Goal: Task Accomplishment & Management: Manage account settings

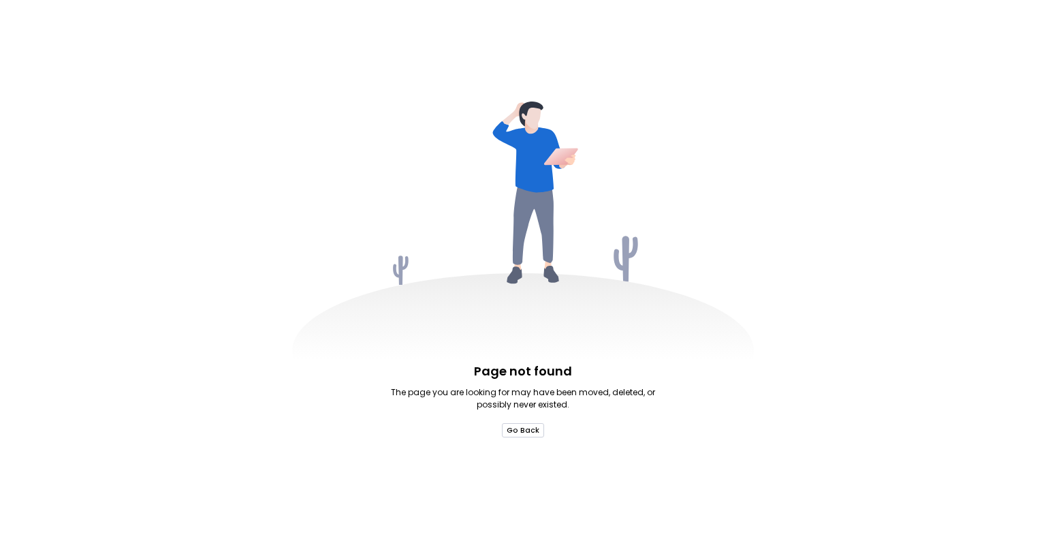
click at [526, 435] on button "Go Back" at bounding box center [523, 430] width 42 height 14
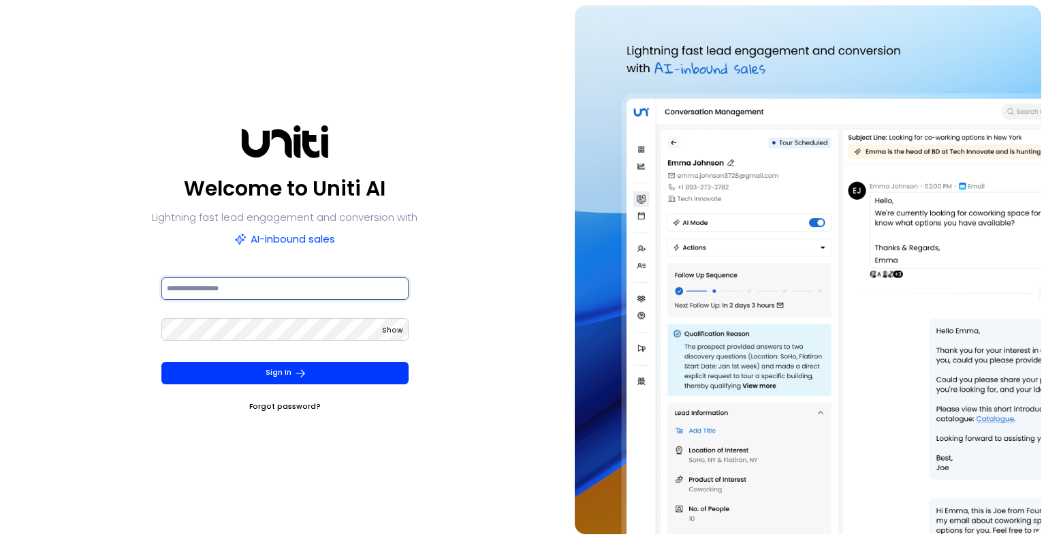
type input "**********"
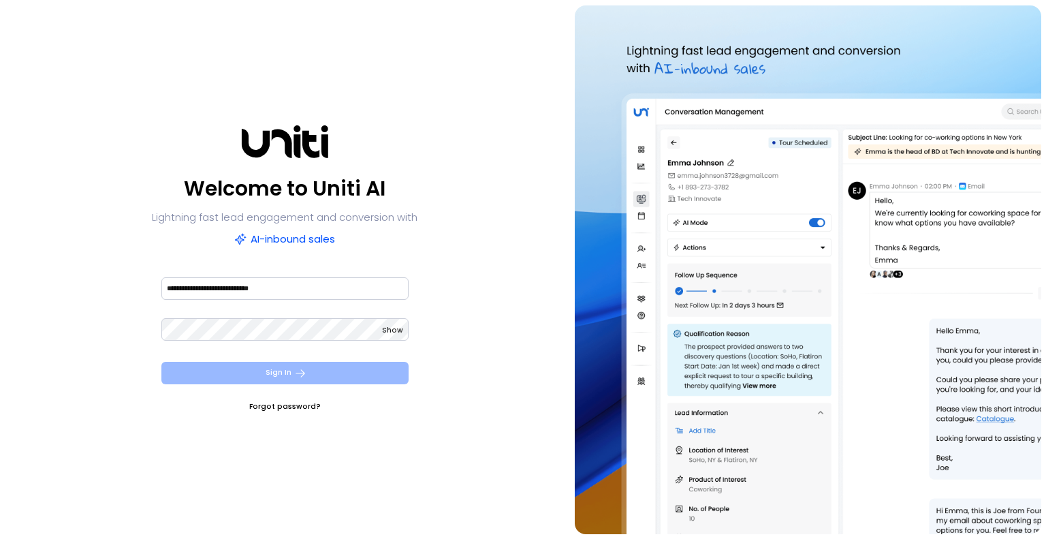
click at [256, 372] on button "Sign In" at bounding box center [284, 373] width 247 height 22
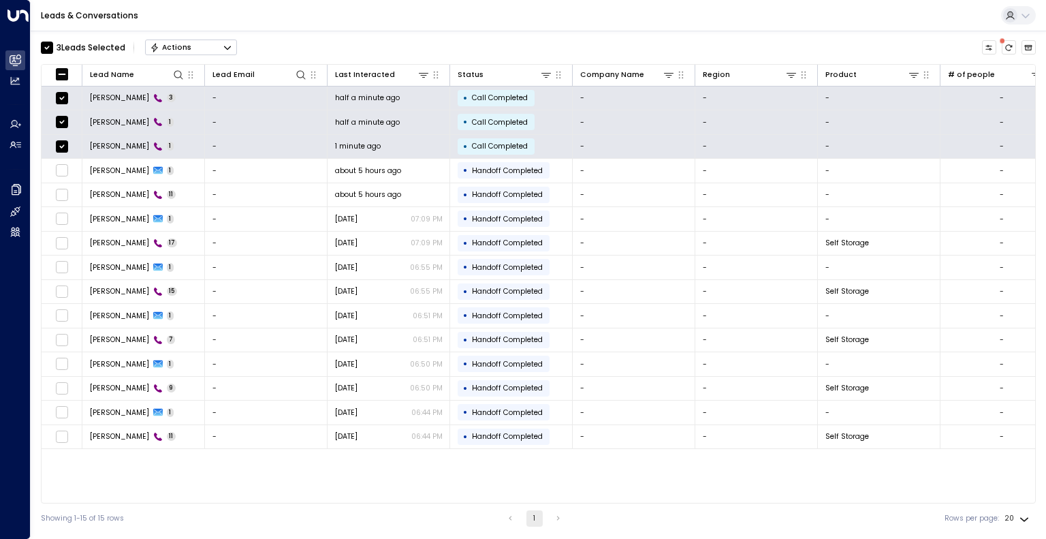
click at [222, 48] on button "Actions" at bounding box center [191, 47] width 92 height 16
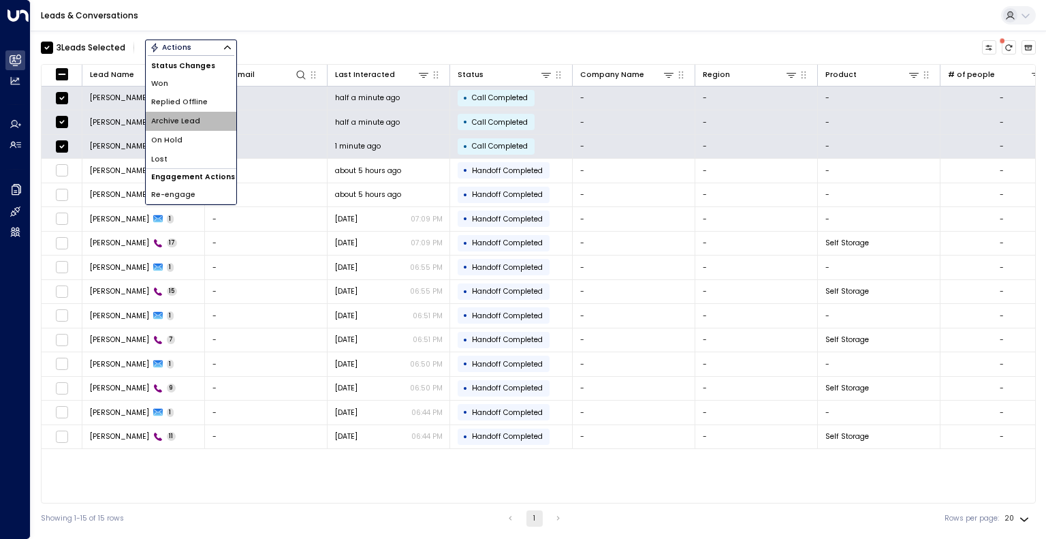
click at [196, 122] on span "Archive Lead" at bounding box center [175, 121] width 49 height 11
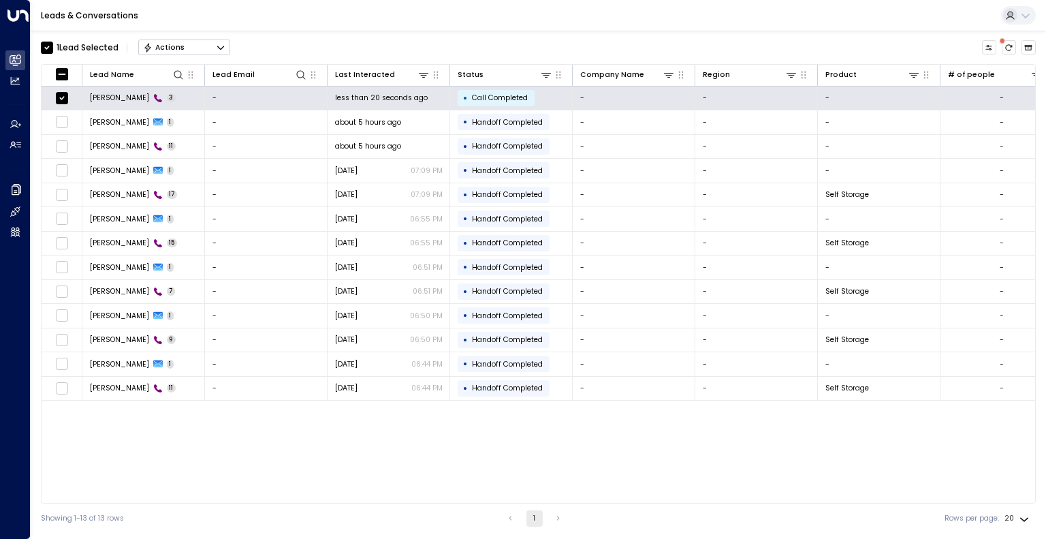
click at [197, 46] on button "Actions" at bounding box center [184, 47] width 92 height 16
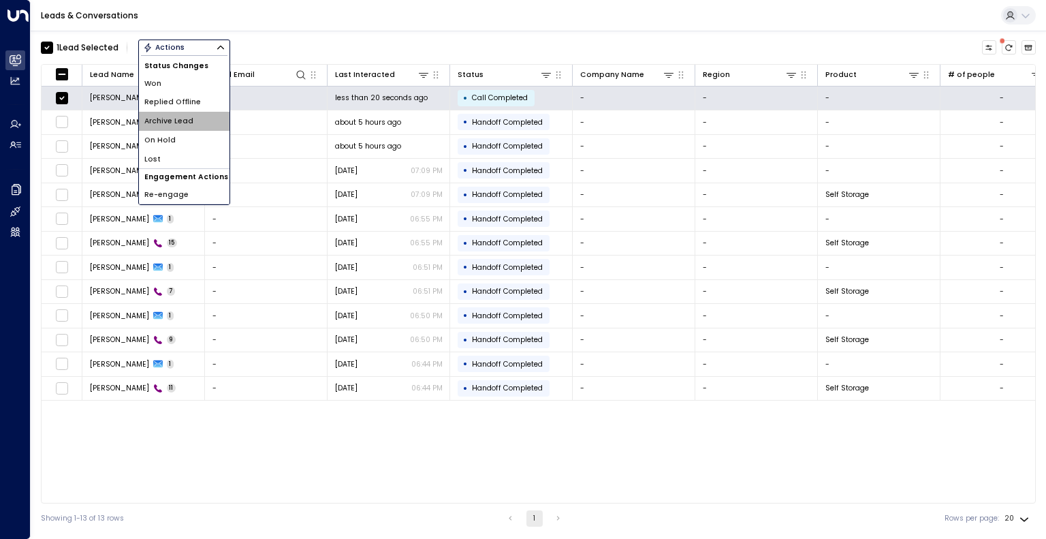
click at [192, 117] on li "Archive Lead" at bounding box center [184, 121] width 91 height 19
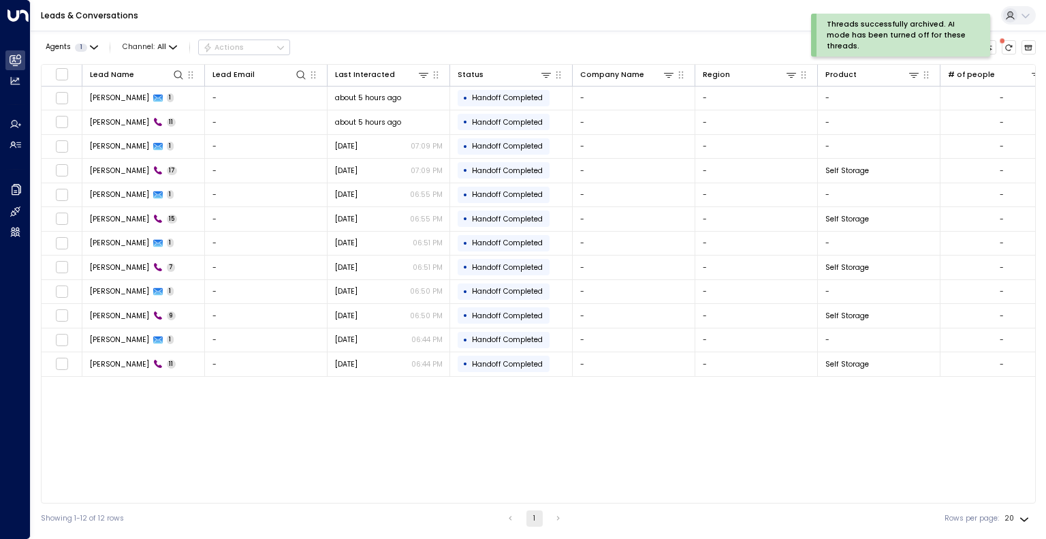
click at [349, 50] on div "Agents 1 Channel: All Actions" at bounding box center [538, 47] width 995 height 23
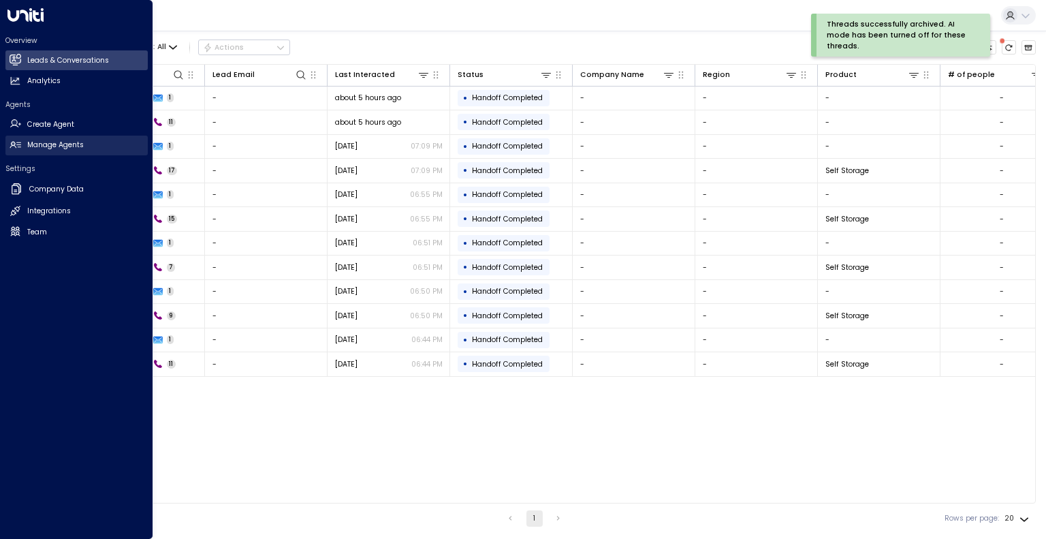
click at [57, 144] on h2 "Manage Agents" at bounding box center [55, 145] width 57 height 11
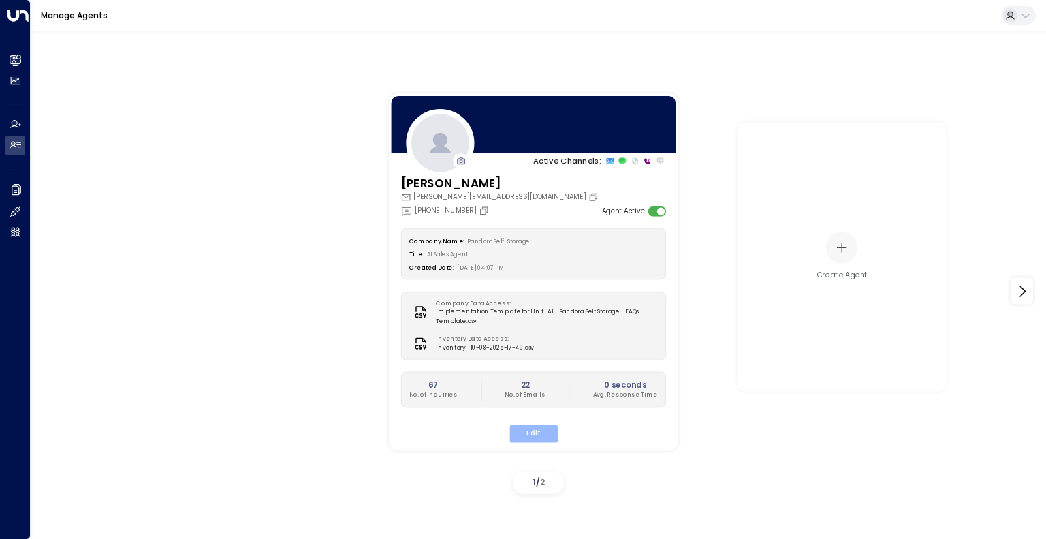
click at [524, 432] on button "Edit" at bounding box center [533, 434] width 48 height 18
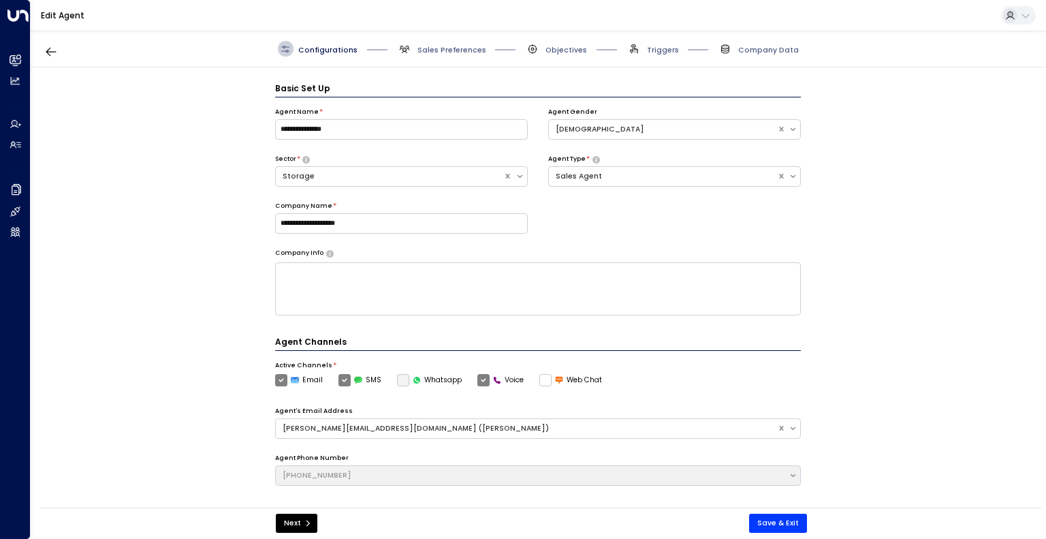
scroll to position [15, 0]
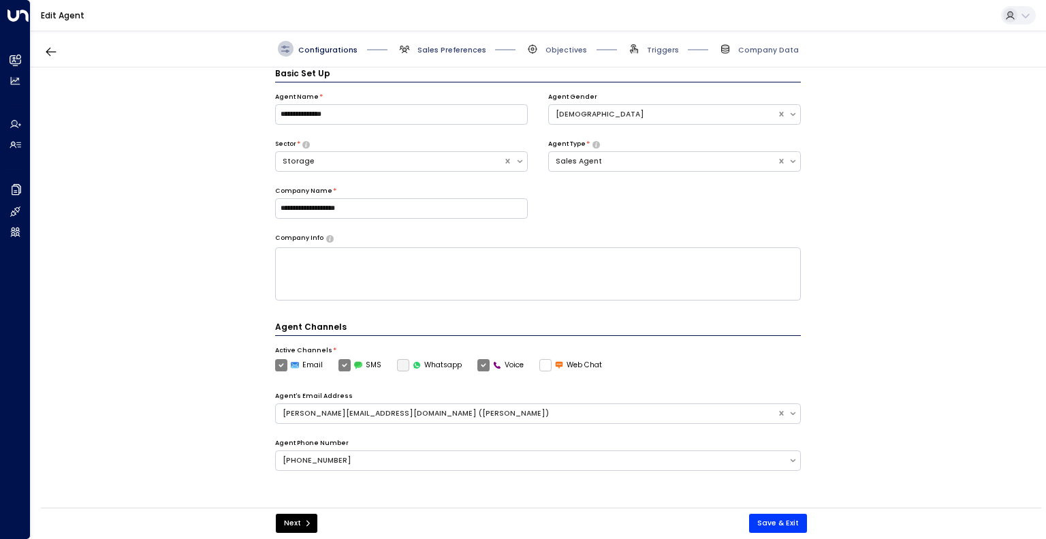
click at [454, 53] on span "Sales Preferences" at bounding box center [451, 50] width 69 height 10
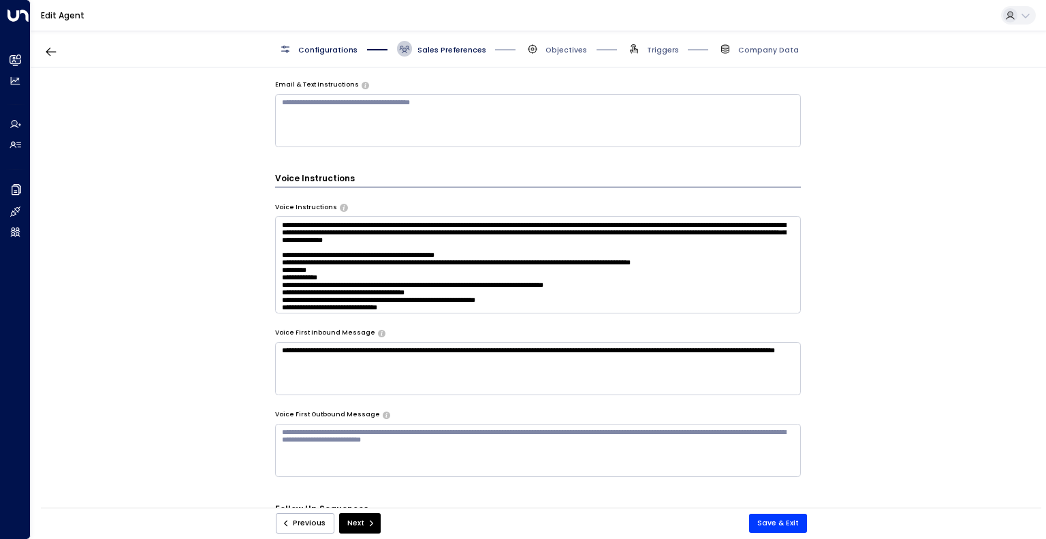
scroll to position [654, 0]
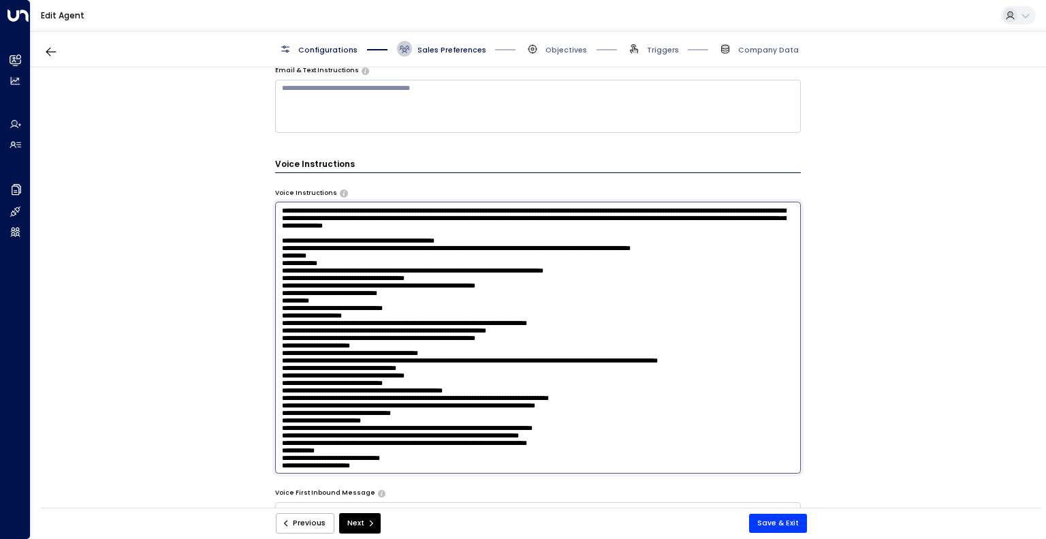
click at [452, 253] on textarea at bounding box center [538, 337] width 526 height 271
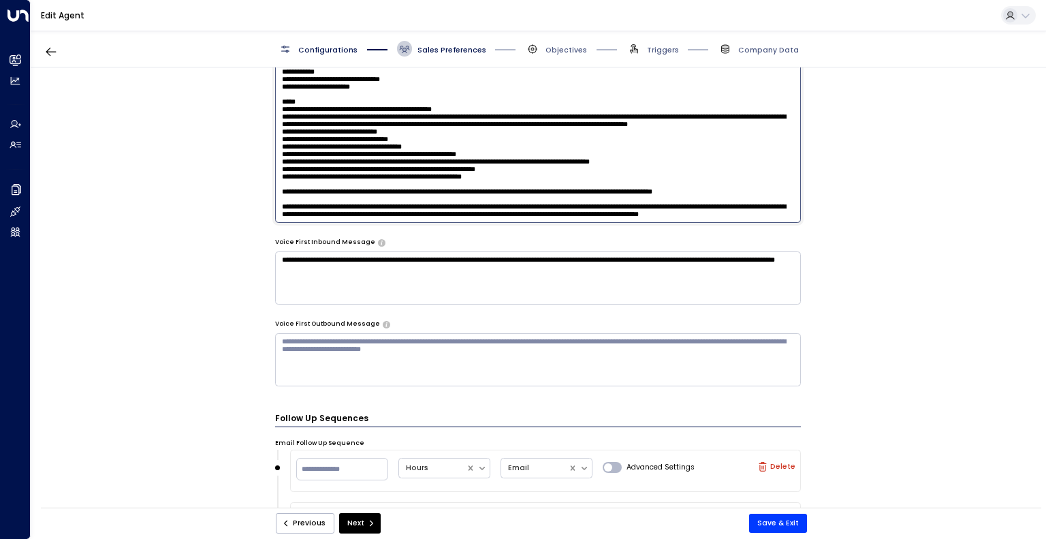
scroll to position [907, 0]
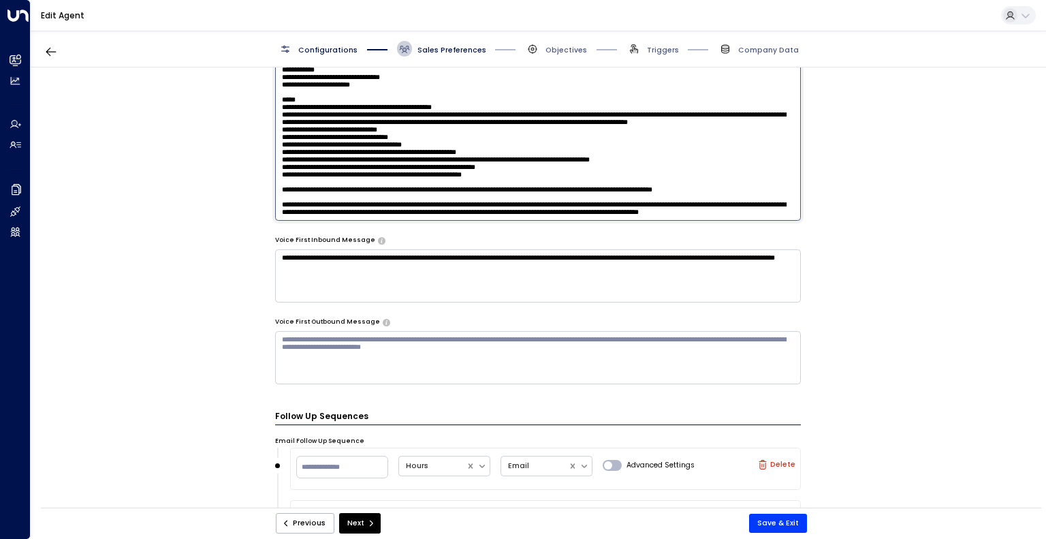
click at [282, 187] on textarea at bounding box center [538, 84] width 526 height 271
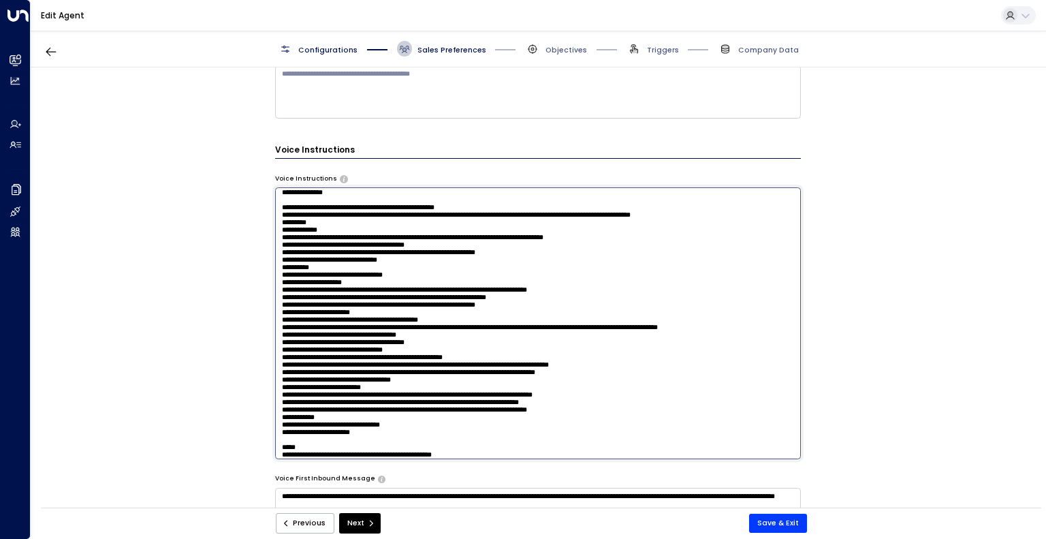
scroll to position [0, 0]
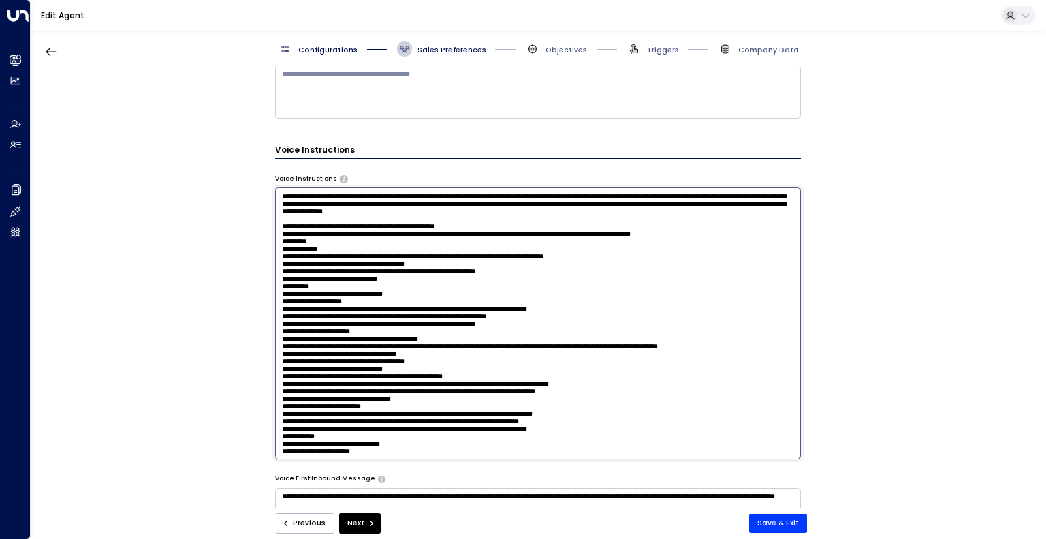
click at [658, 217] on textarea at bounding box center [538, 322] width 526 height 271
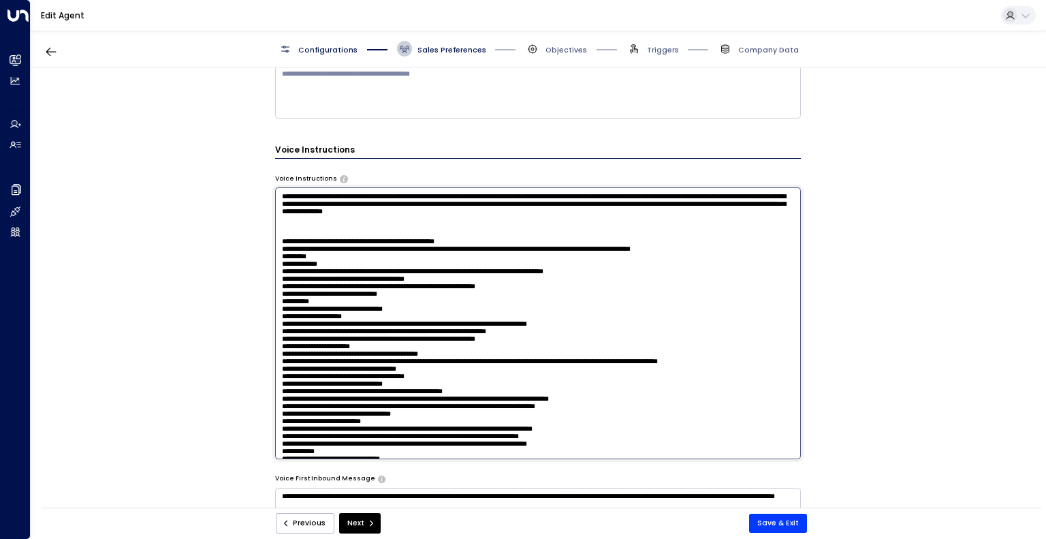
paste textarea "**********"
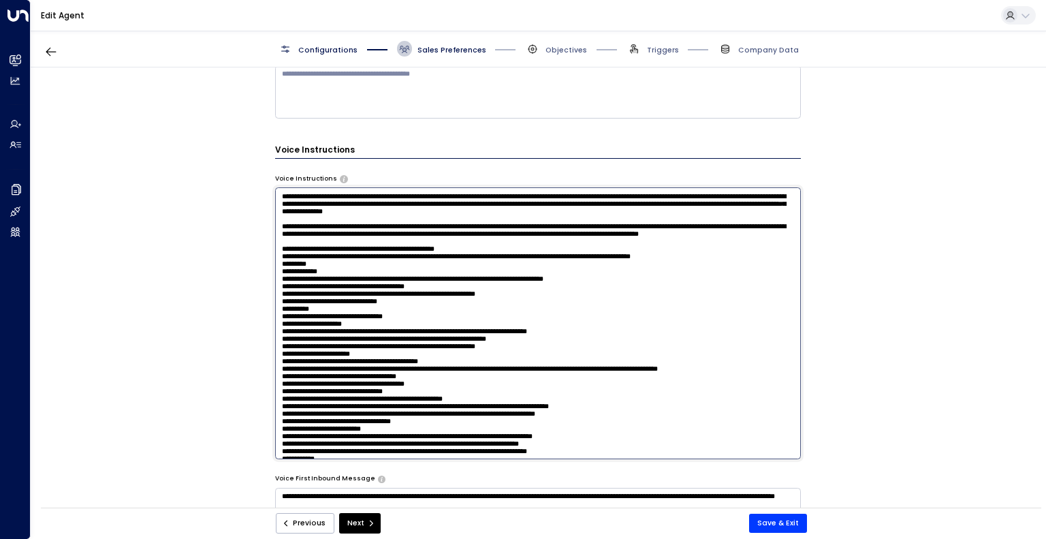
click at [283, 237] on textarea at bounding box center [538, 322] width 526 height 271
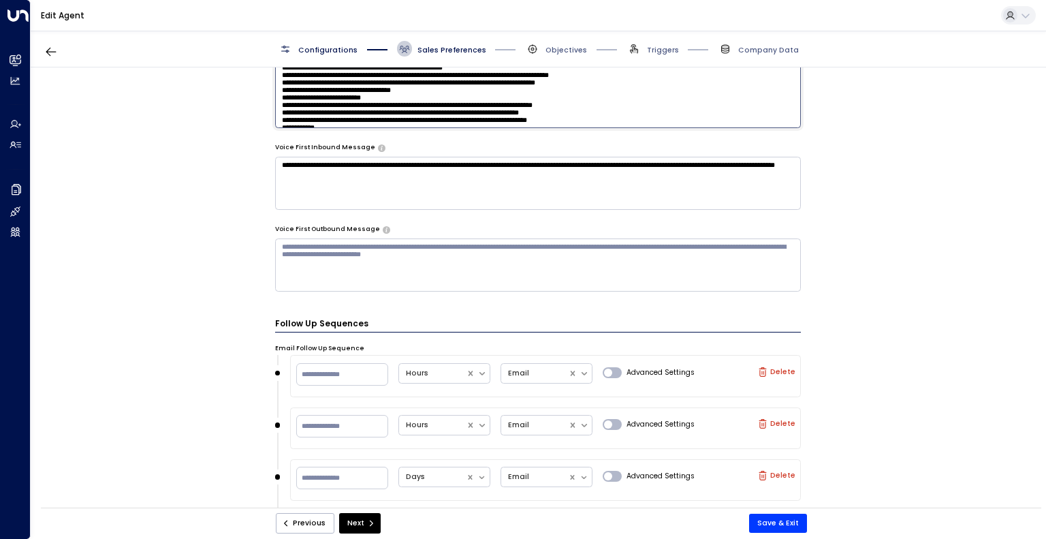
scroll to position [671, 0]
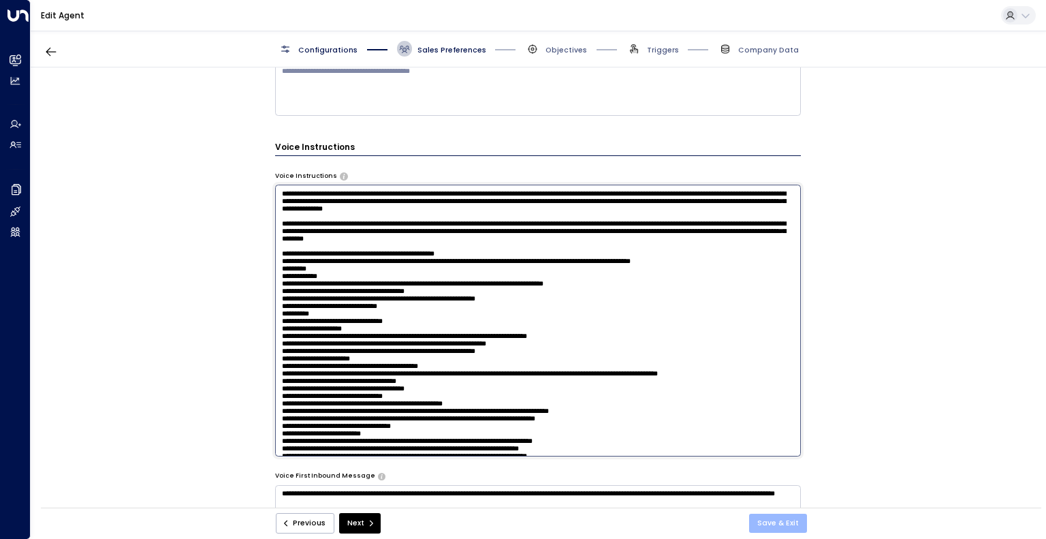
type textarea "**********"
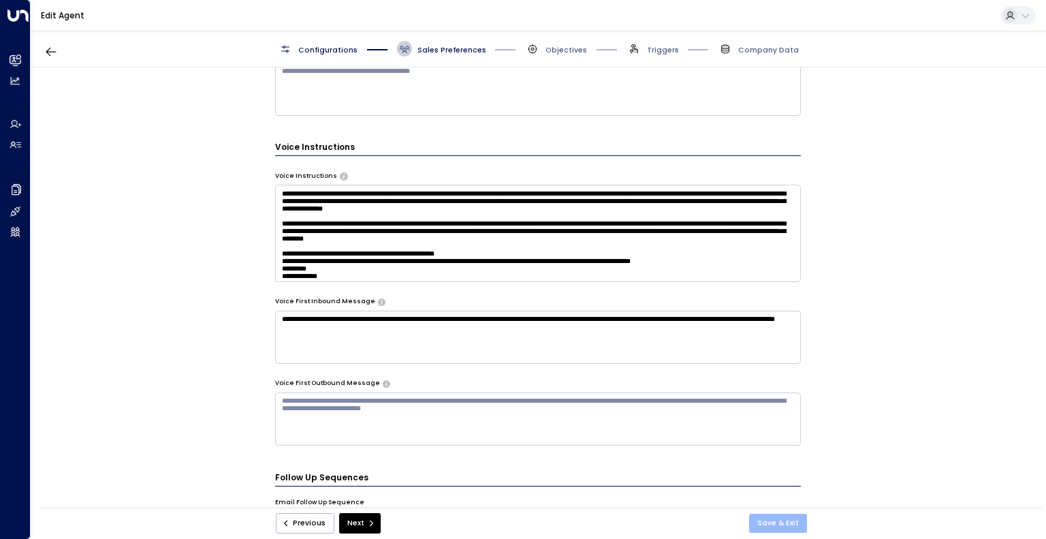
click at [787, 519] on button "Save & Exit" at bounding box center [778, 522] width 58 height 19
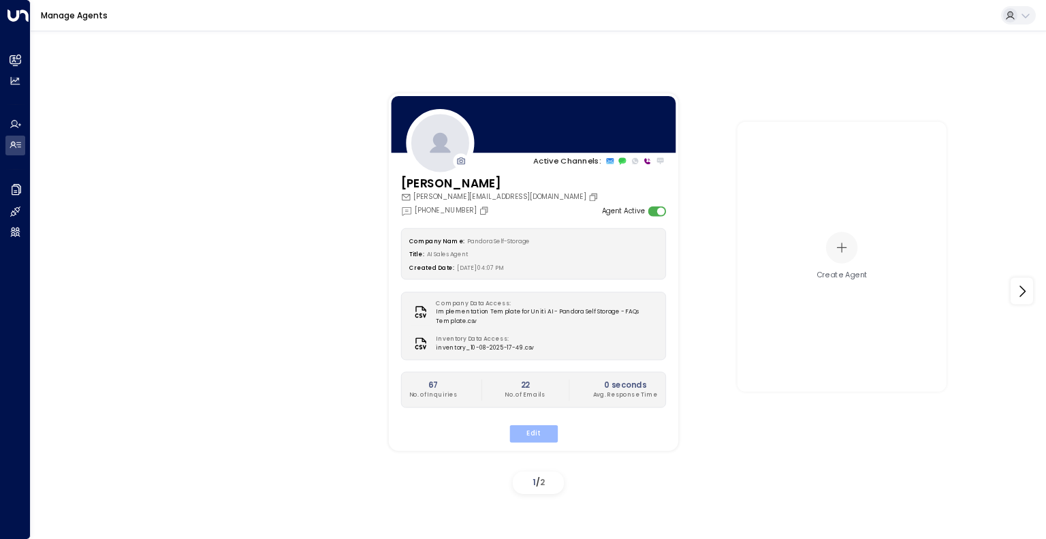
click at [528, 428] on button "Edit" at bounding box center [533, 434] width 48 height 18
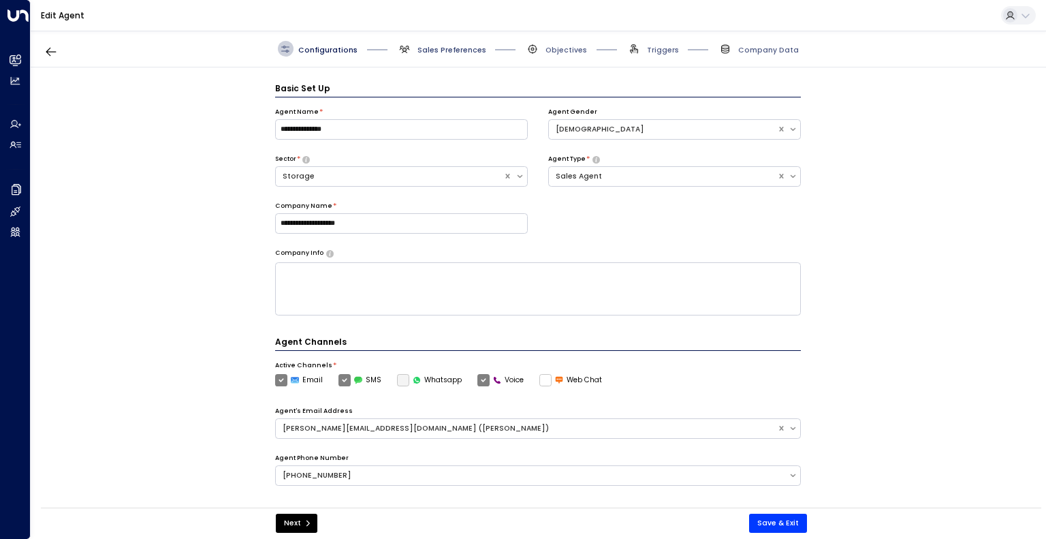
click at [462, 47] on span "Sales Preferences" at bounding box center [451, 50] width 69 height 10
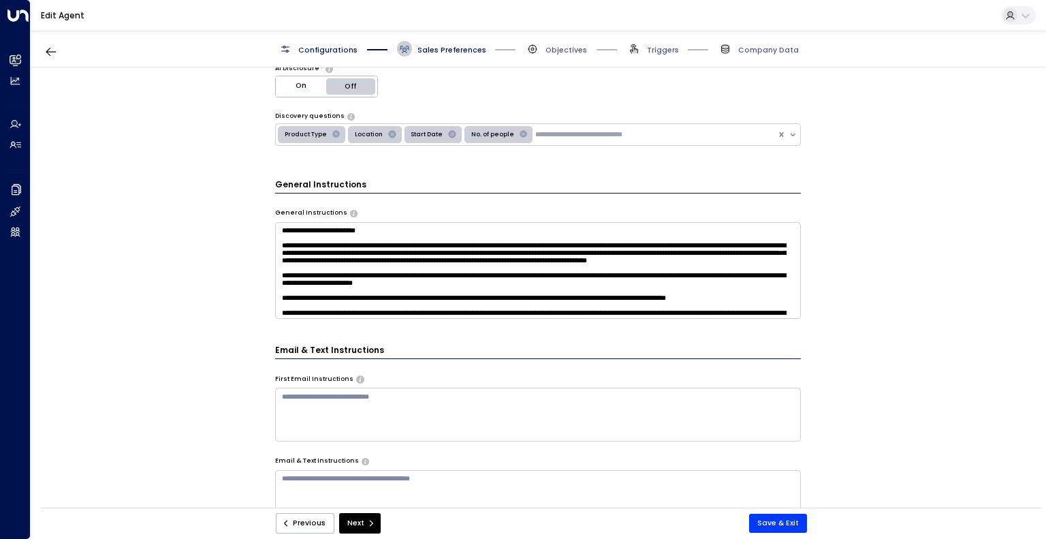
scroll to position [307, 0]
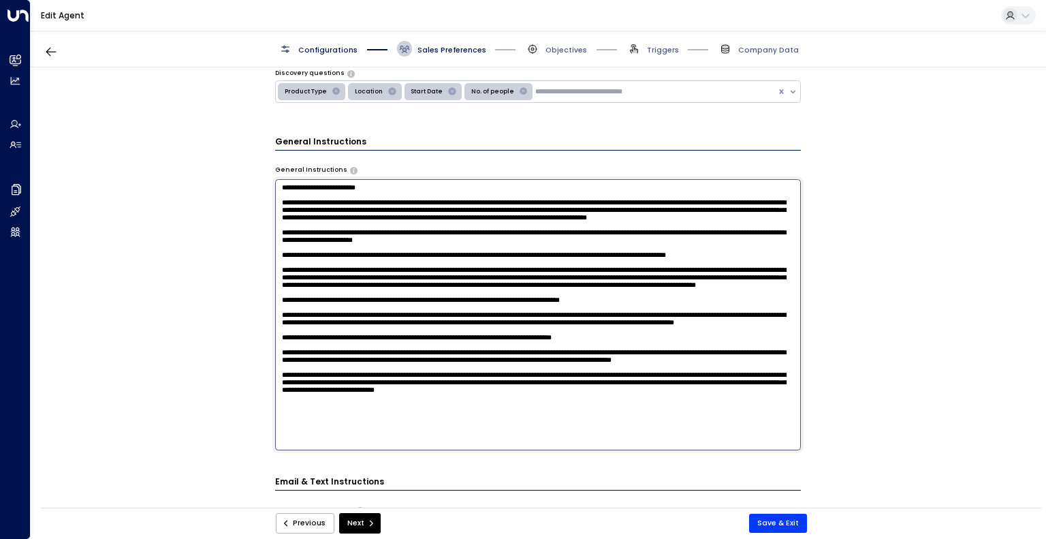
click at [713, 261] on textarea at bounding box center [538, 314] width 526 height 271
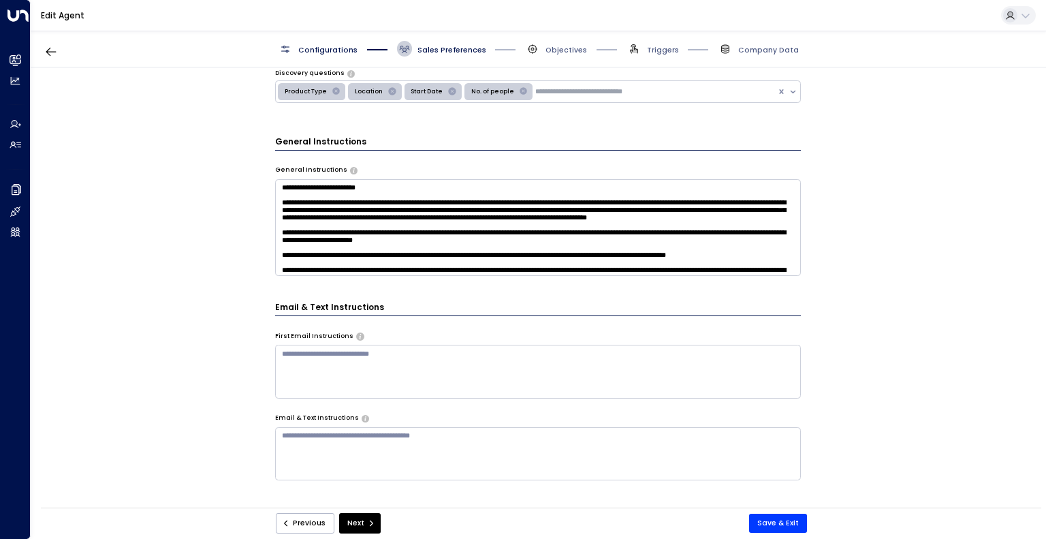
click at [862, 262] on div "**********" at bounding box center [538, 290] width 1014 height 447
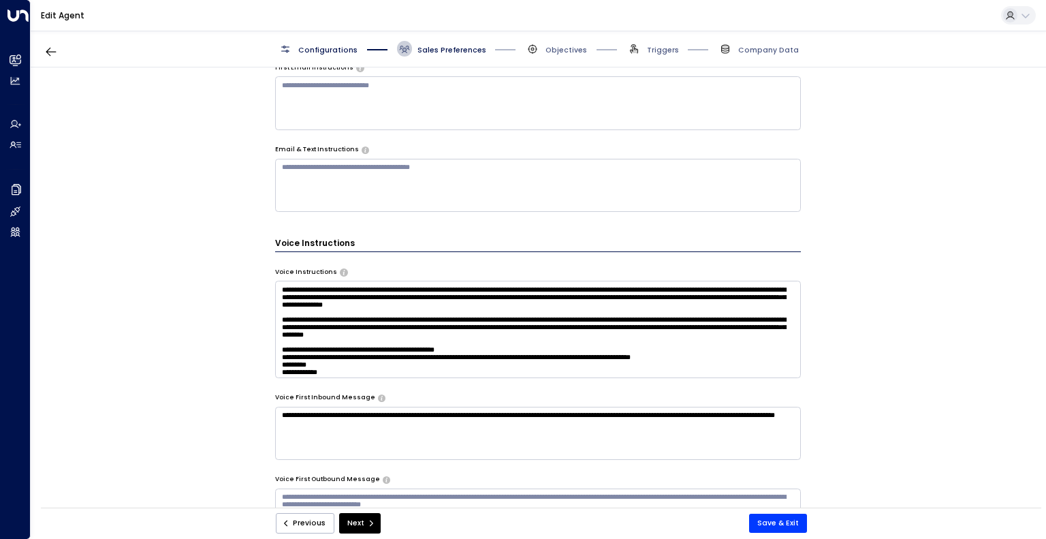
scroll to position [576, 0]
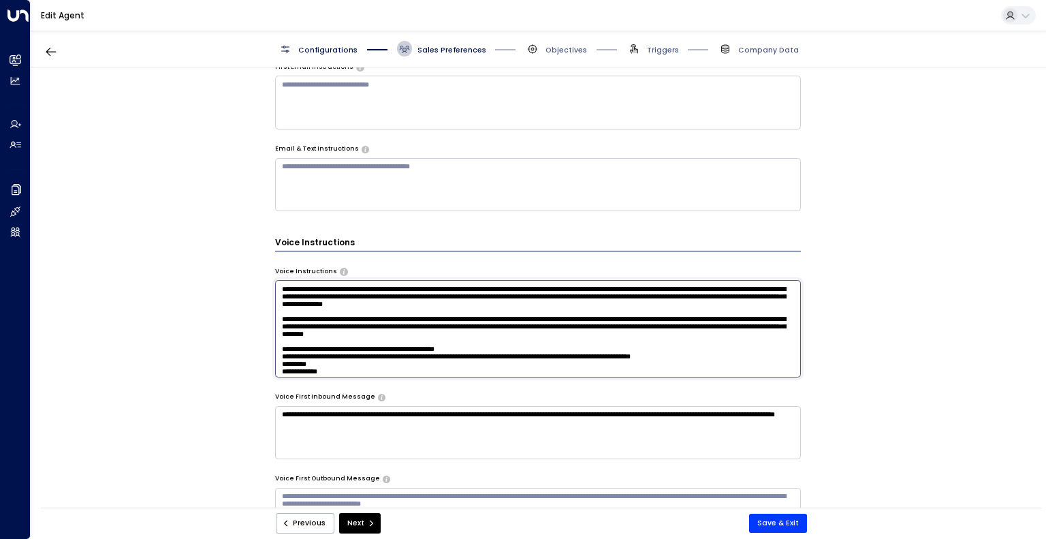
click at [697, 314] on textarea at bounding box center [538, 328] width 526 height 97
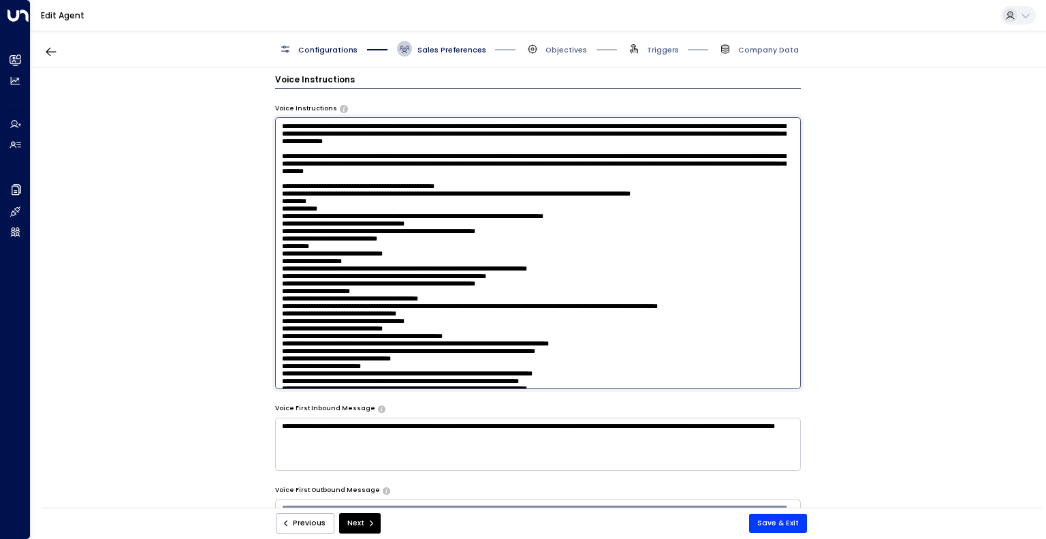
scroll to position [739, 0]
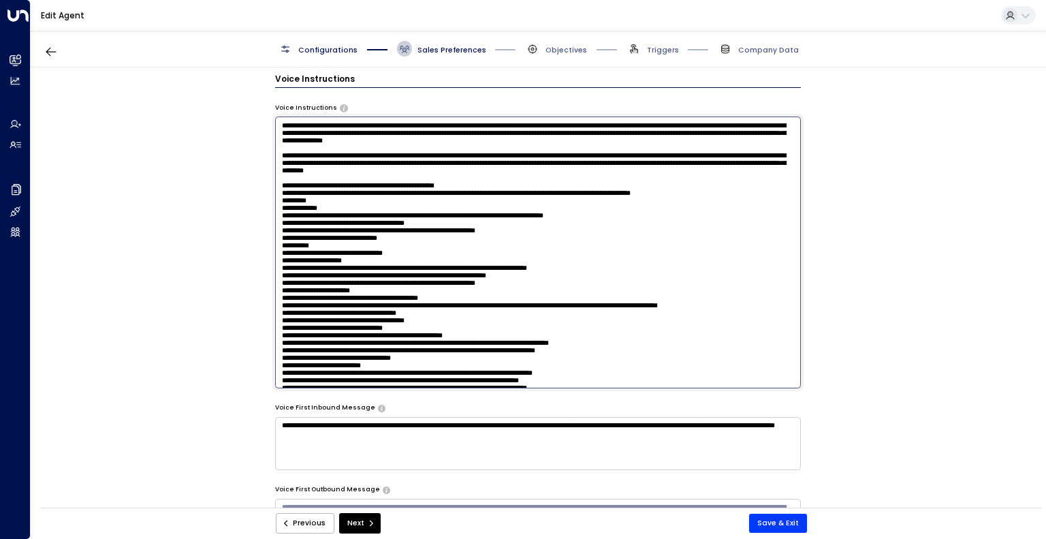
click at [428, 175] on textarea at bounding box center [538, 251] width 526 height 271
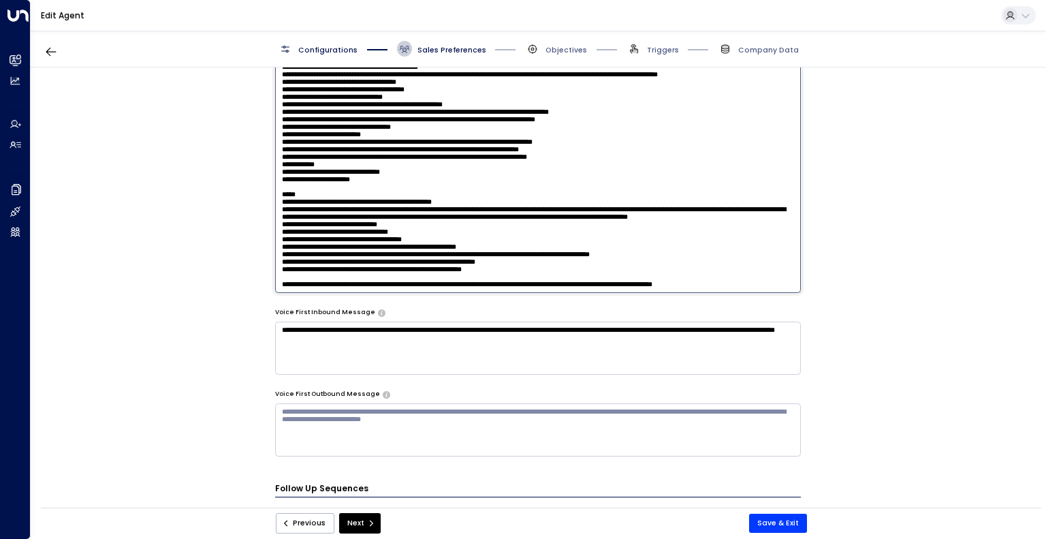
scroll to position [834, 0]
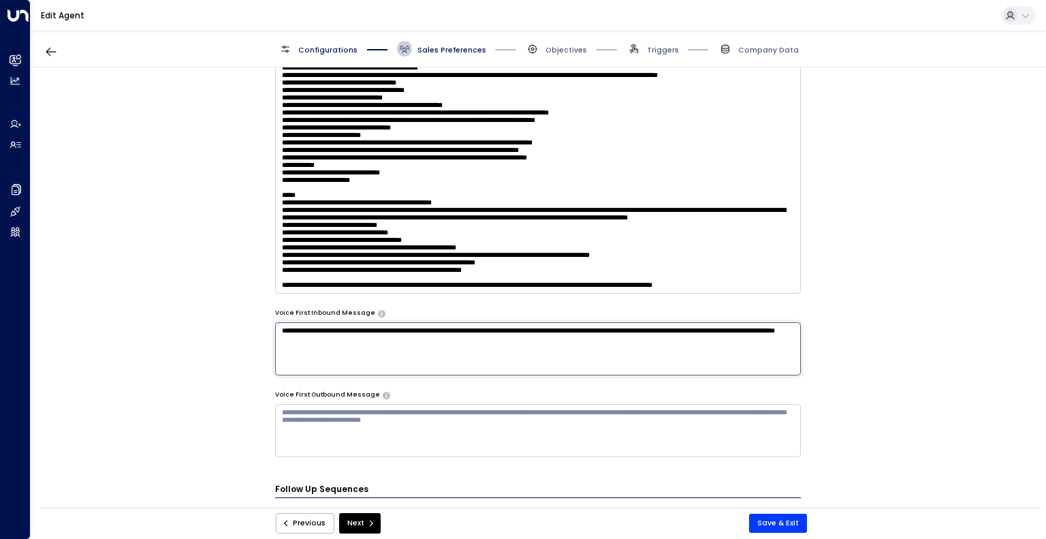
click at [600, 332] on textarea "**********" at bounding box center [538, 348] width 526 height 53
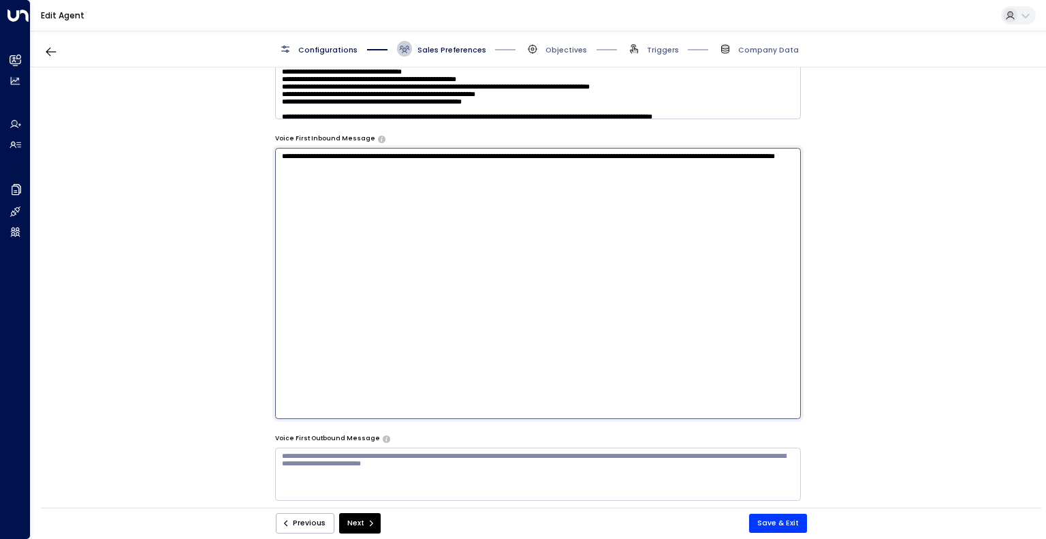
click at [600, 332] on textarea "**********" at bounding box center [538, 283] width 526 height 271
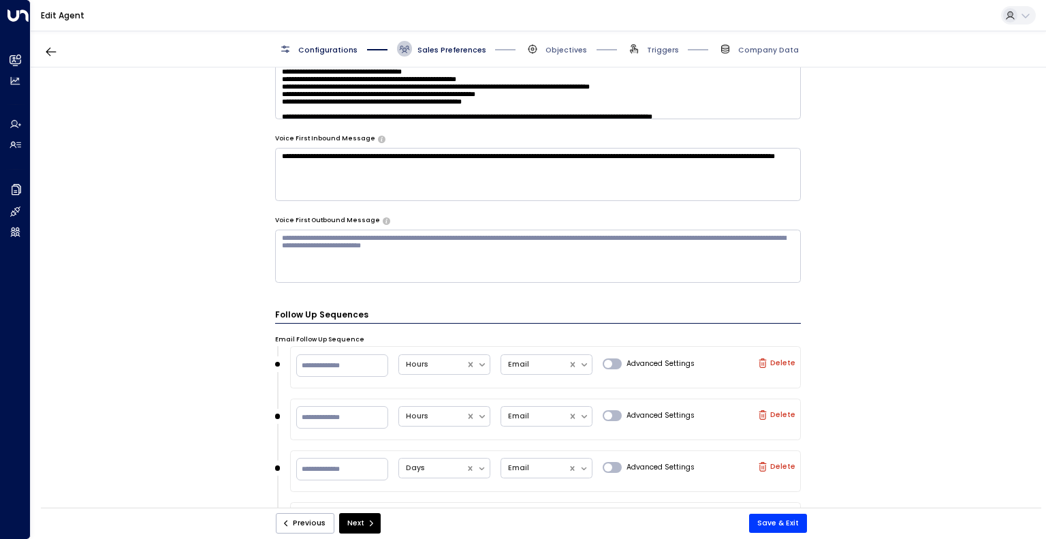
click at [875, 278] on div "**********" at bounding box center [538, 290] width 1014 height 447
click at [657, 92] on textarea at bounding box center [538, 70] width 526 height 97
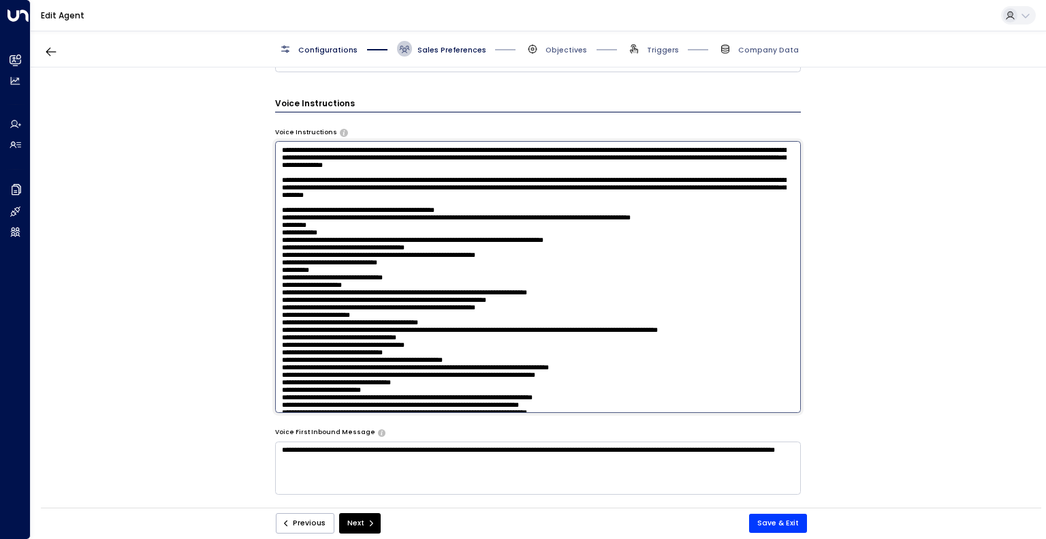
scroll to position [713, 0]
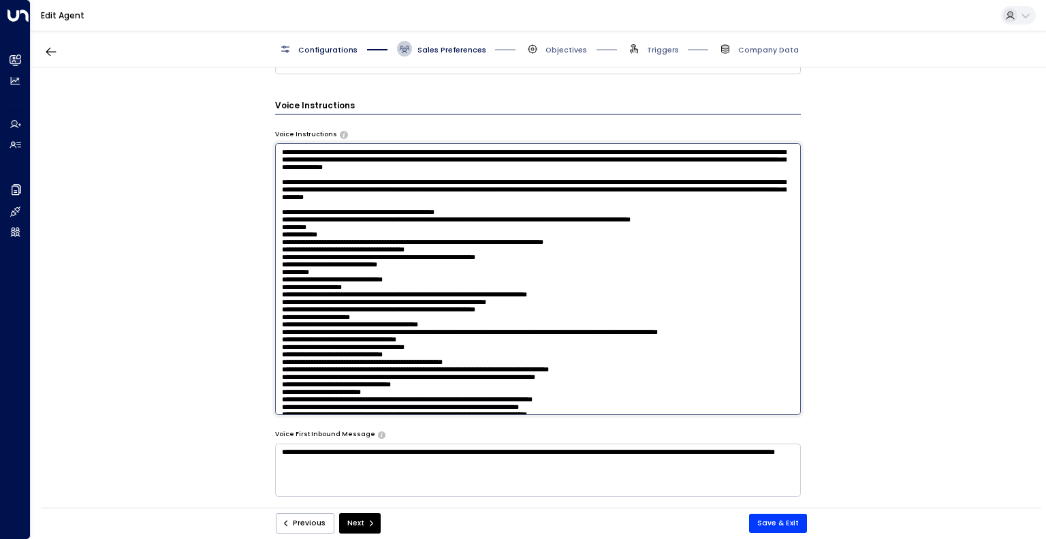
click at [345, 197] on textarea at bounding box center [538, 278] width 526 height 271
drag, startPoint x: 345, startPoint y: 197, endPoint x: 395, endPoint y: 194, distance: 50.5
click at [395, 194] on textarea at bounding box center [538, 278] width 526 height 271
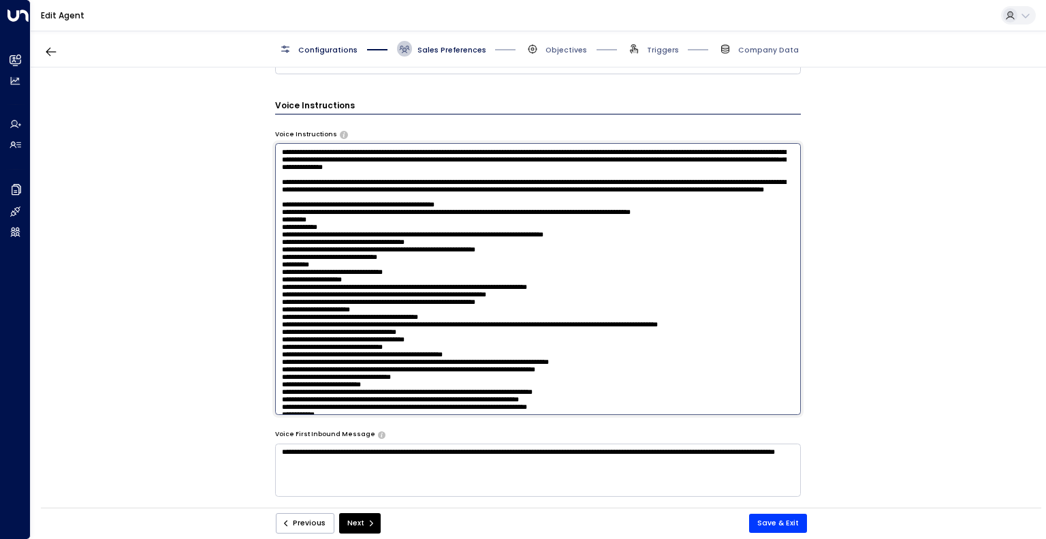
paste textarea "**********"
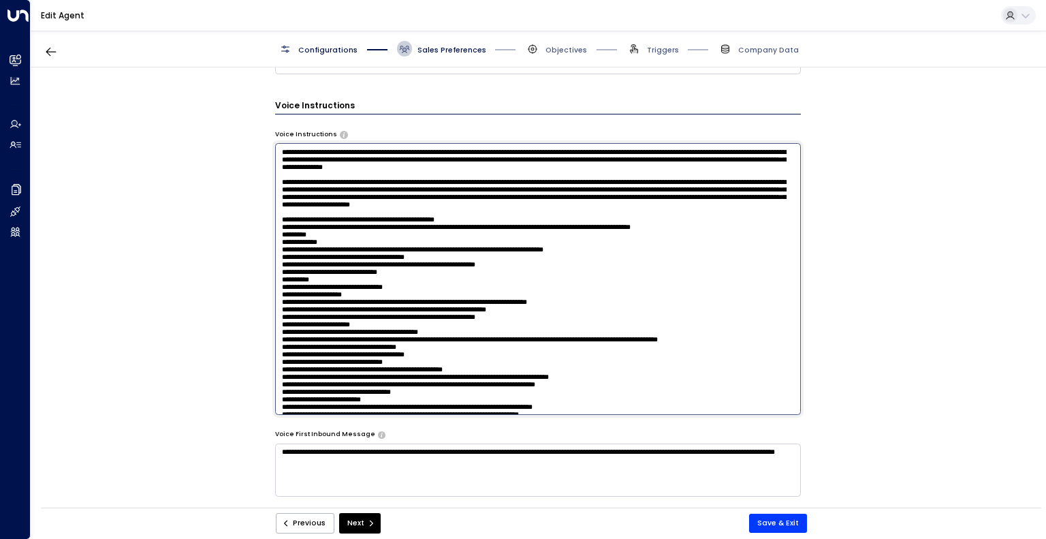
click at [575, 217] on textarea at bounding box center [538, 278] width 526 height 271
click at [609, 219] on textarea at bounding box center [538, 278] width 526 height 271
click at [412, 228] on textarea at bounding box center [538, 278] width 526 height 271
click at [426, 228] on textarea at bounding box center [538, 278] width 526 height 271
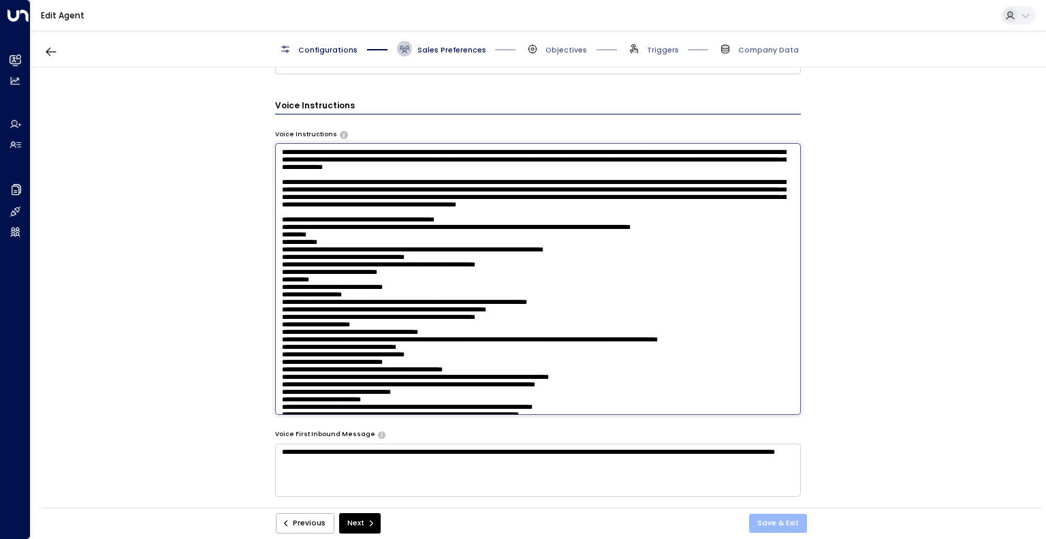
type textarea "**********"
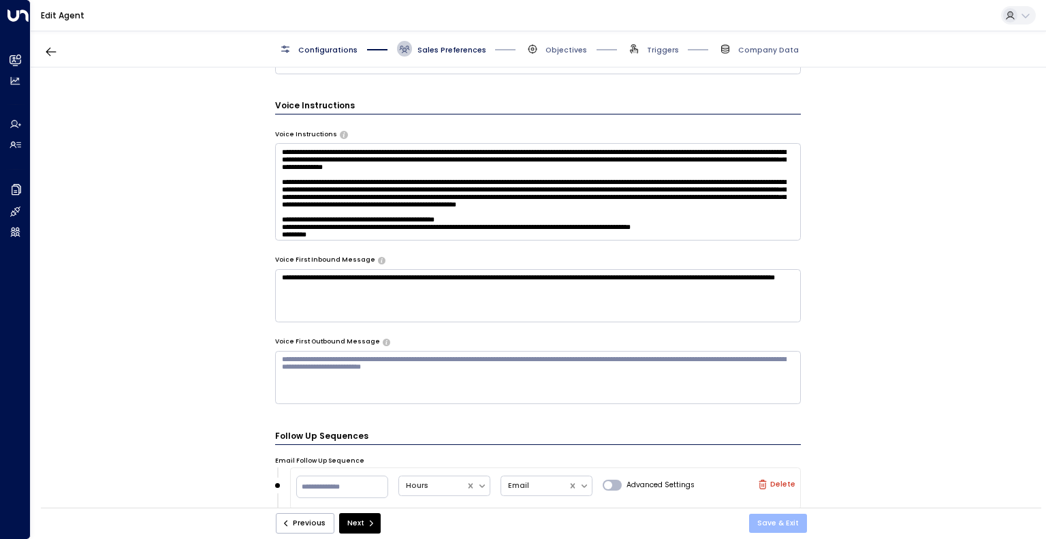
click at [769, 517] on button "Save & Exit" at bounding box center [778, 522] width 58 height 19
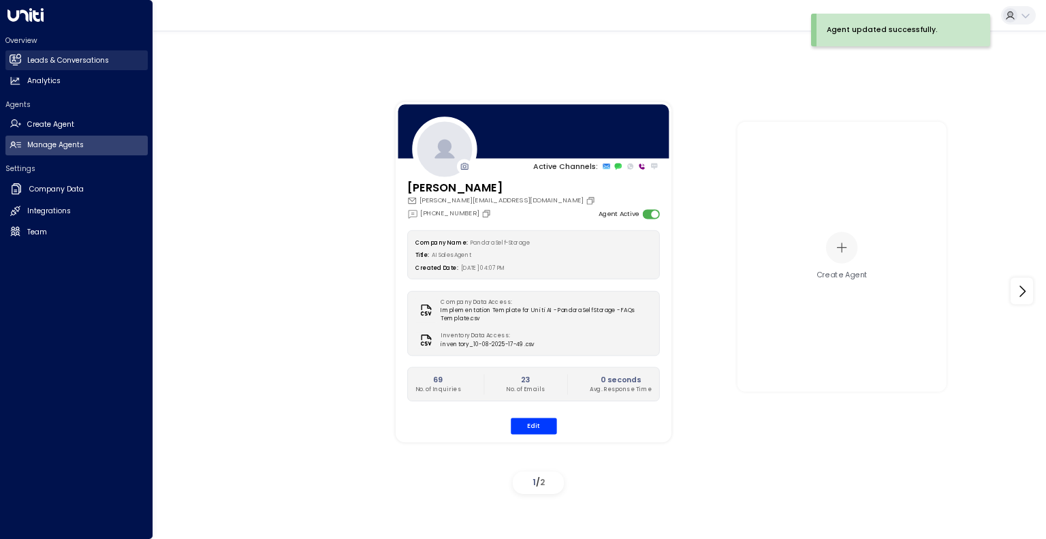
click at [45, 65] on h2 "Leads & Conversations" at bounding box center [68, 60] width 82 height 11
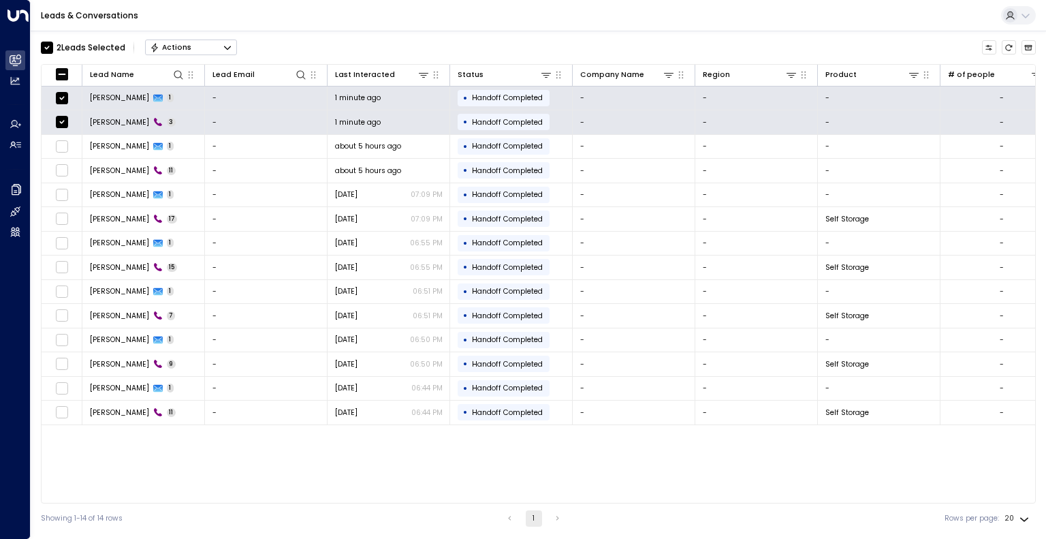
click at [202, 55] on div "2 Lead s Selected Actions" at bounding box center [139, 47] width 196 height 23
click at [210, 48] on button "Actions" at bounding box center [191, 47] width 92 height 16
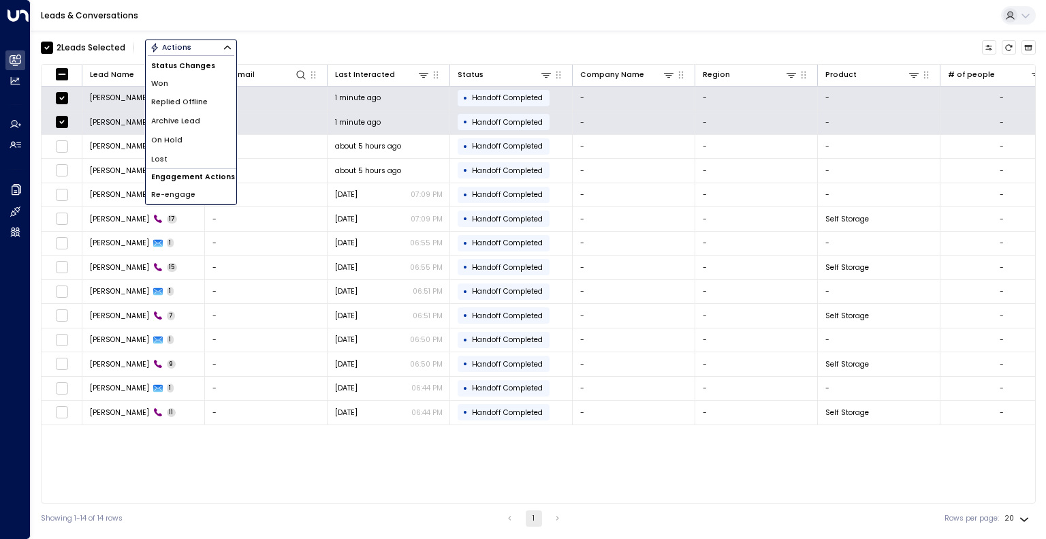
drag, startPoint x: 210, startPoint y: 48, endPoint x: 192, endPoint y: 114, distance: 69.0
click at [192, 56] on div "Actions Status Changes Won Replied Offline Archive Lead On Hold Lost Engagement…" at bounding box center [191, 47] width 92 height 16
click at [192, 114] on li "Archive Lead" at bounding box center [191, 121] width 91 height 19
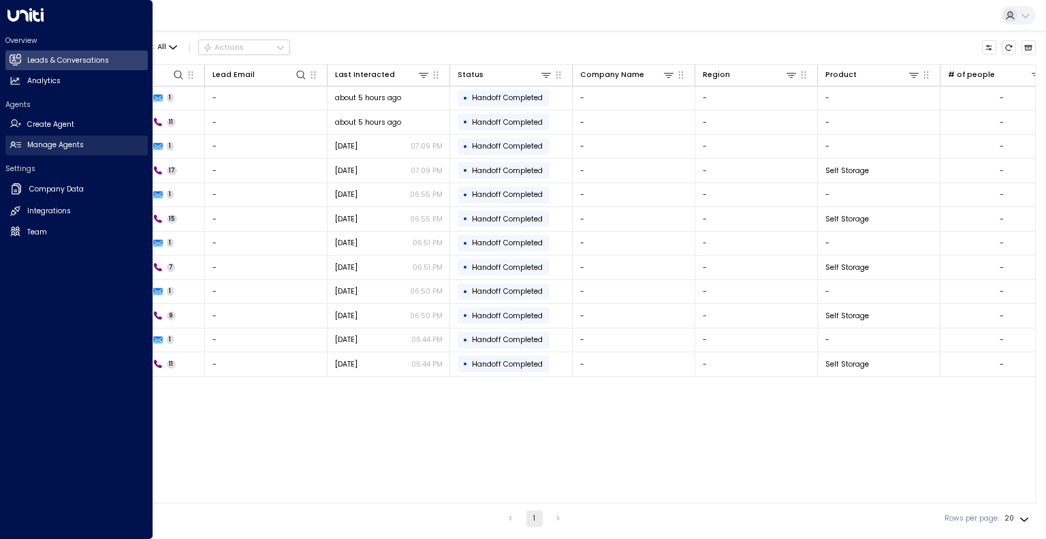
click at [33, 146] on h2 "Manage Agents" at bounding box center [55, 145] width 57 height 11
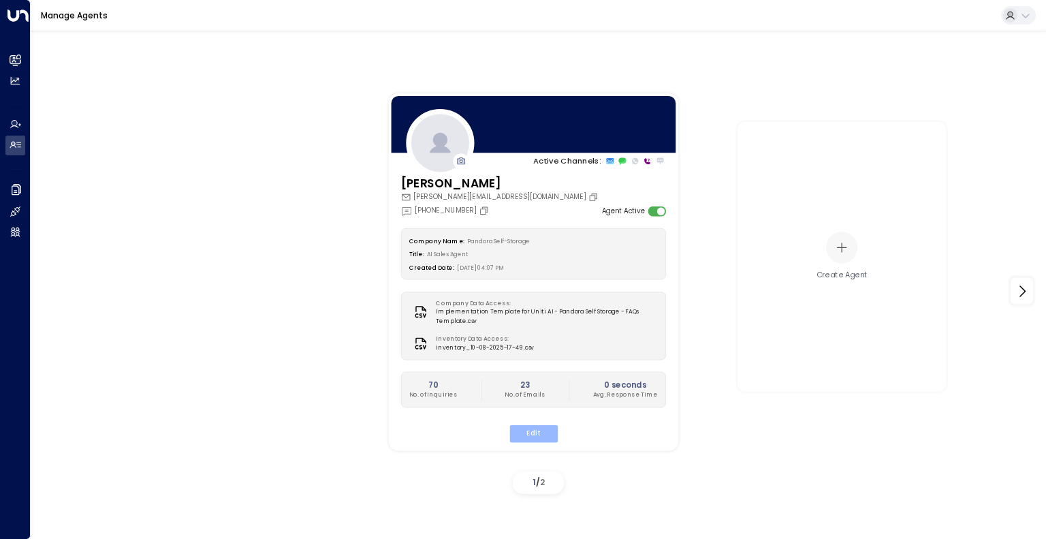
click at [526, 438] on button "Edit" at bounding box center [533, 434] width 48 height 18
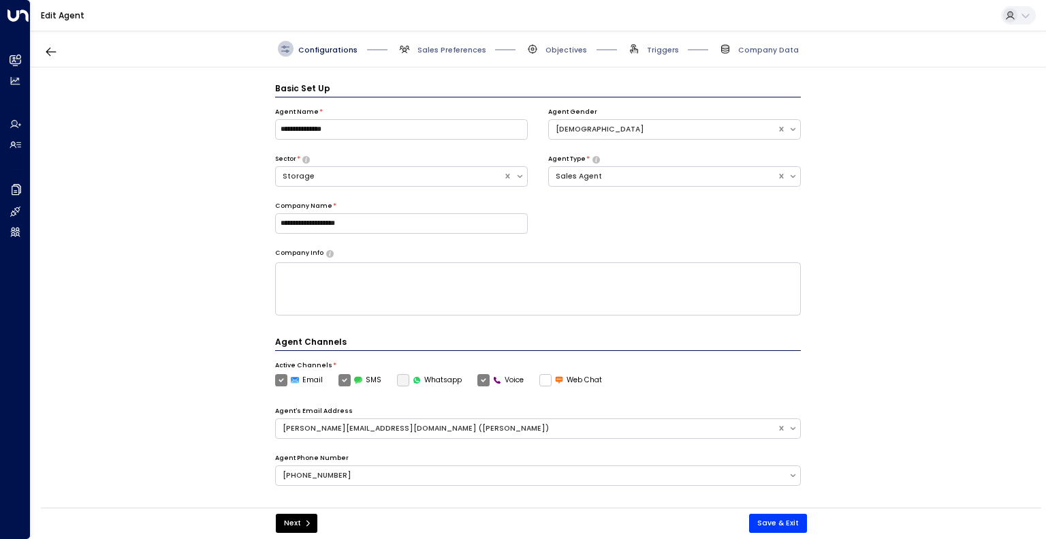
scroll to position [15, 0]
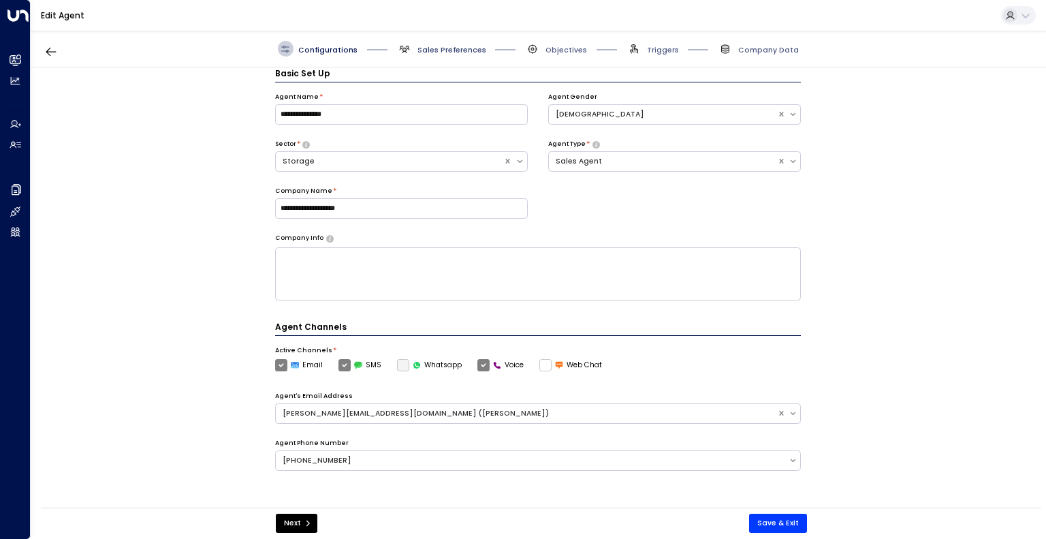
click at [454, 48] on span "Sales Preferences" at bounding box center [451, 50] width 69 height 10
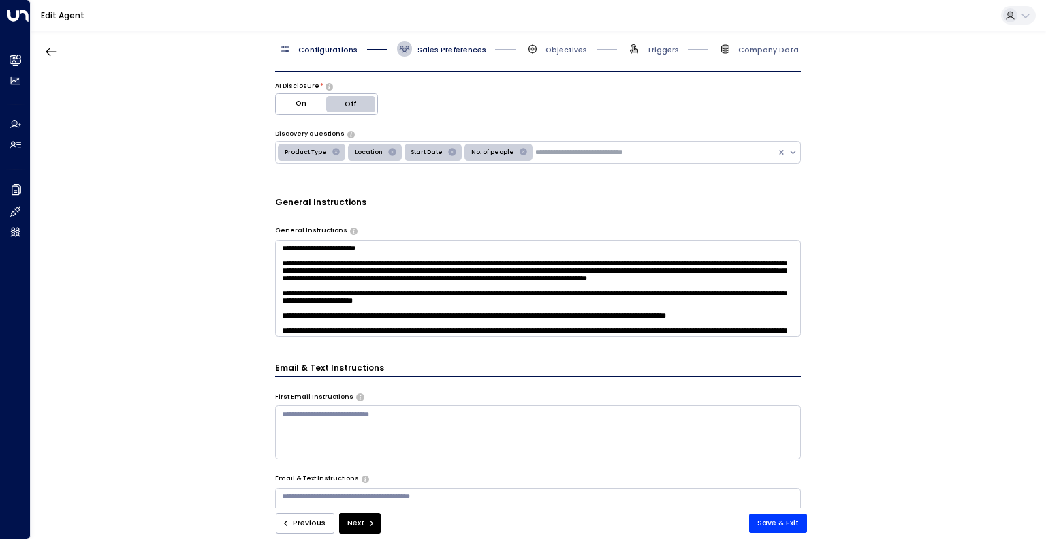
scroll to position [76, 0]
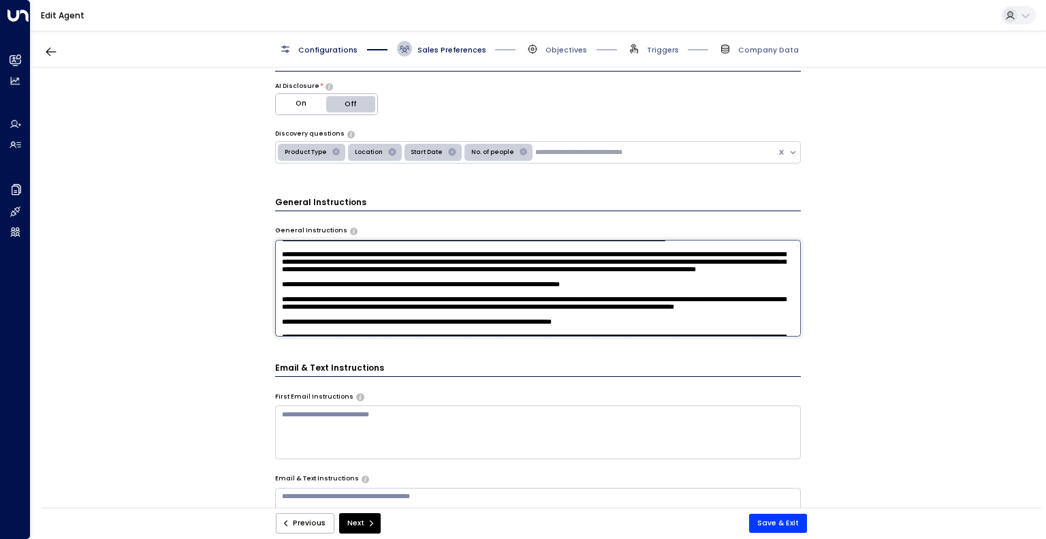
click at [655, 308] on textarea at bounding box center [538, 288] width 526 height 97
click at [935, 400] on div "**********" at bounding box center [538, 290] width 1014 height 447
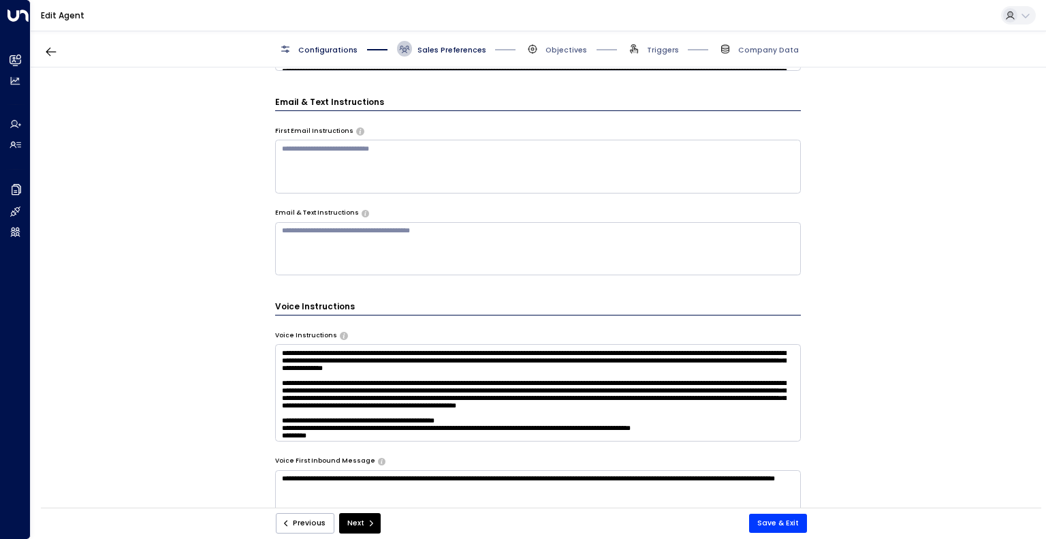
scroll to position [517, 0]
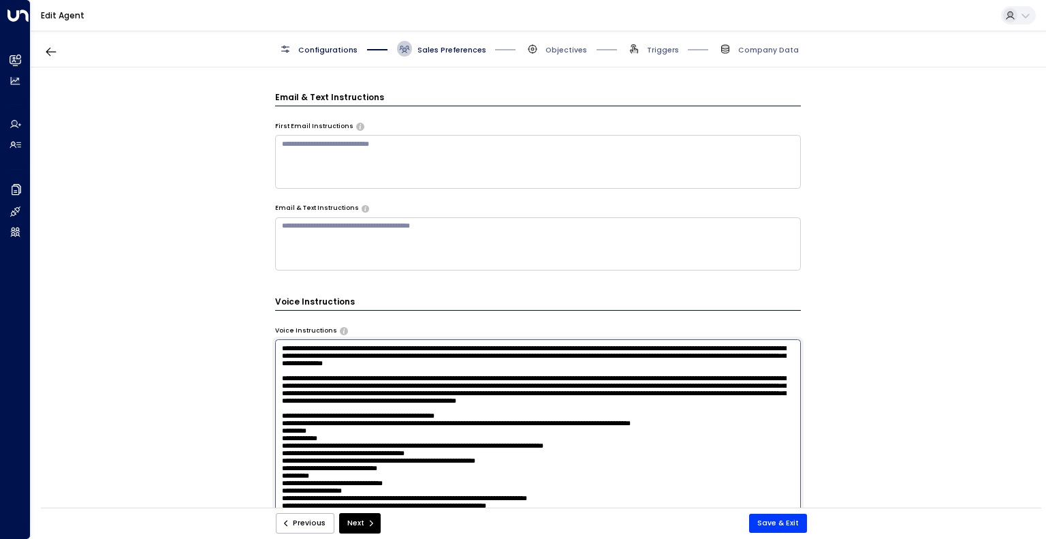
click at [565, 383] on textarea at bounding box center [538, 474] width 526 height 271
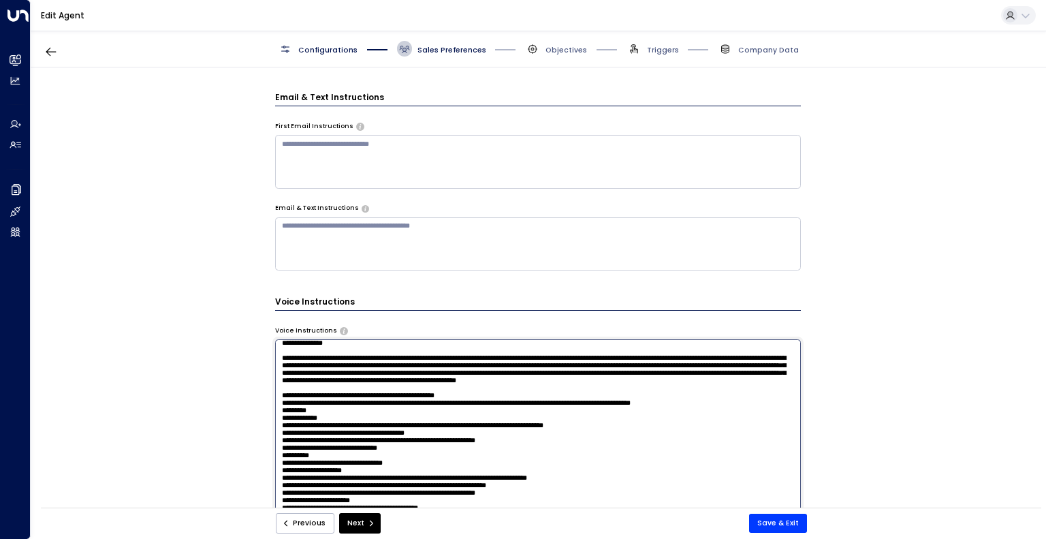
scroll to position [21, 0]
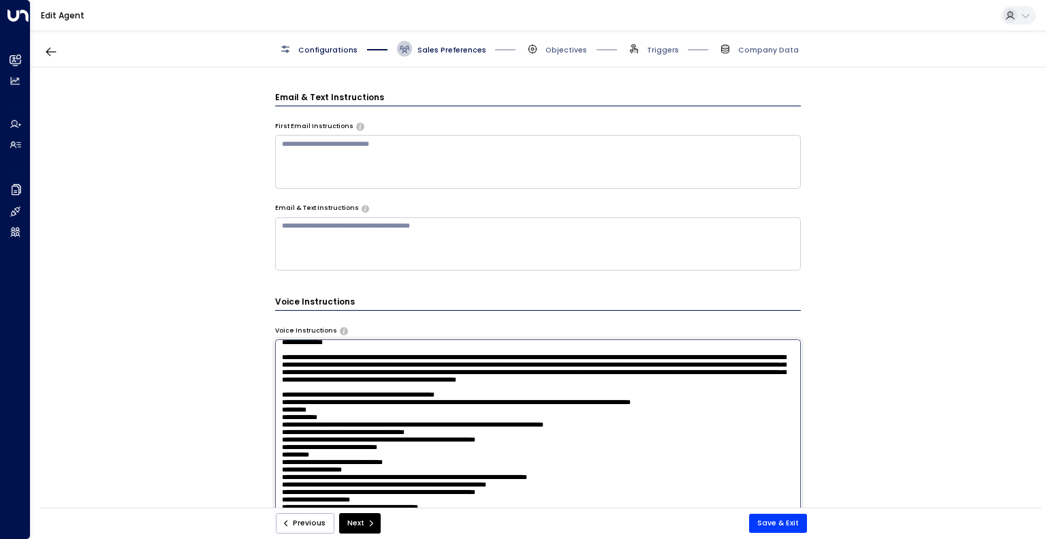
click at [709, 389] on textarea at bounding box center [538, 474] width 526 height 271
click at [716, 394] on textarea at bounding box center [538, 474] width 526 height 271
click at [734, 404] on textarea at bounding box center [538, 474] width 526 height 271
drag, startPoint x: 734, startPoint y: 404, endPoint x: 768, endPoint y: 402, distance: 34.1
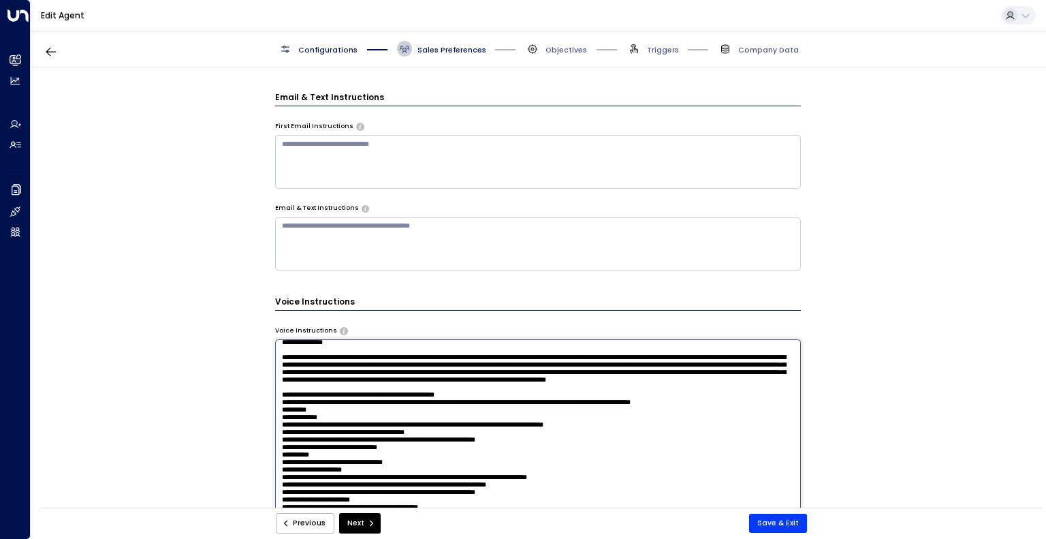
click at [768, 402] on textarea at bounding box center [538, 474] width 526 height 271
type textarea "**********"
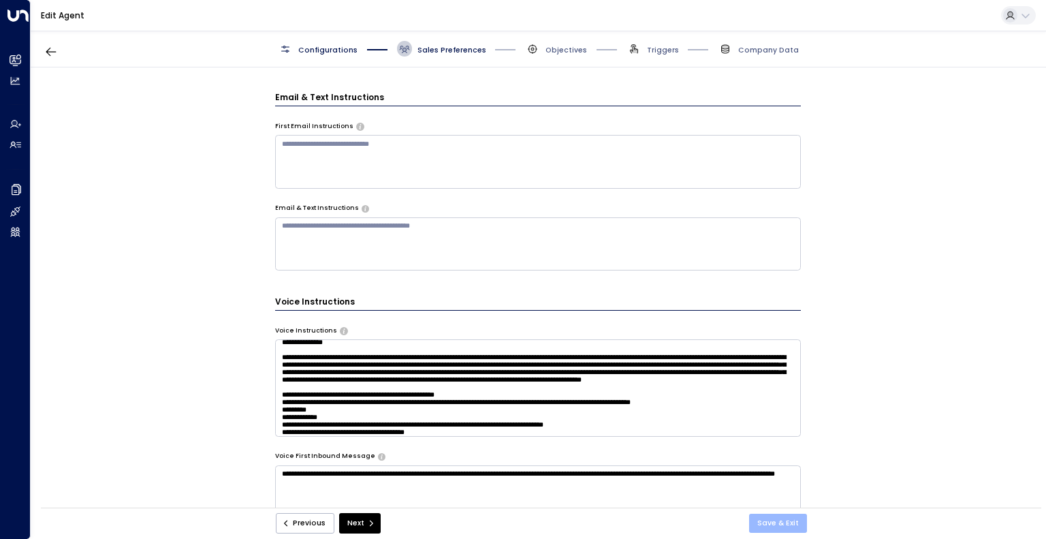
click at [775, 522] on button "Save & Exit" at bounding box center [778, 522] width 58 height 19
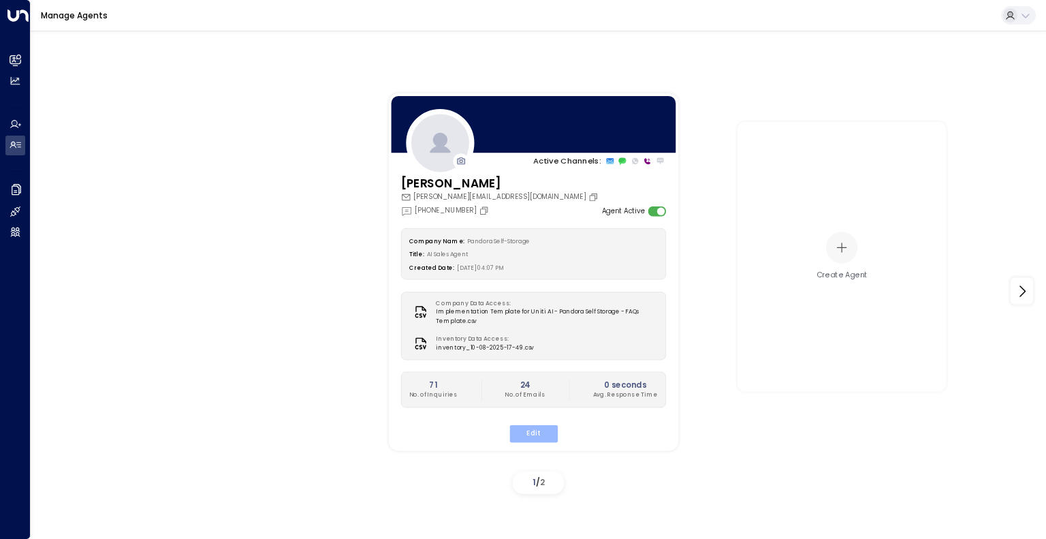
click at [540, 430] on button "Edit" at bounding box center [533, 434] width 48 height 18
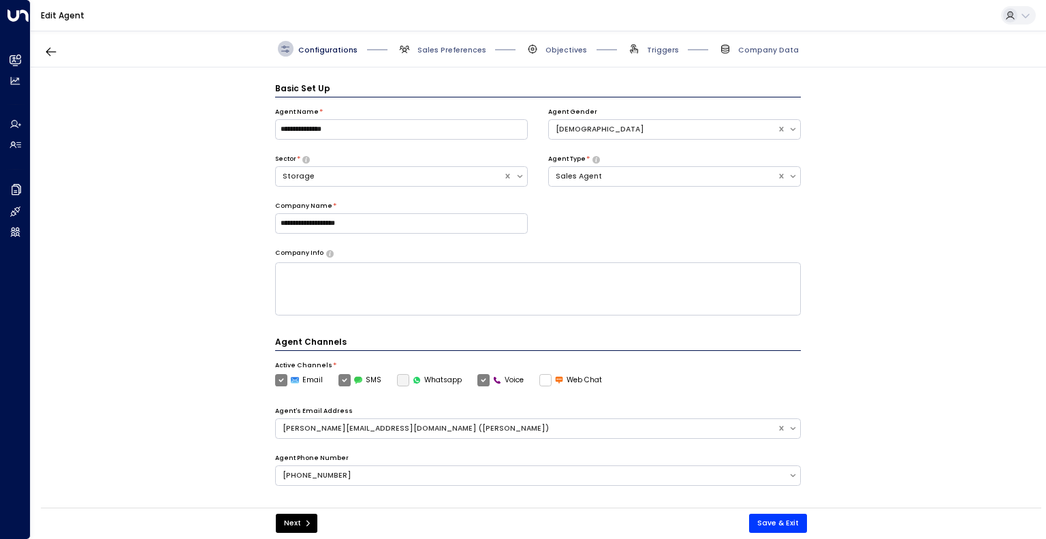
scroll to position [15, 0]
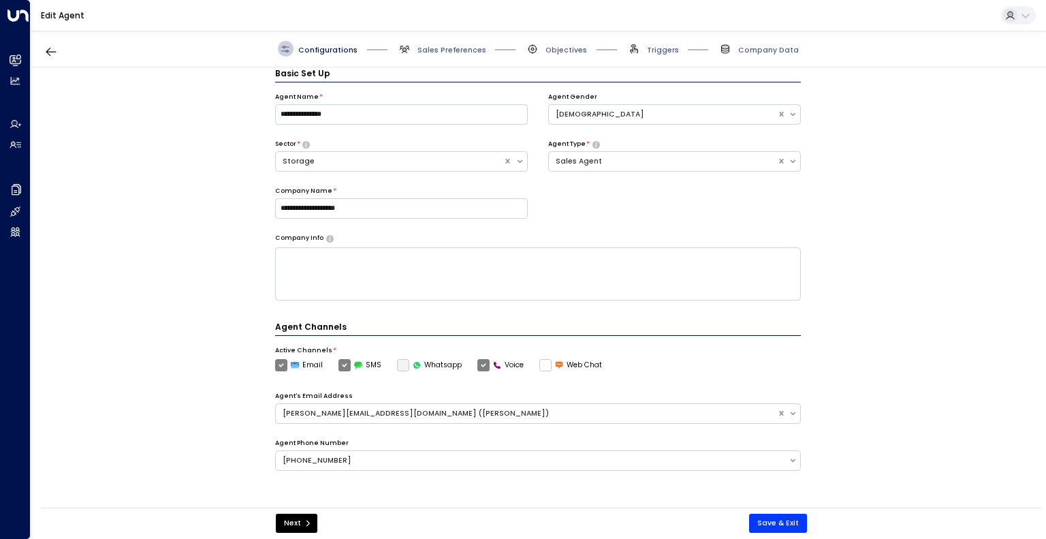
click at [455, 56] on span "Sales Preferences" at bounding box center [441, 49] width 89 height 16
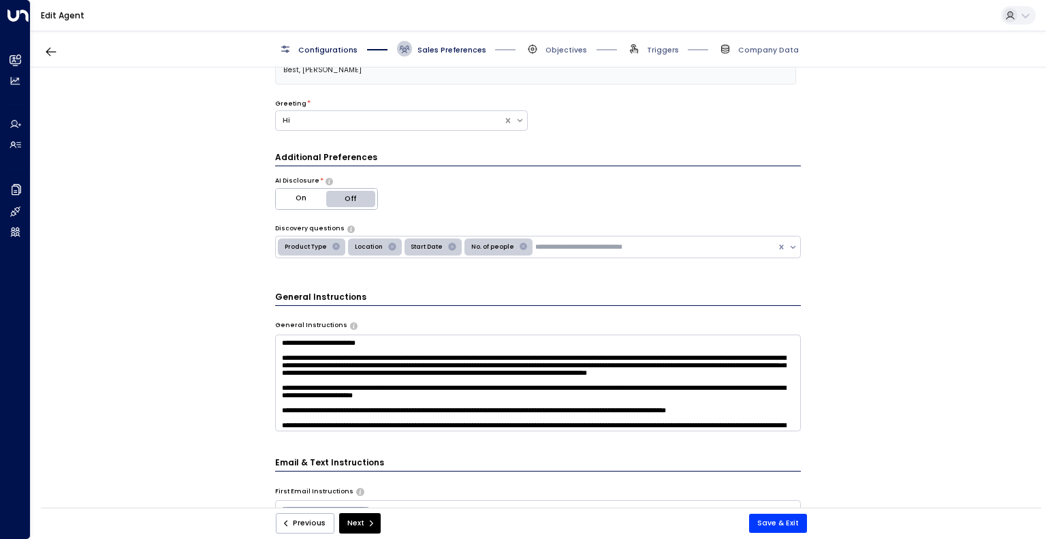
scroll to position [156, 0]
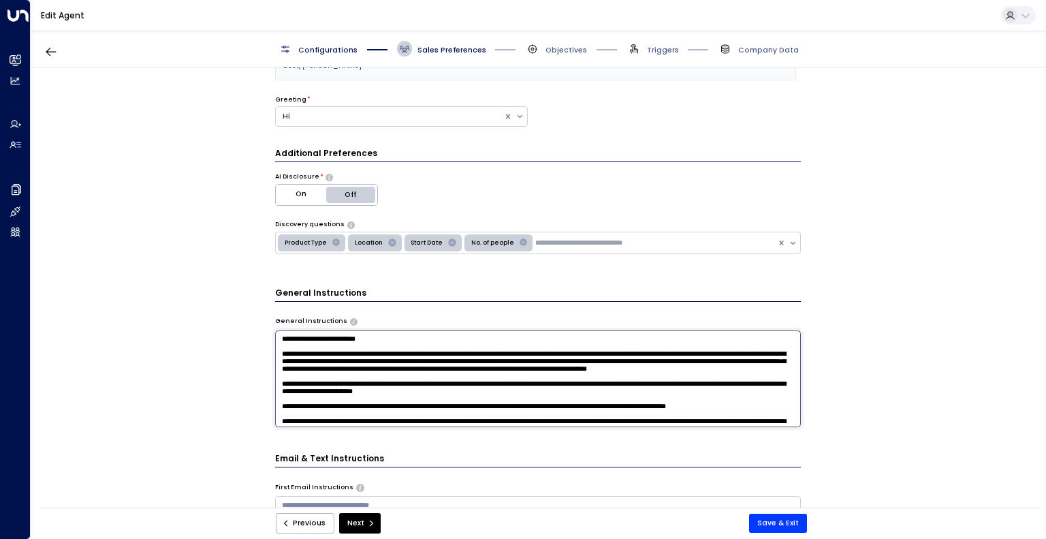
click at [373, 336] on textarea at bounding box center [538, 378] width 526 height 97
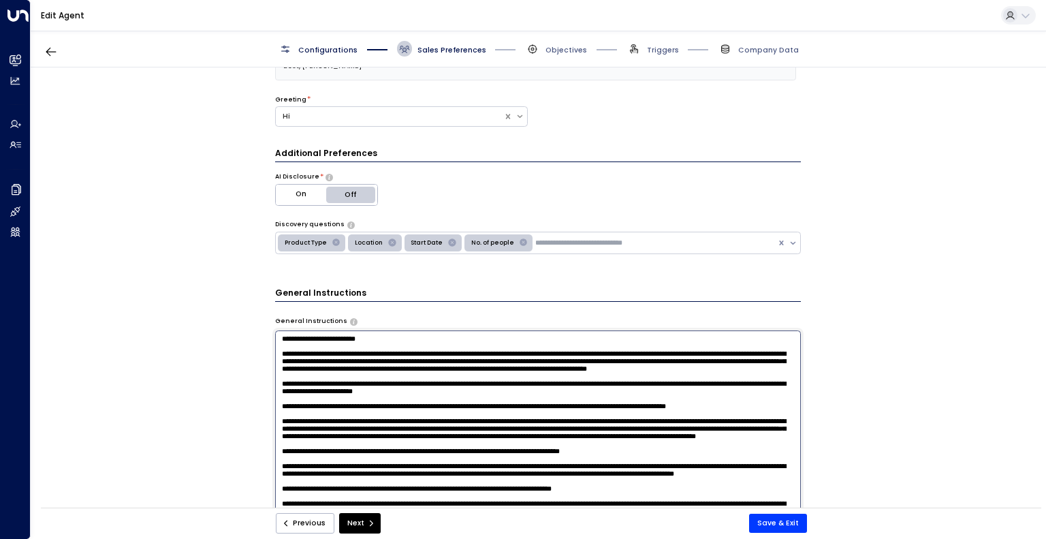
click at [373, 336] on textarea at bounding box center [538, 465] width 526 height 271
type textarea "**********"
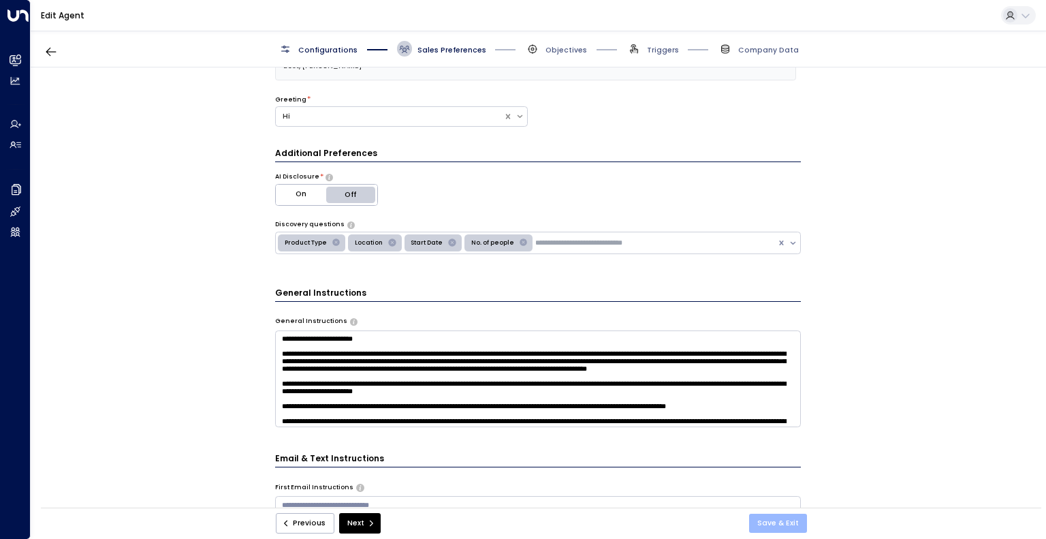
click at [778, 522] on button "Save & Exit" at bounding box center [778, 522] width 58 height 19
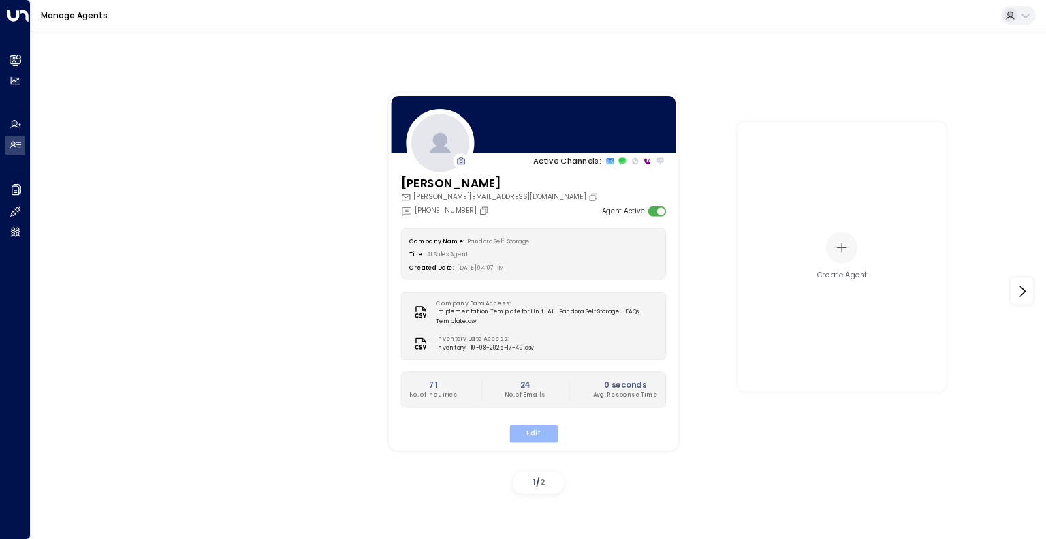
click at [545, 430] on button "Edit" at bounding box center [533, 434] width 48 height 18
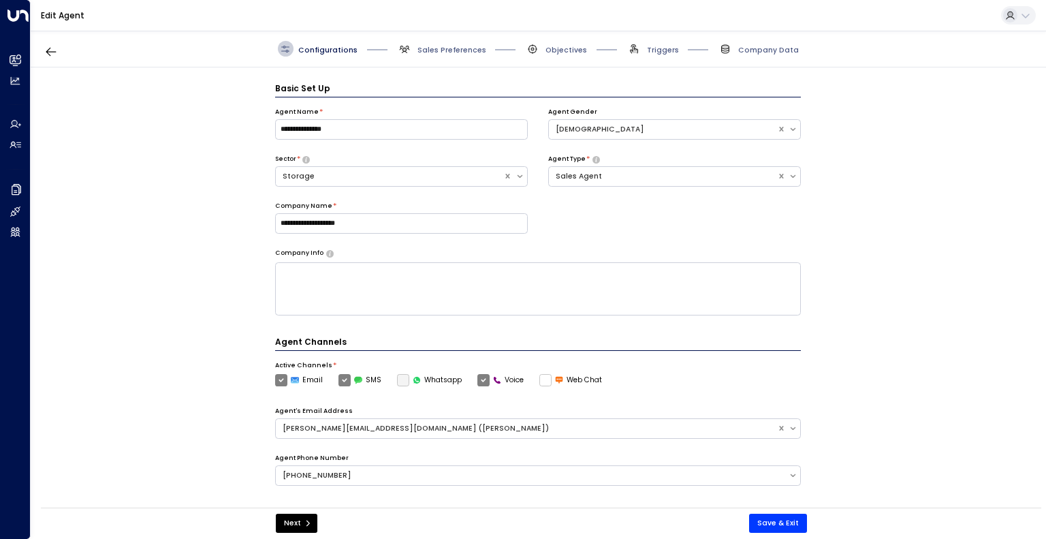
scroll to position [15, 0]
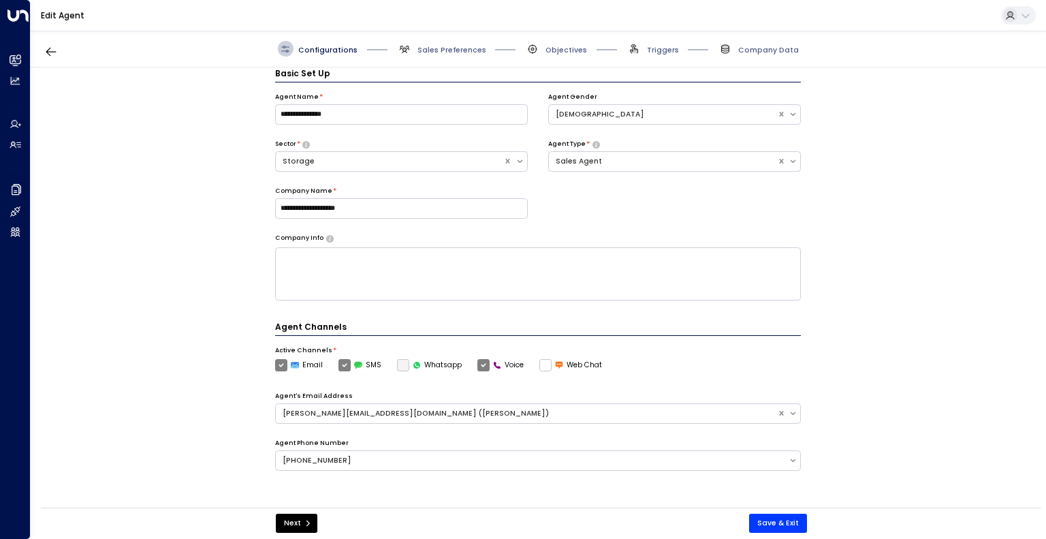
click at [468, 59] on div "Configurations Sales Preferences Objectives Triggers Company Data" at bounding box center [538, 49] width 1015 height 37
click at [468, 55] on span "Sales Preferences" at bounding box center [441, 49] width 89 height 16
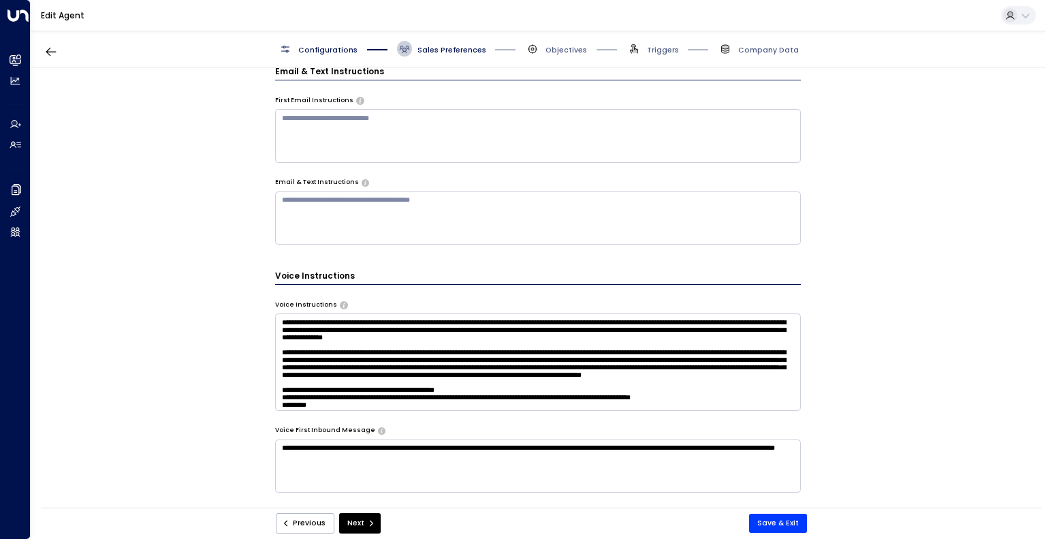
scroll to position [616, 0]
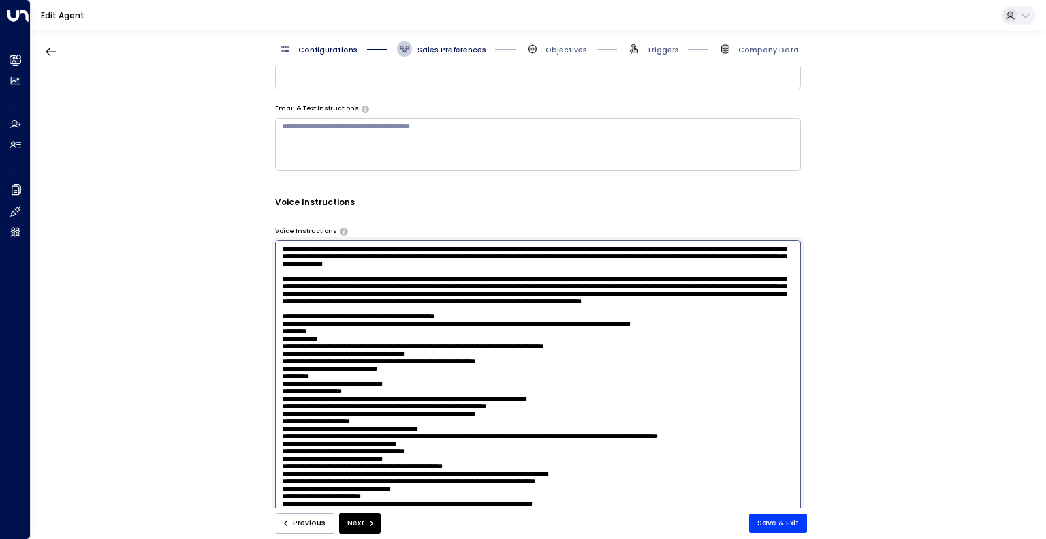
click at [708, 302] on textarea at bounding box center [538, 375] width 526 height 271
click at [511, 302] on textarea at bounding box center [538, 375] width 526 height 271
click at [660, 314] on textarea at bounding box center [538, 375] width 526 height 271
type textarea "**********"
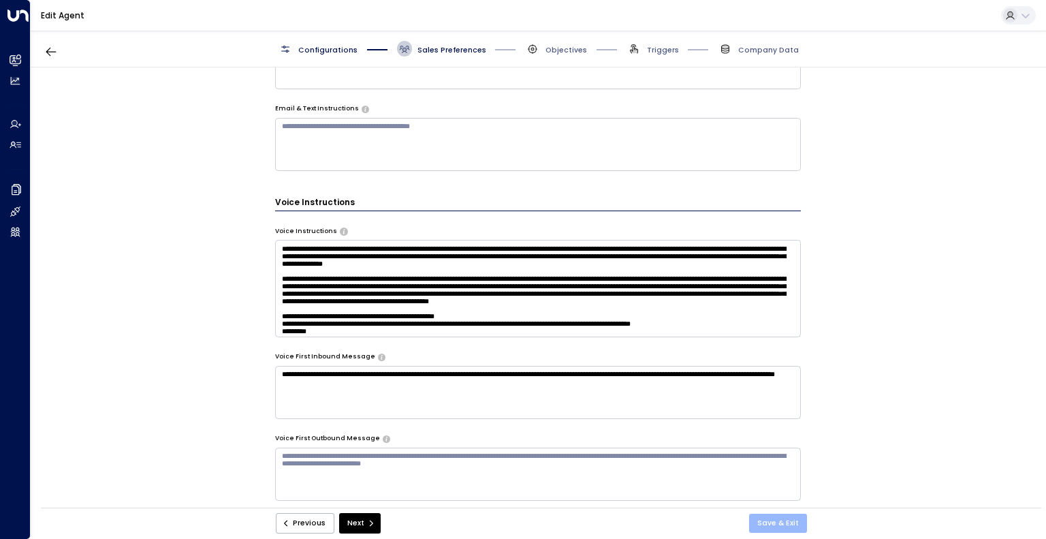
click at [770, 526] on button "Save & Exit" at bounding box center [778, 522] width 58 height 19
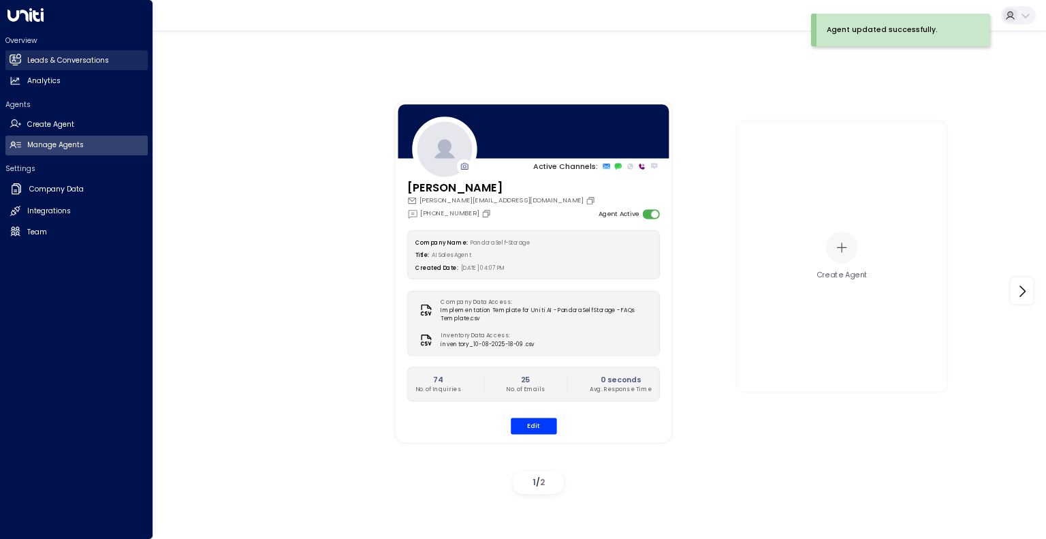
click at [44, 54] on div "Overview Leads & Conversations Leads & Conversations Analytics Analytics" at bounding box center [76, 63] width 142 height 56
click at [44, 54] on link "Leads & Conversations Leads & Conversations" at bounding box center [76, 60] width 142 height 20
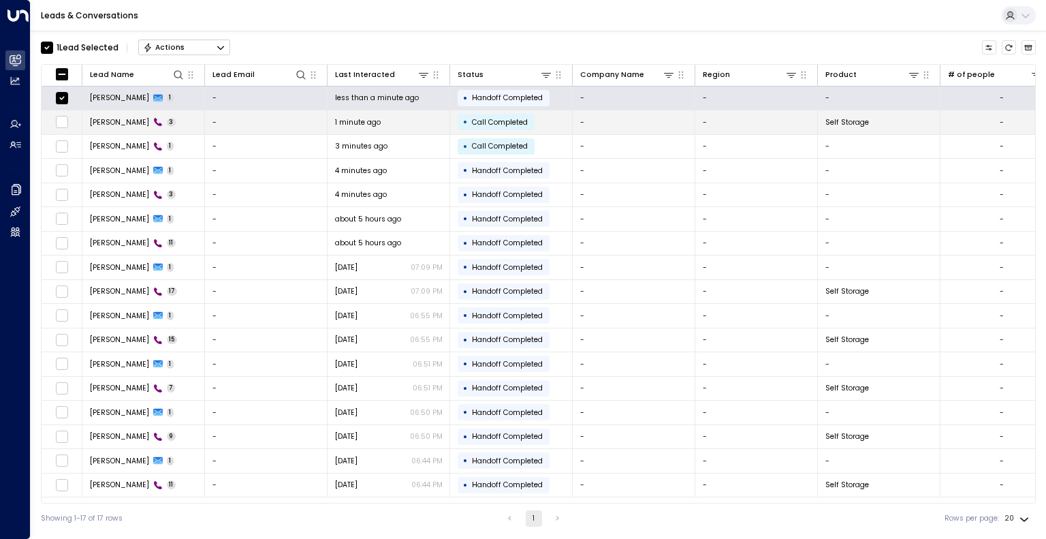
click at [62, 129] on td at bounding box center [62, 122] width 41 height 24
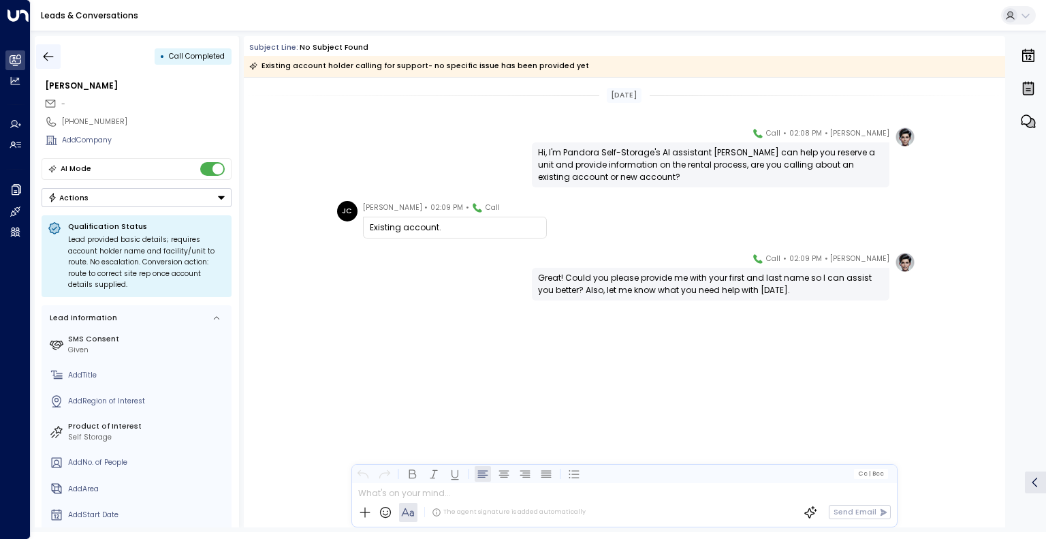
click at [51, 65] on button "button" at bounding box center [48, 56] width 25 height 25
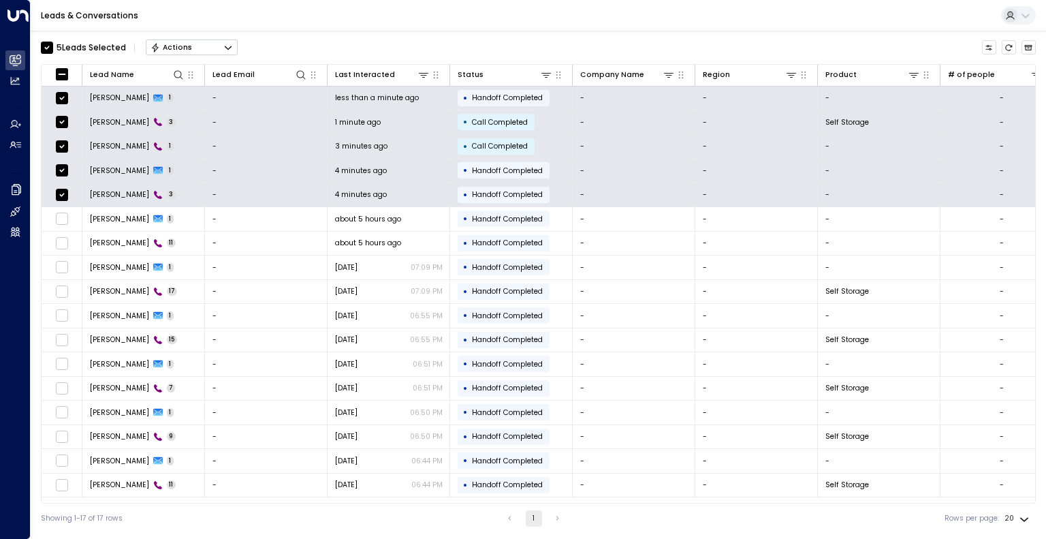
click at [198, 51] on button "Actions" at bounding box center [192, 47] width 92 height 16
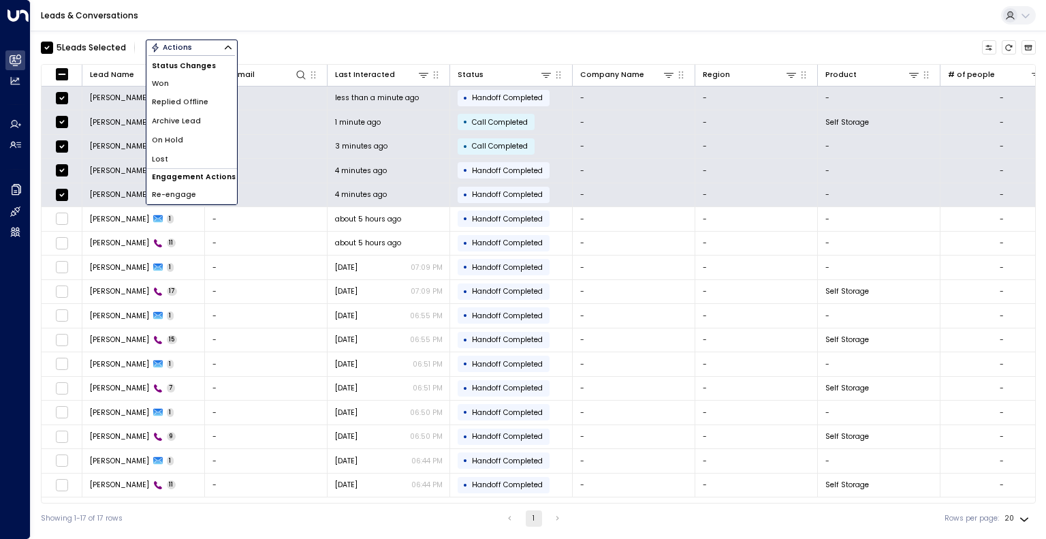
click at [191, 119] on span "Archive Lead" at bounding box center [176, 121] width 49 height 11
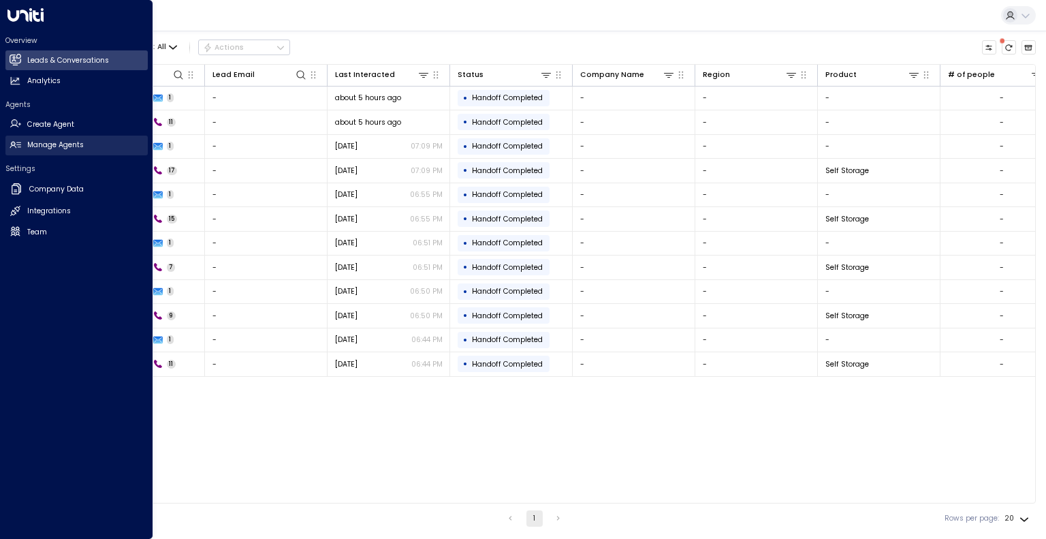
click at [42, 148] on h2 "Manage Agents" at bounding box center [55, 145] width 57 height 11
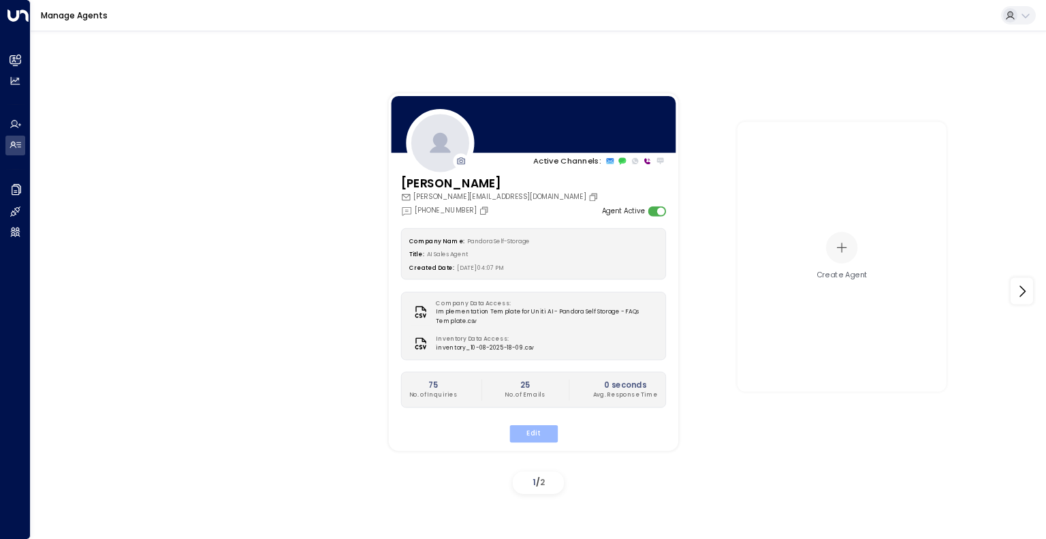
click at [525, 428] on button "Edit" at bounding box center [533, 434] width 48 height 18
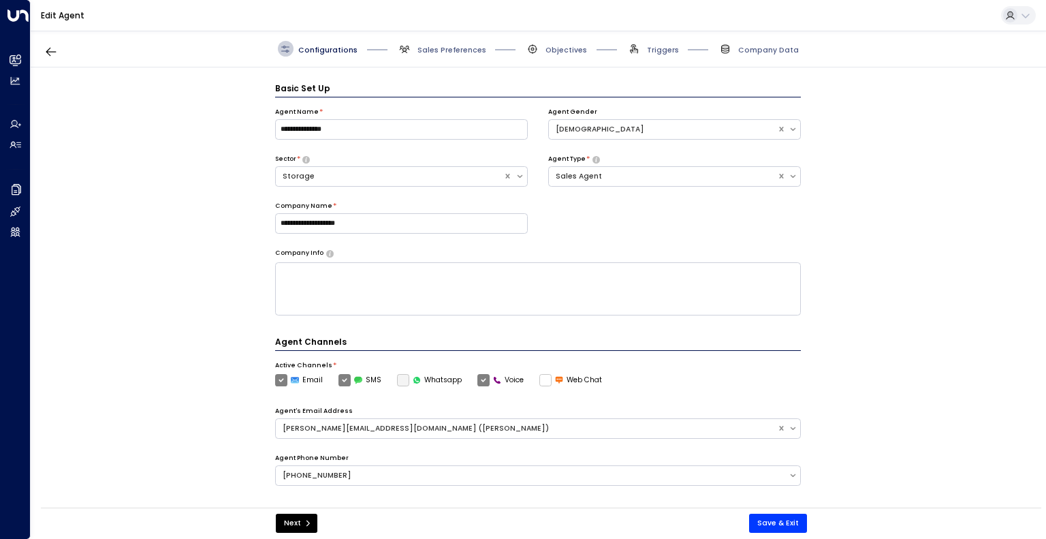
scroll to position [15, 0]
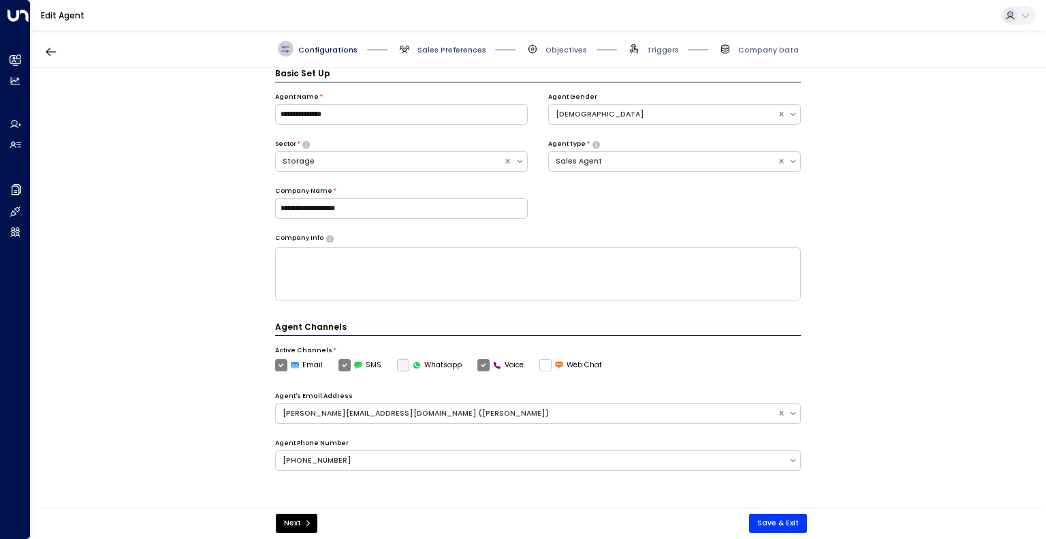
click at [451, 51] on span "Sales Preferences" at bounding box center [451, 50] width 69 height 10
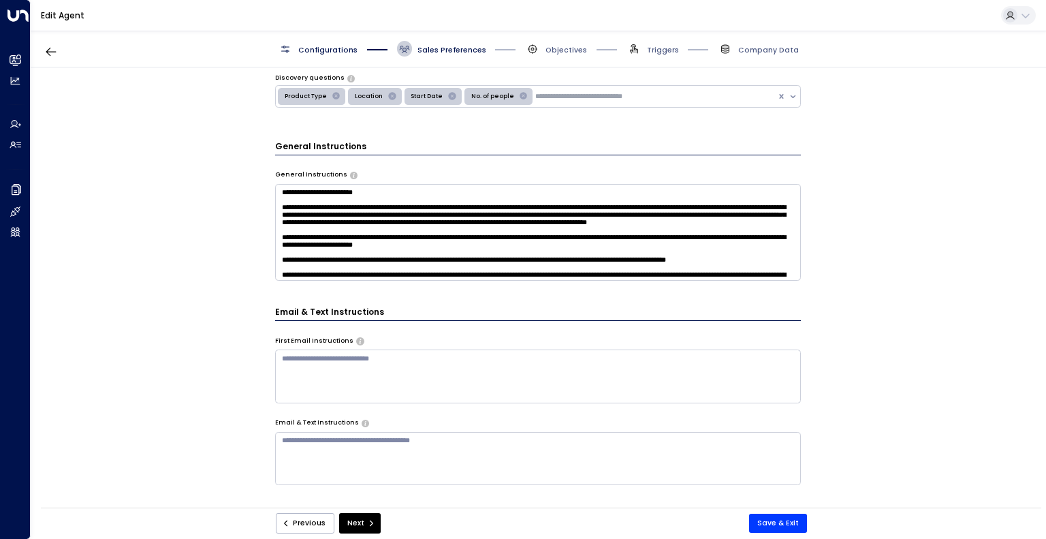
scroll to position [305, 0]
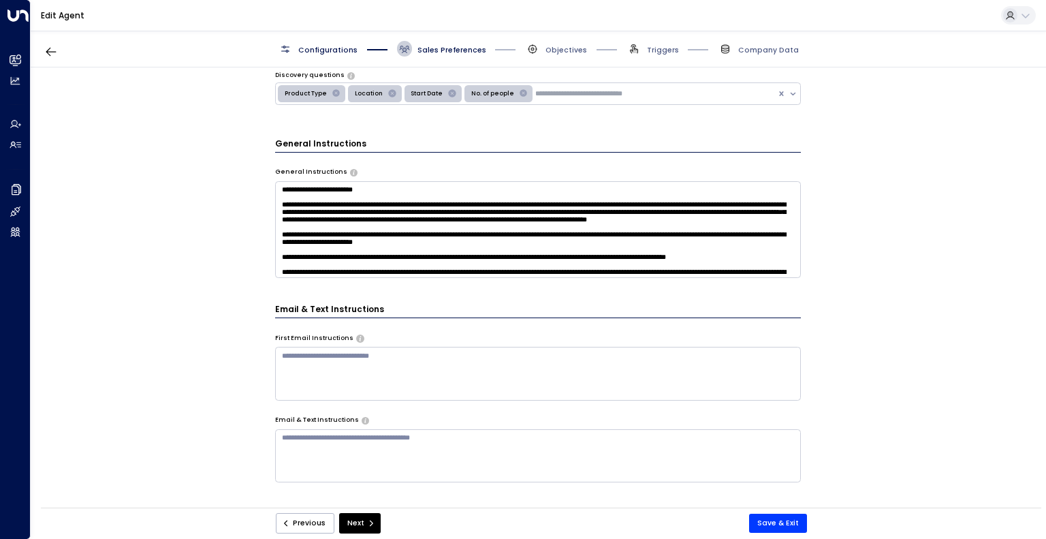
click at [443, 208] on textarea at bounding box center [538, 229] width 526 height 97
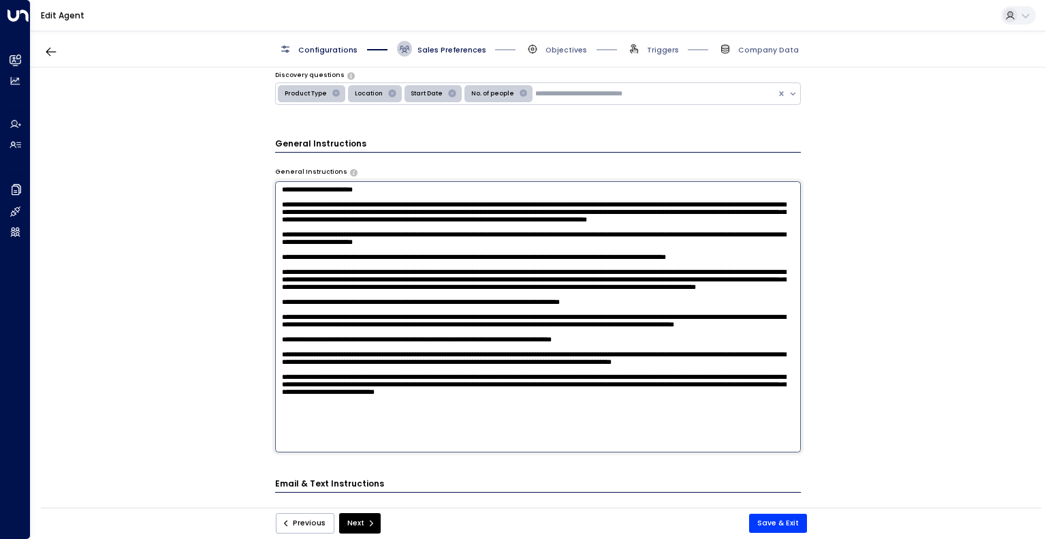
scroll to position [33, 0]
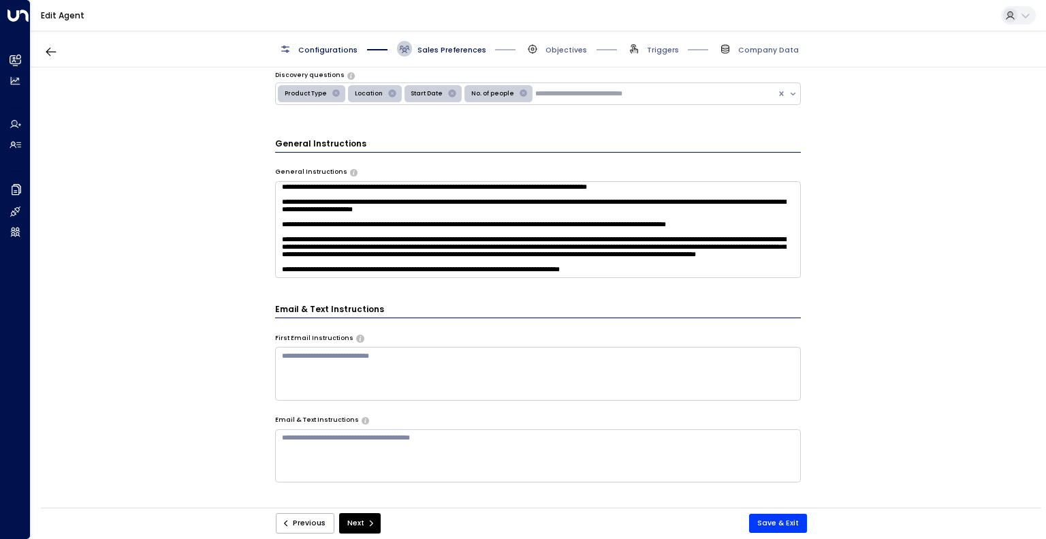
click at [925, 312] on div "**********" at bounding box center [538, 290] width 1014 height 447
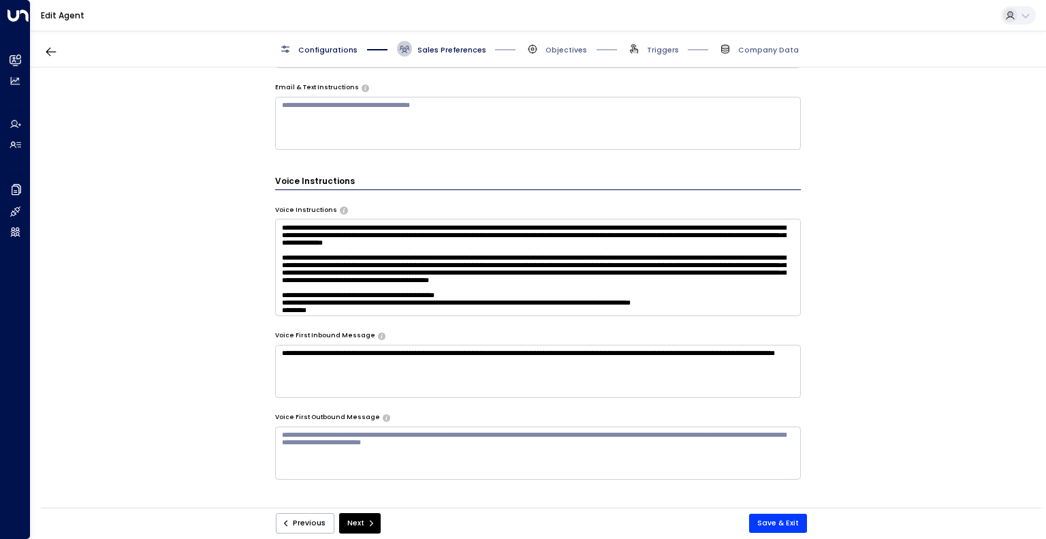
scroll to position [668, 0]
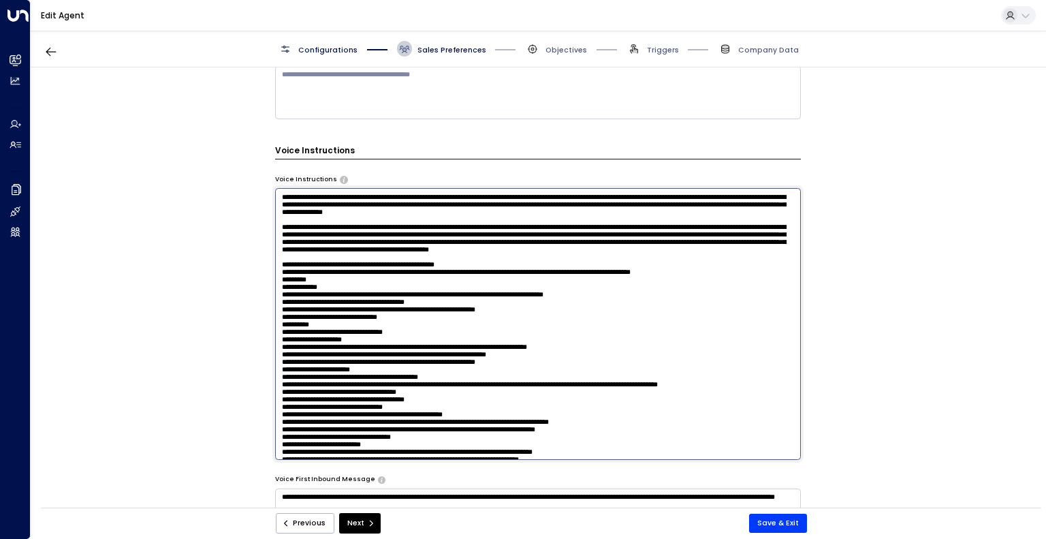
click at [651, 201] on textarea at bounding box center [538, 323] width 526 height 271
click at [554, 250] on textarea at bounding box center [538, 323] width 526 height 271
type textarea "**********"
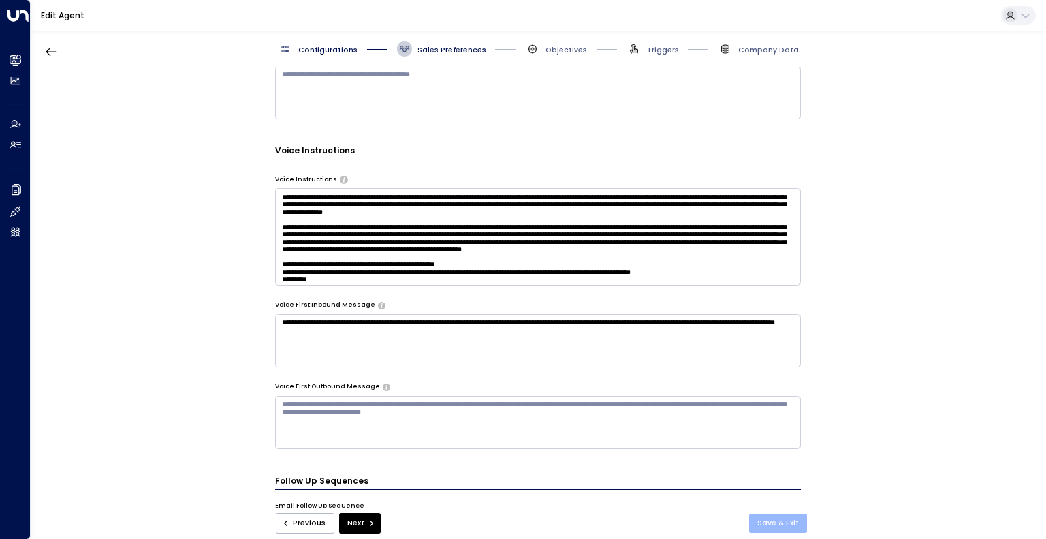
click at [782, 524] on button "Save & Exit" at bounding box center [778, 522] width 58 height 19
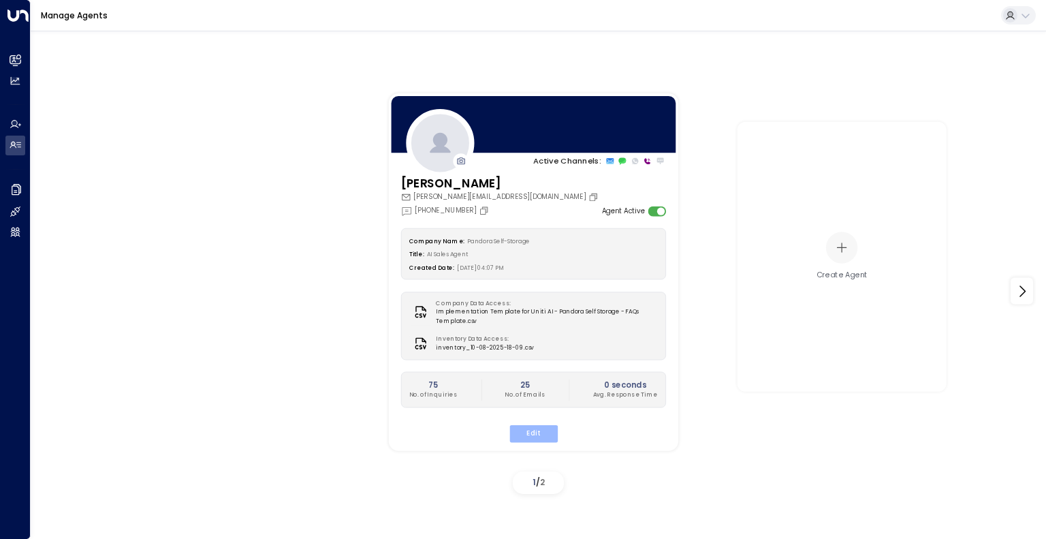
click at [520, 430] on button "Edit" at bounding box center [533, 434] width 48 height 18
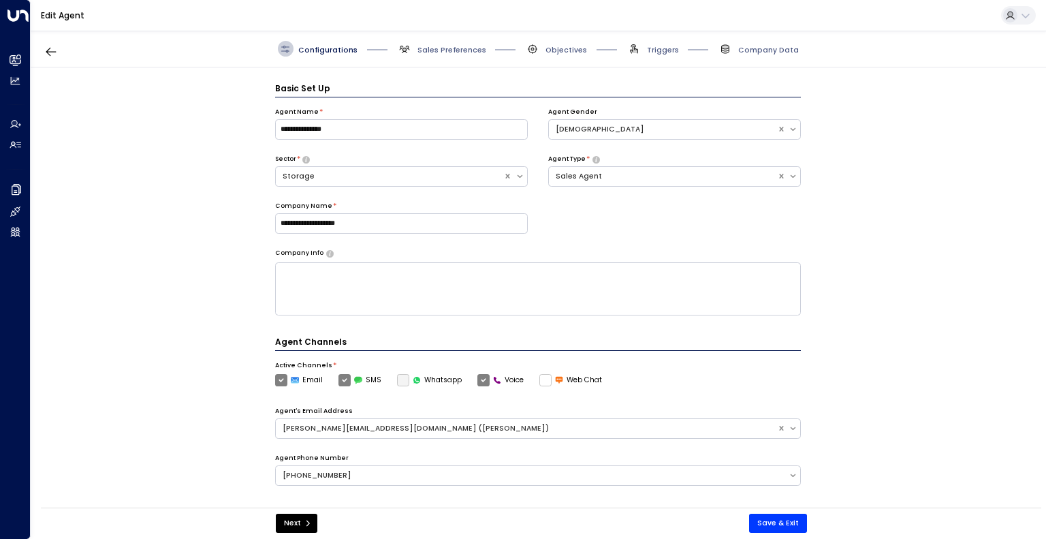
scroll to position [15, 0]
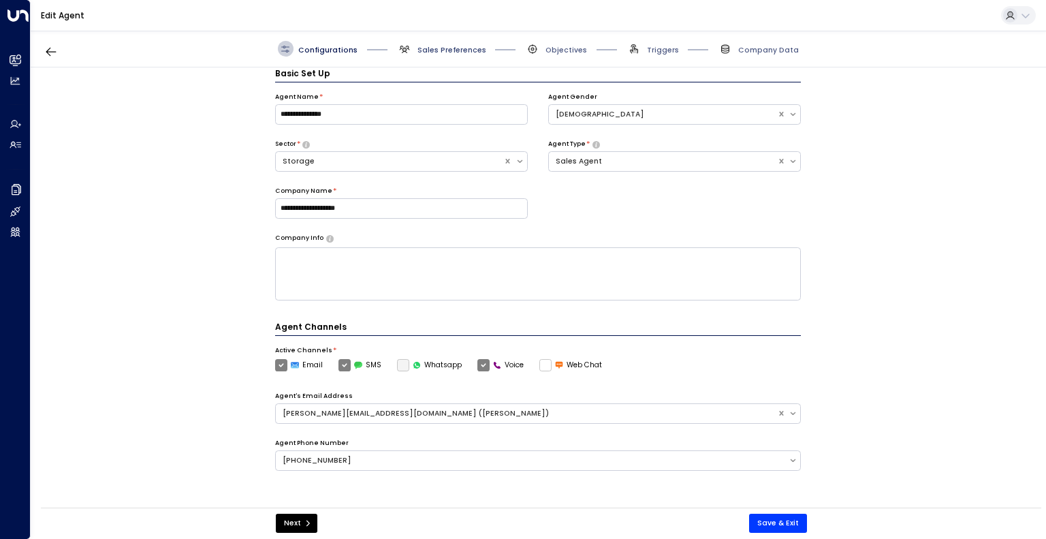
click at [462, 54] on span "Sales Preferences" at bounding box center [451, 50] width 69 height 10
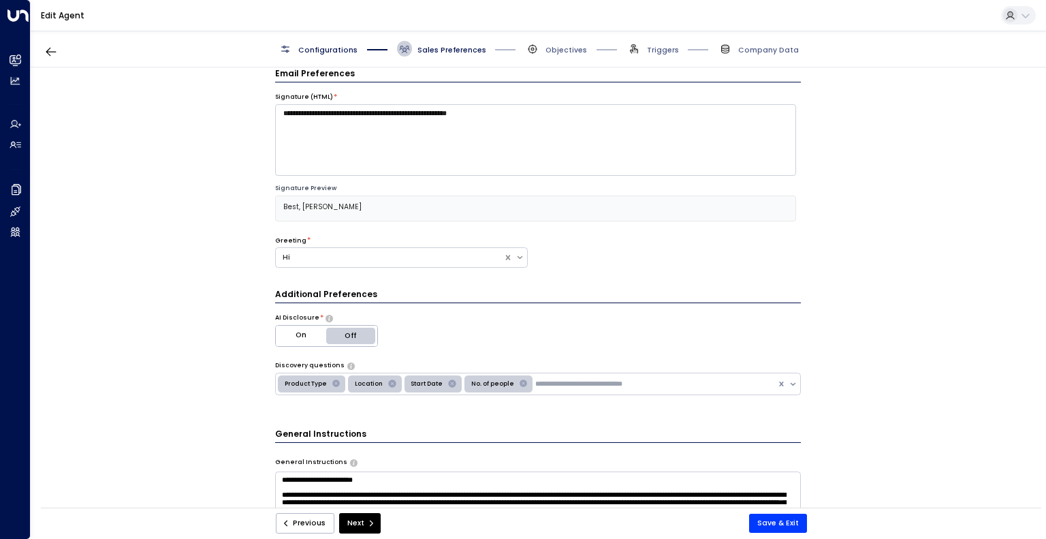
scroll to position [204, 0]
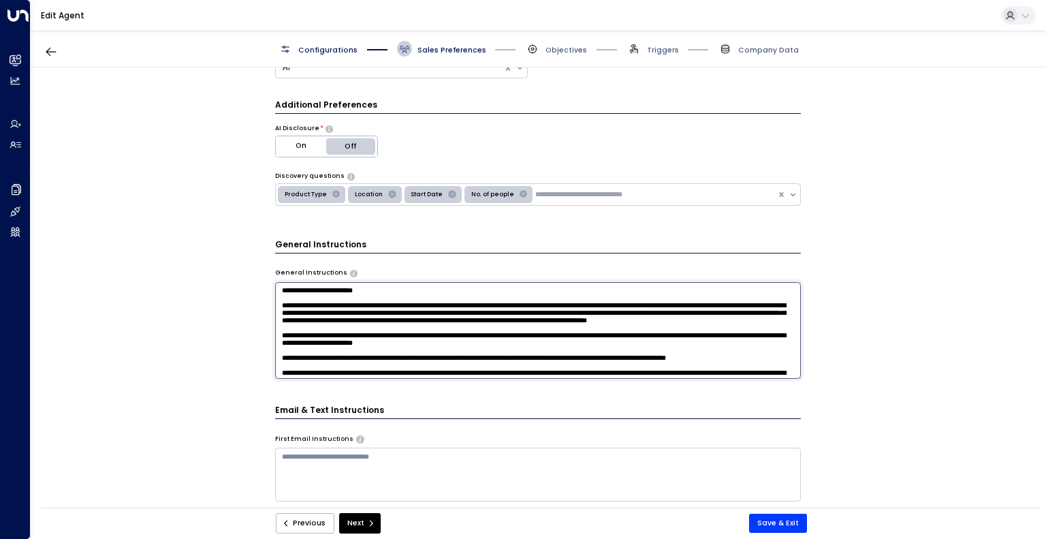
click at [338, 287] on textarea at bounding box center [538, 330] width 526 height 97
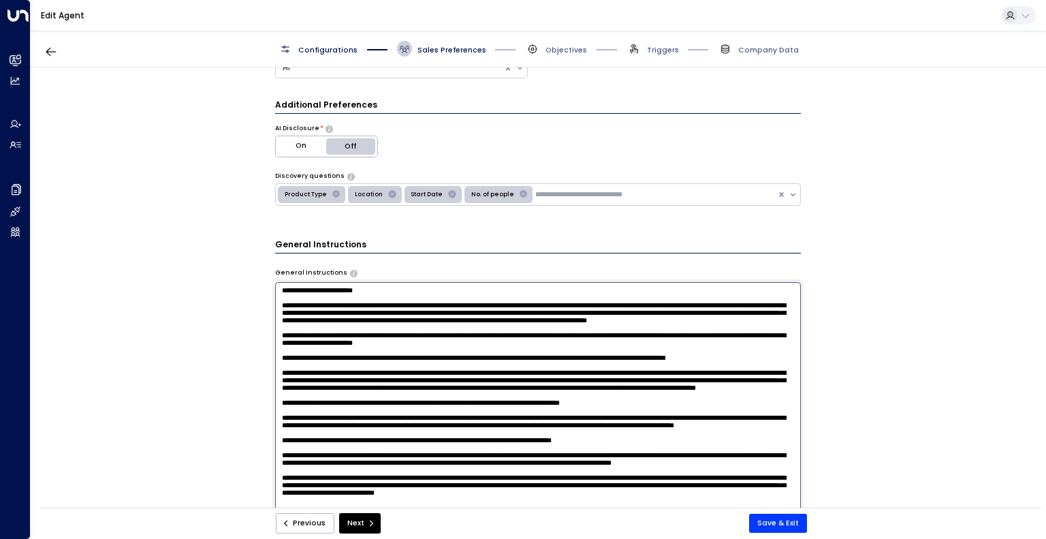
click at [338, 287] on textarea at bounding box center [538, 417] width 526 height 271
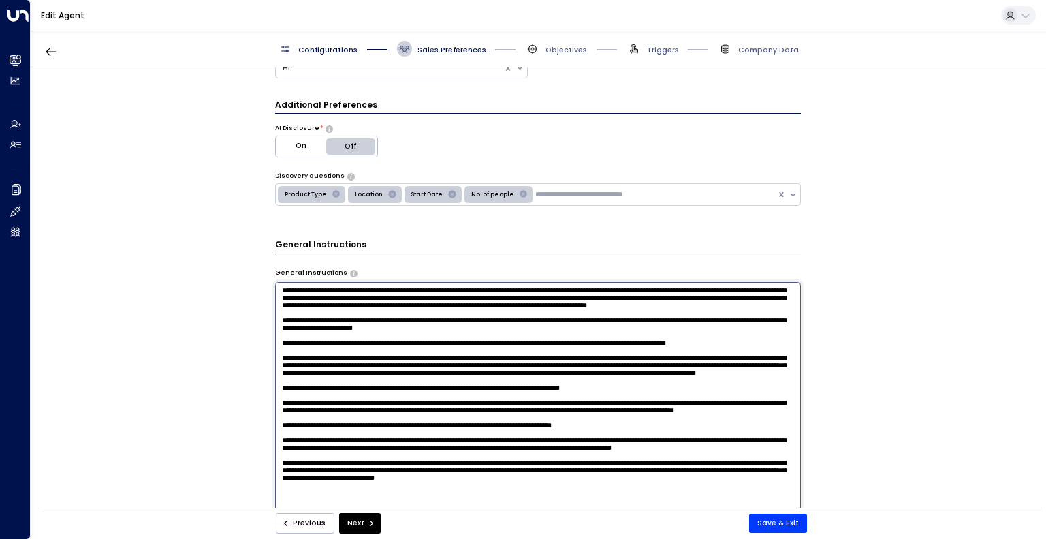
type textarea "**********"
click at [839, 337] on div "**********" at bounding box center [538, 290] width 1014 height 447
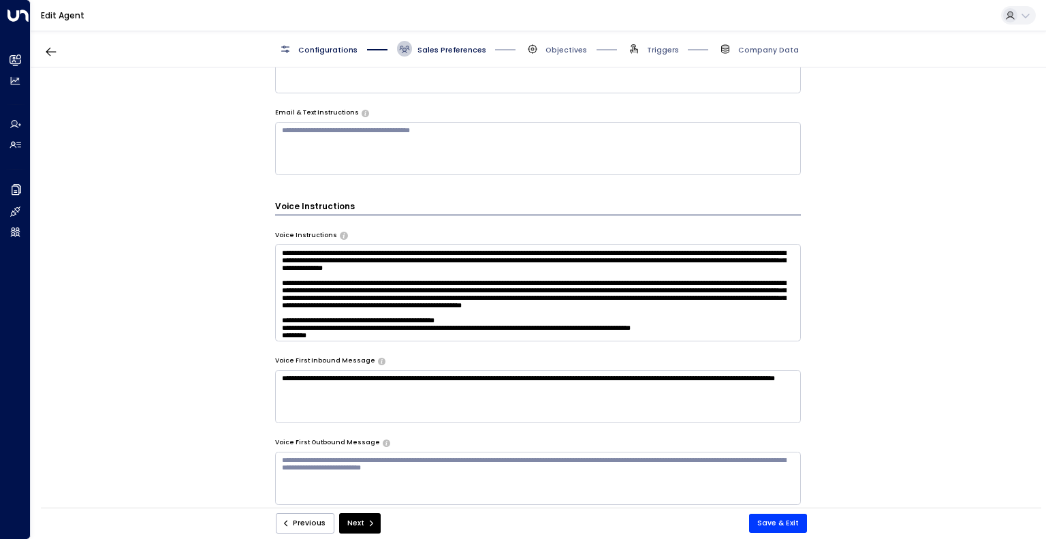
scroll to position [620, 0]
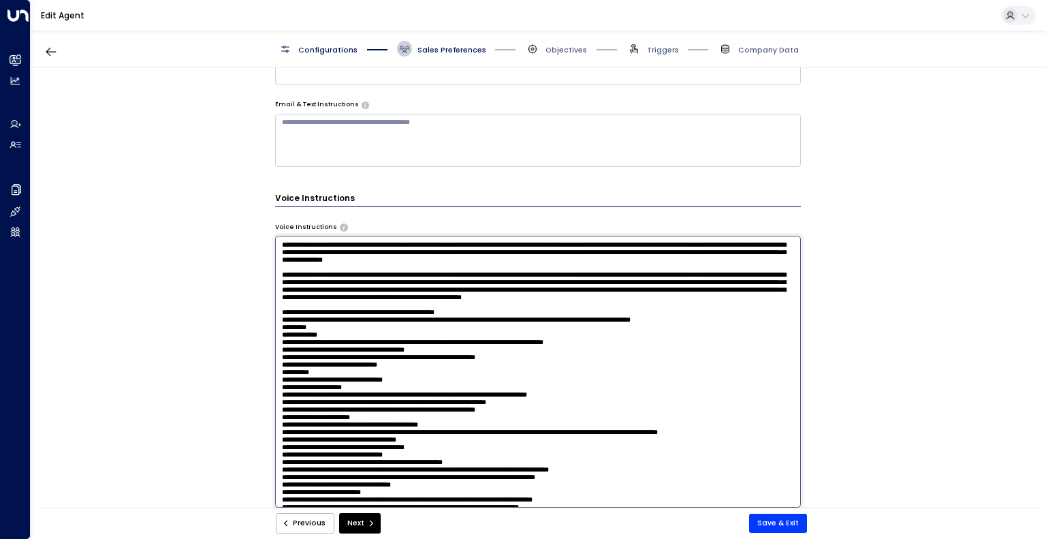
click at [343, 286] on textarea at bounding box center [538, 371] width 526 height 271
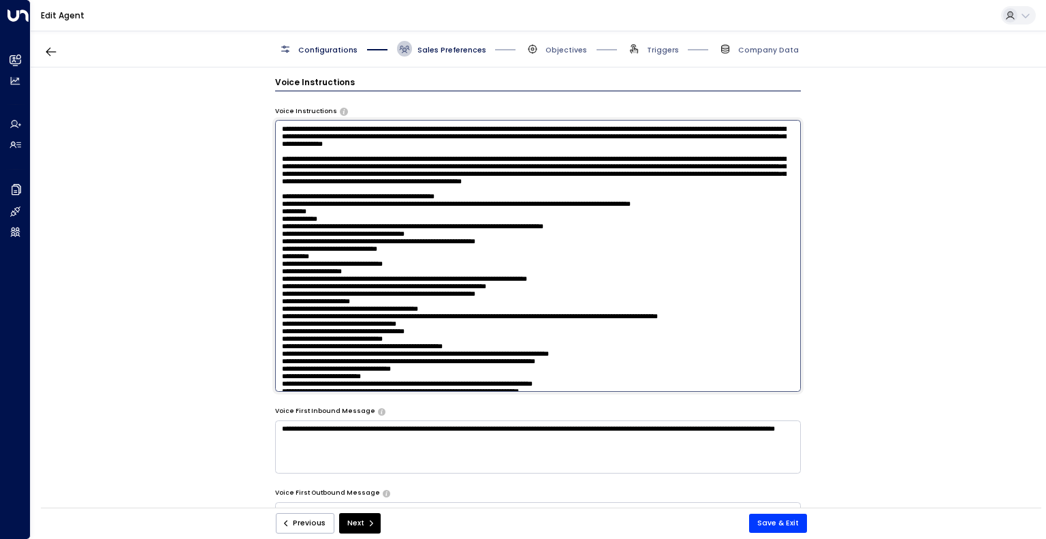
scroll to position [691, 0]
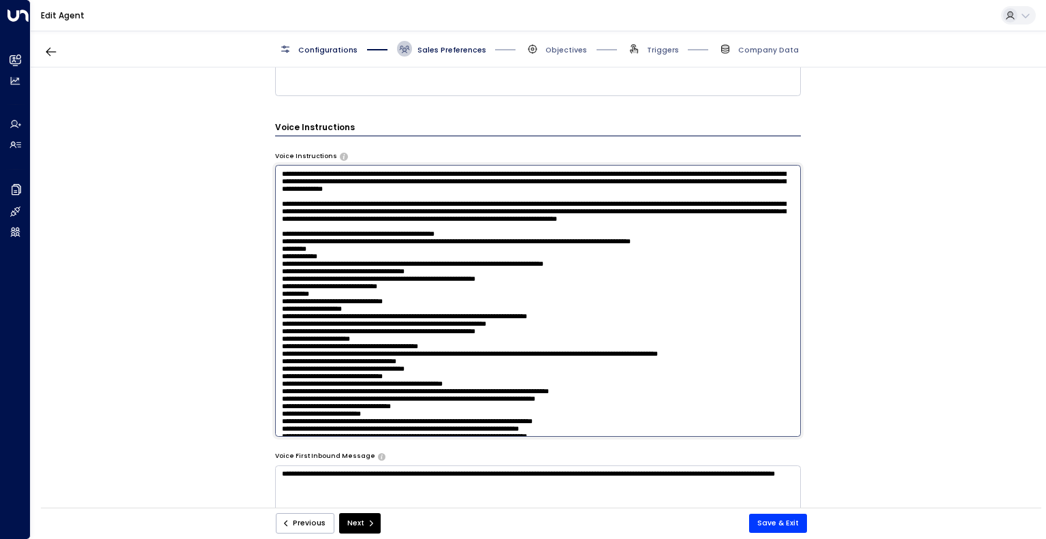
click at [632, 217] on textarea at bounding box center [538, 300] width 526 height 271
drag, startPoint x: 632, startPoint y: 217, endPoint x: 643, endPoint y: 231, distance: 18.0
click at [643, 231] on textarea at bounding box center [538, 300] width 526 height 271
click at [533, 229] on textarea at bounding box center [538, 300] width 526 height 271
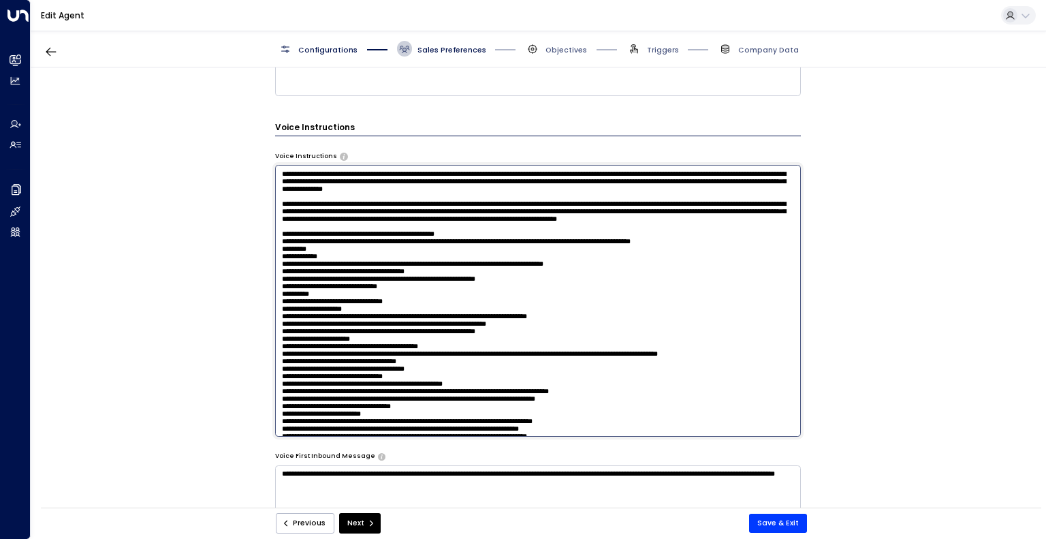
drag, startPoint x: 533, startPoint y: 229, endPoint x: 607, endPoint y: 228, distance: 74.2
click at [607, 228] on textarea at bounding box center [538, 300] width 526 height 271
click at [524, 228] on textarea at bounding box center [538, 300] width 526 height 271
type textarea "**********"
click at [888, 351] on div "**********" at bounding box center [538, 290] width 1014 height 447
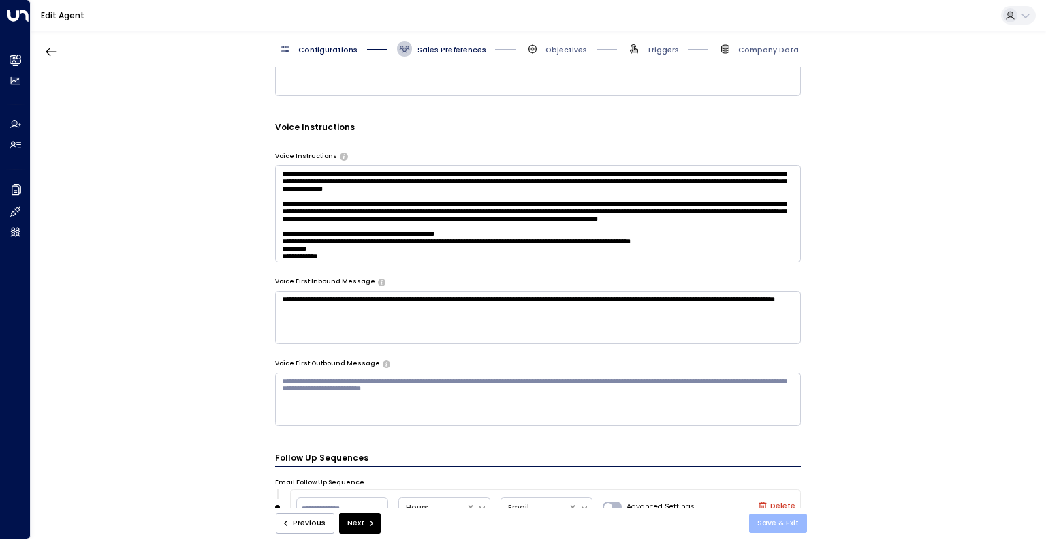
click at [798, 527] on button "Save & Exit" at bounding box center [778, 522] width 58 height 19
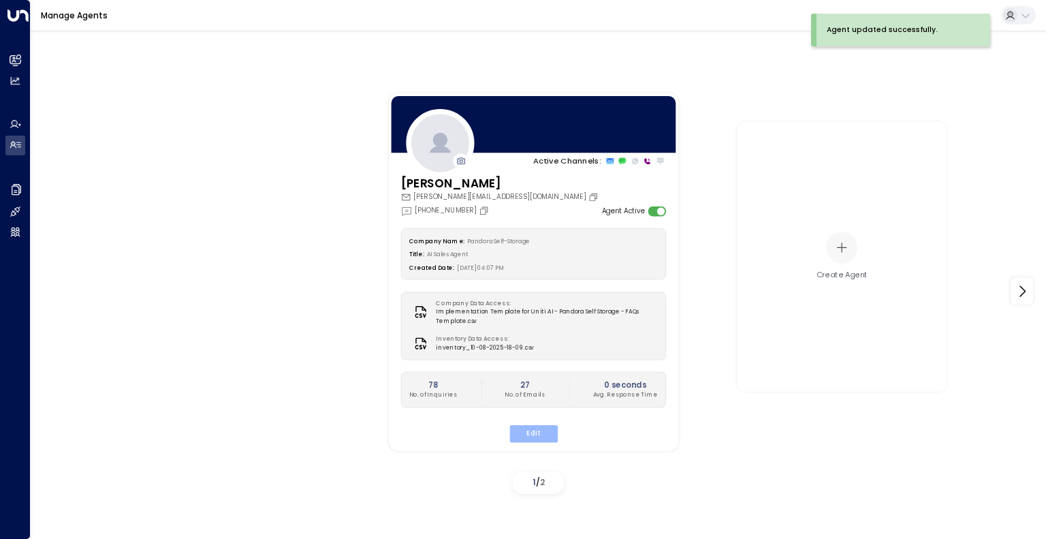
click at [537, 430] on button "Edit" at bounding box center [533, 434] width 48 height 18
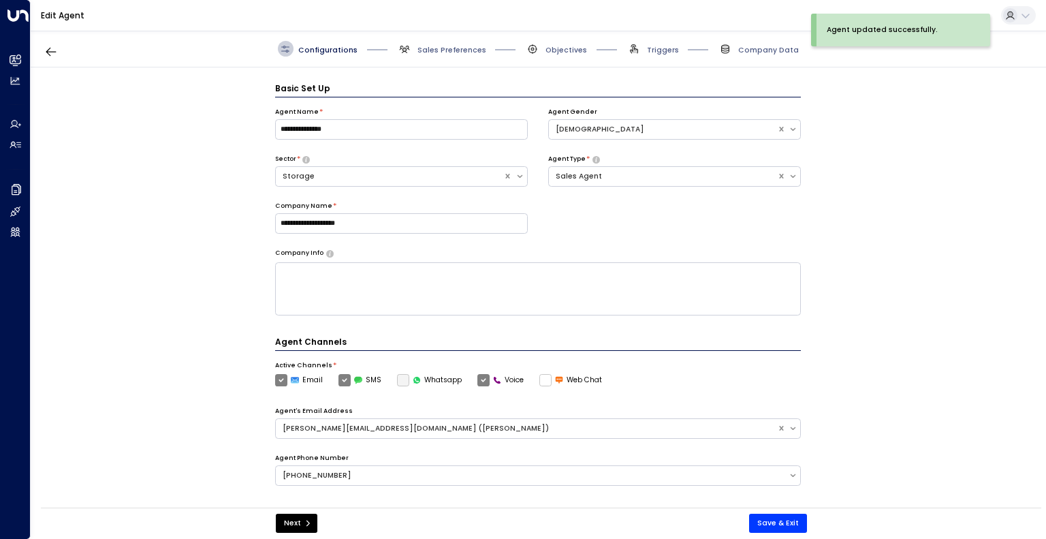
scroll to position [15, 0]
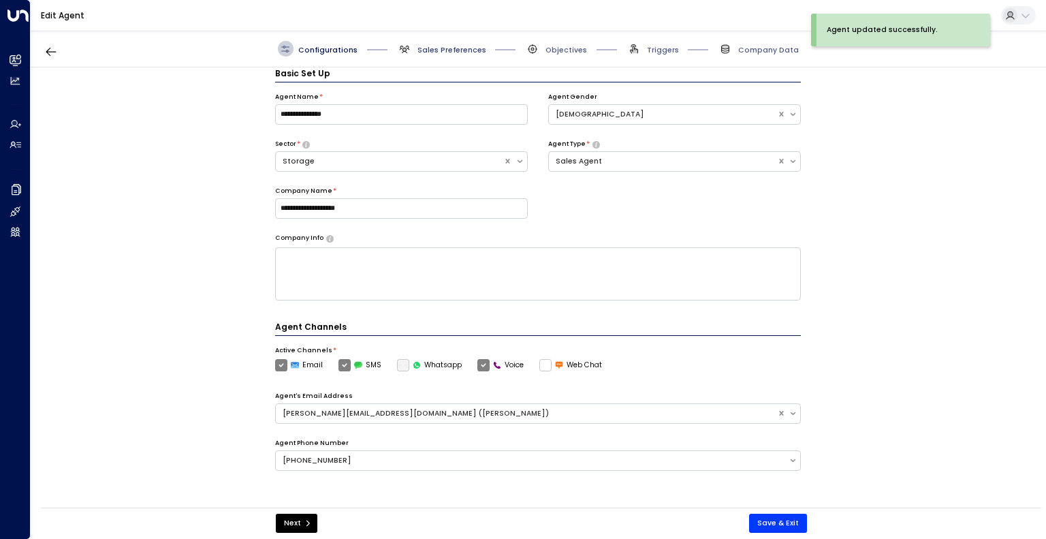
click at [455, 50] on span "Sales Preferences" at bounding box center [451, 50] width 69 height 10
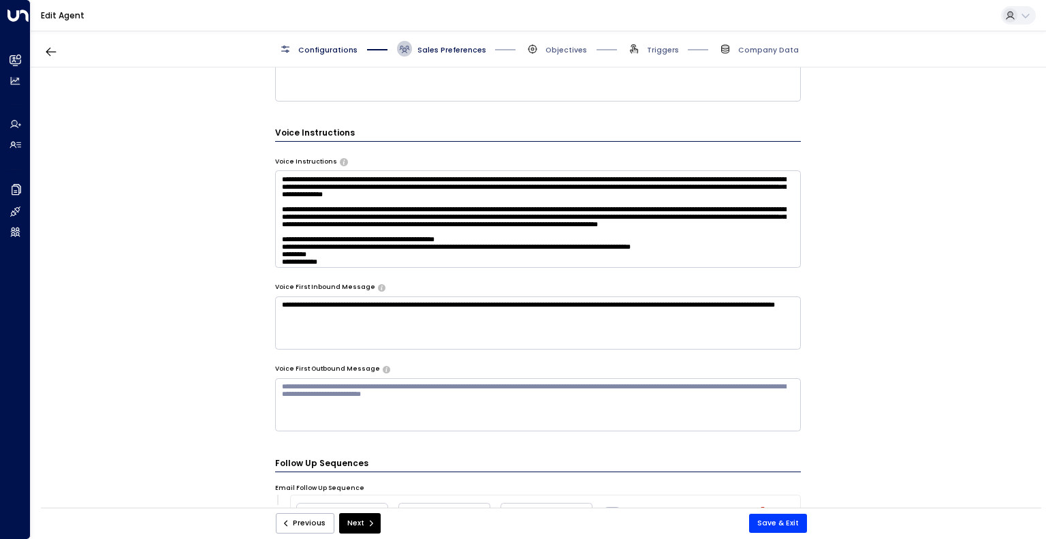
scroll to position [677, 0]
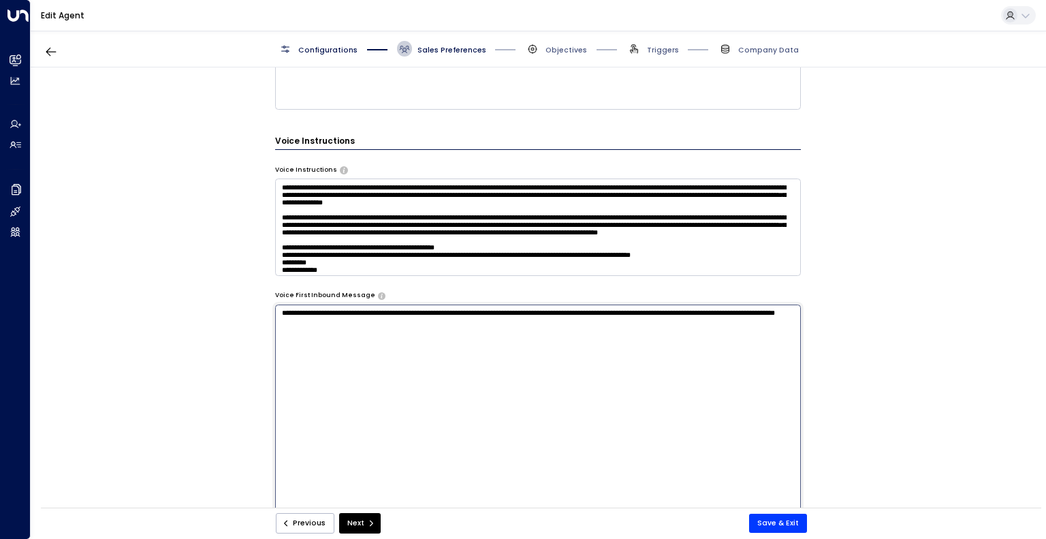
click at [716, 312] on textarea "**********" at bounding box center [538, 439] width 526 height 271
type textarea "**********"
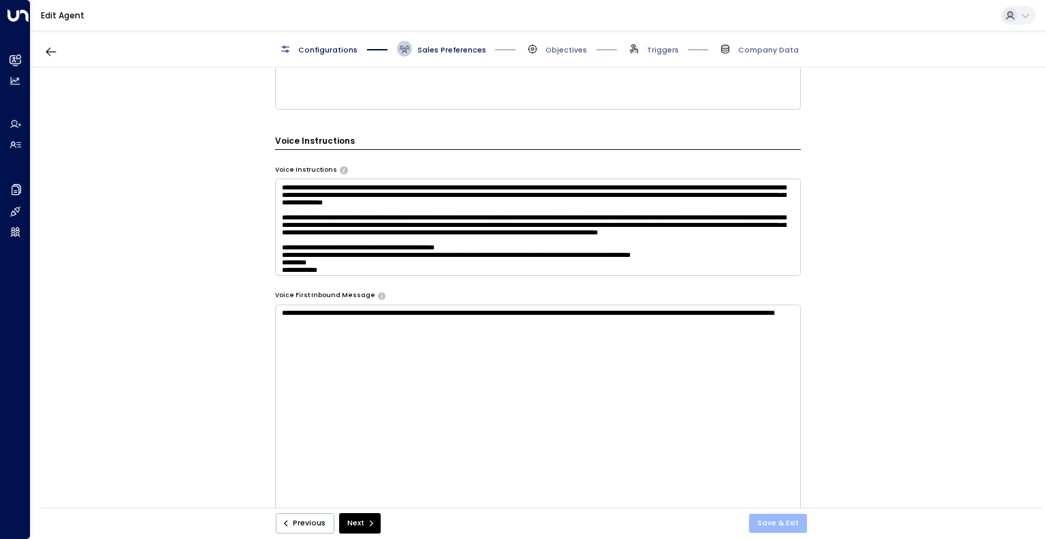
click at [786, 524] on button "Save & Exit" at bounding box center [778, 522] width 58 height 19
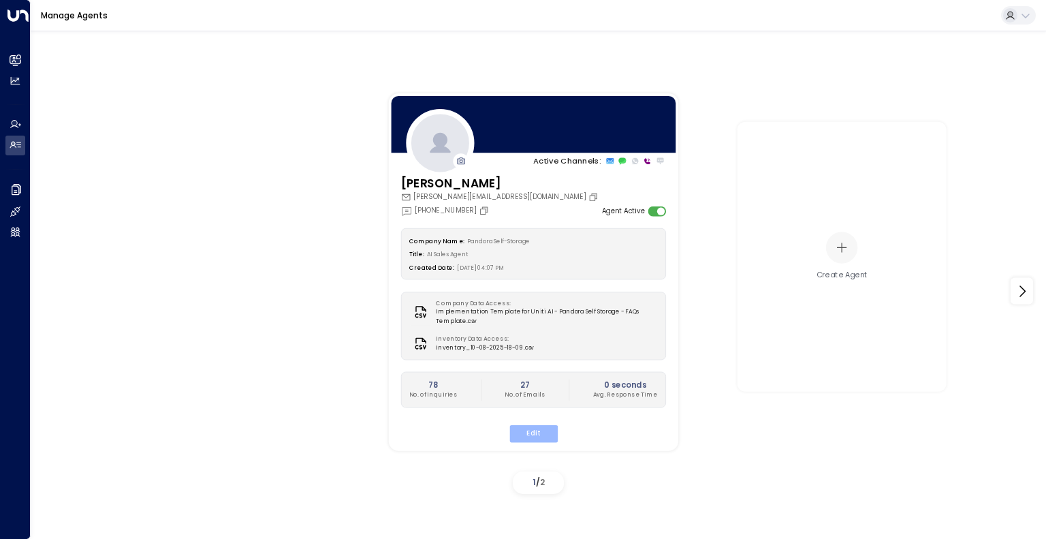
click at [528, 431] on button "Edit" at bounding box center [533, 434] width 48 height 18
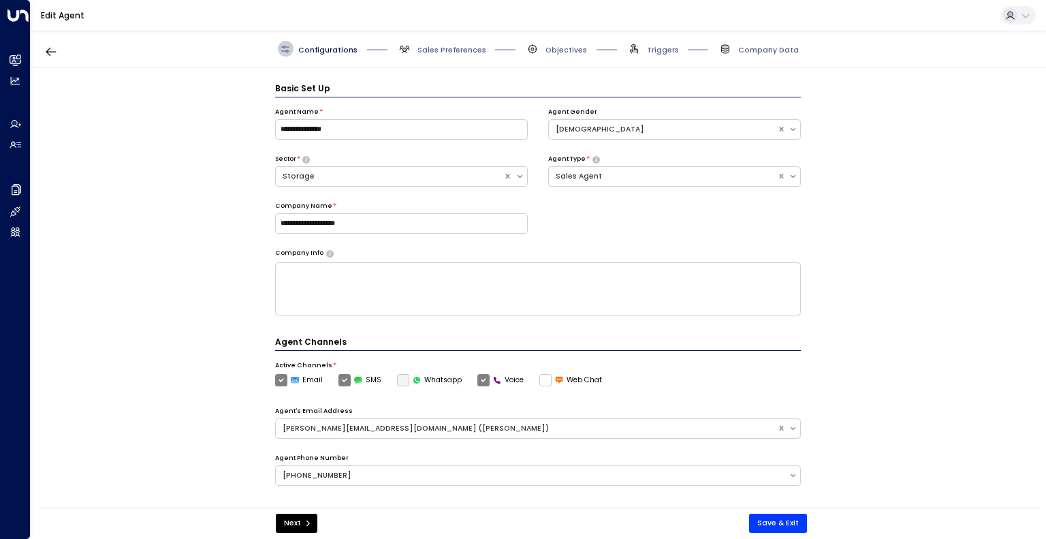
scroll to position [15, 0]
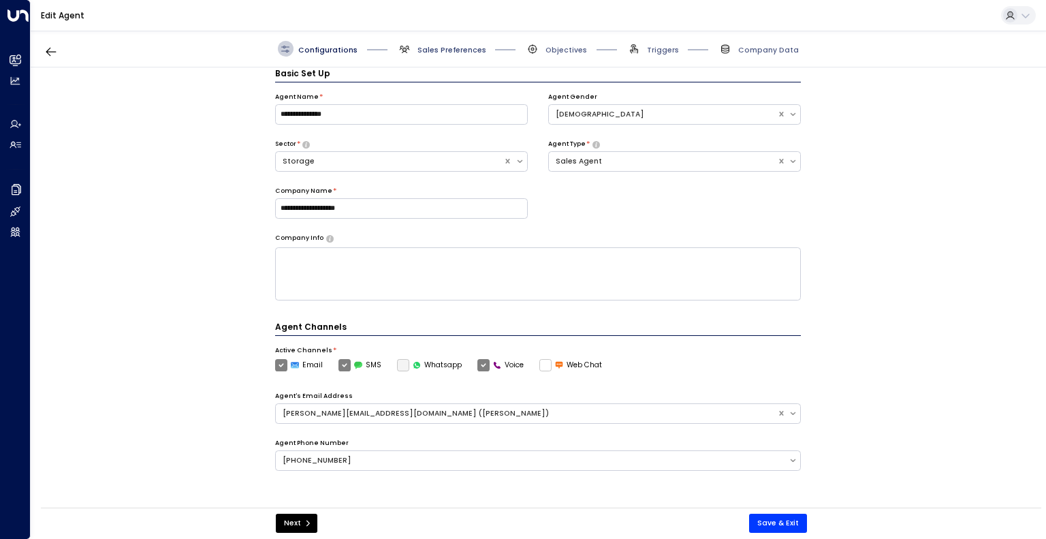
click at [462, 52] on span "Sales Preferences" at bounding box center [451, 50] width 69 height 10
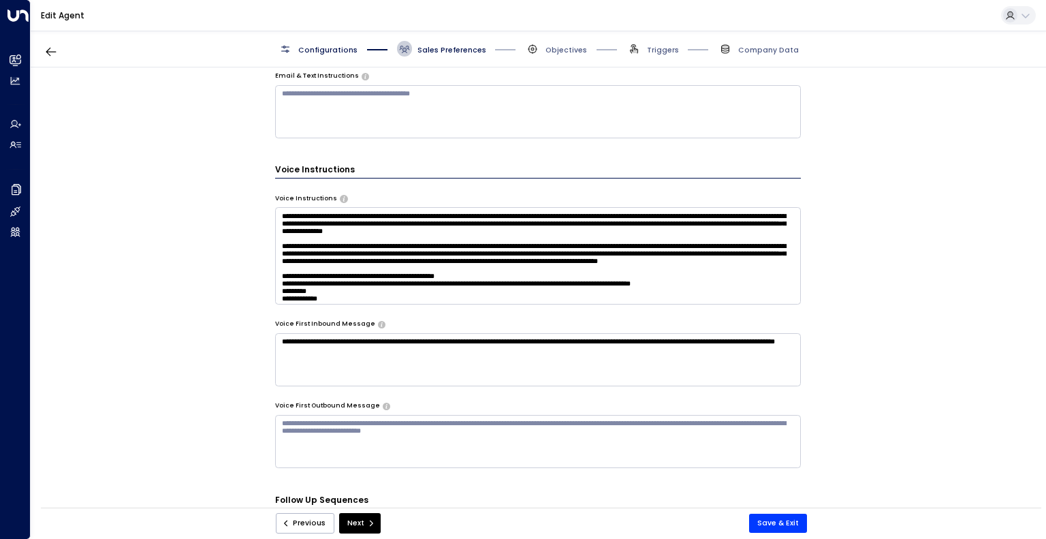
scroll to position [665, 0]
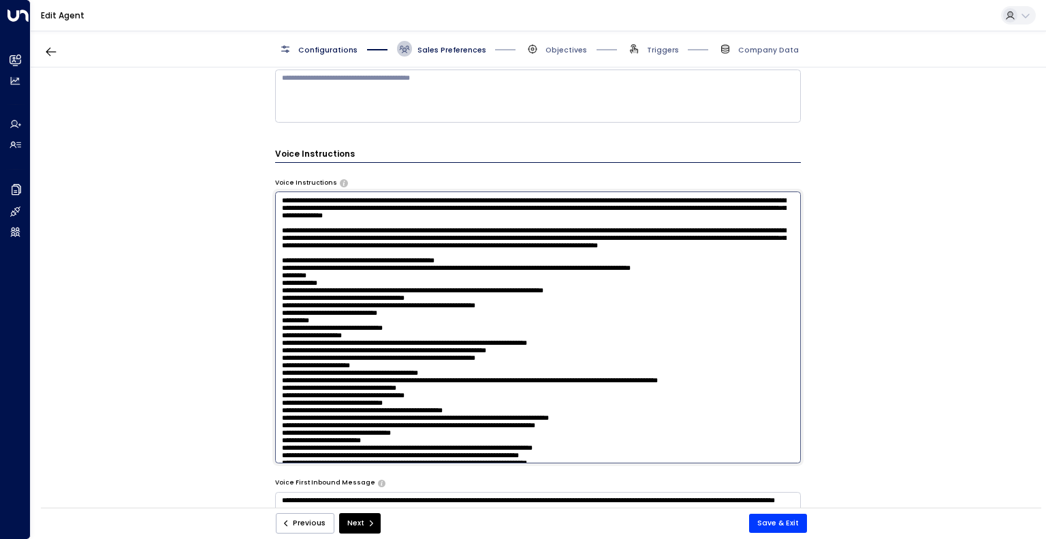
click at [647, 280] on textarea at bounding box center [538, 326] width 526 height 271
click at [599, 255] on textarea at bounding box center [538, 326] width 526 height 271
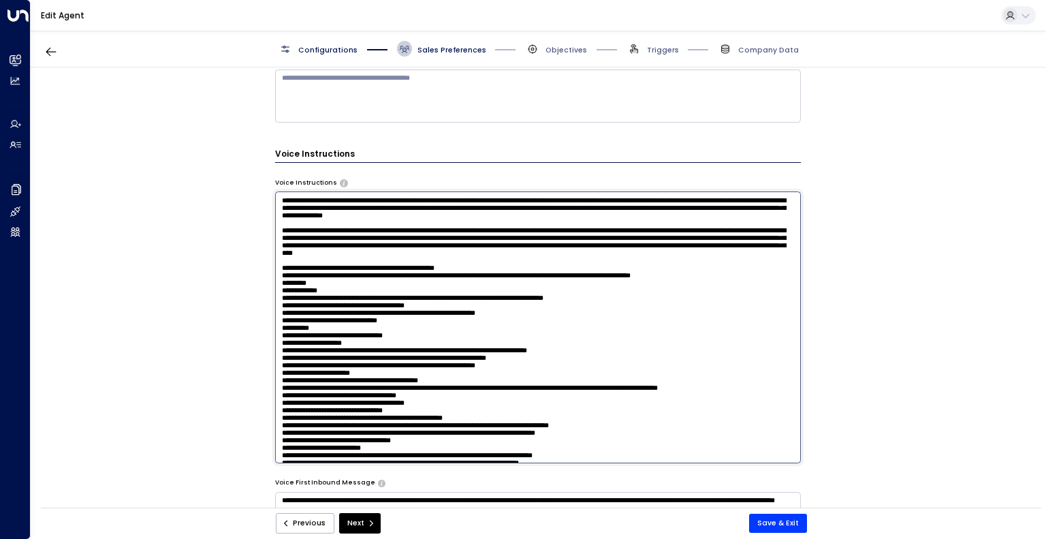
click at [414, 278] on textarea at bounding box center [538, 326] width 526 height 271
type textarea "**********"
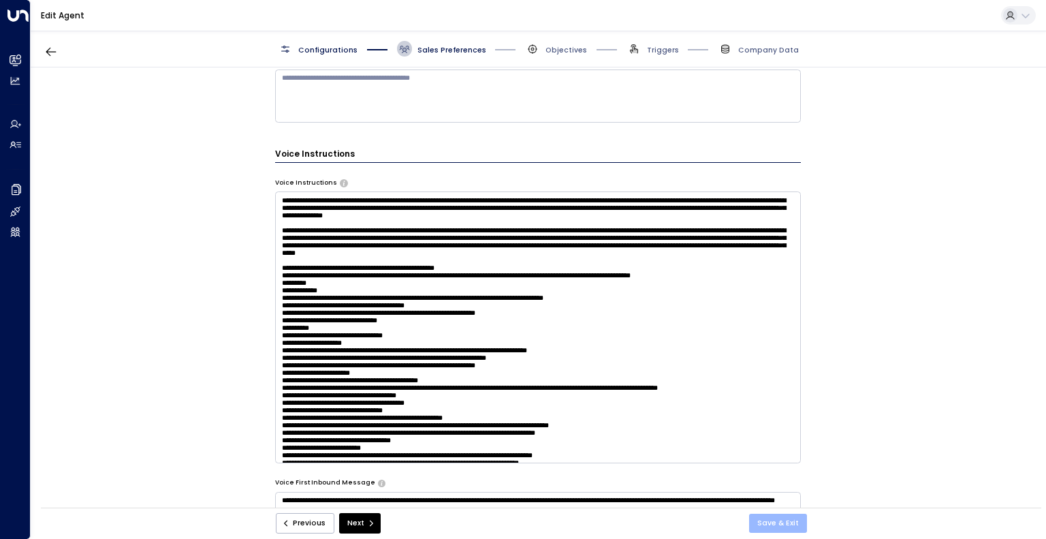
click at [797, 525] on button "Save & Exit" at bounding box center [778, 522] width 58 height 19
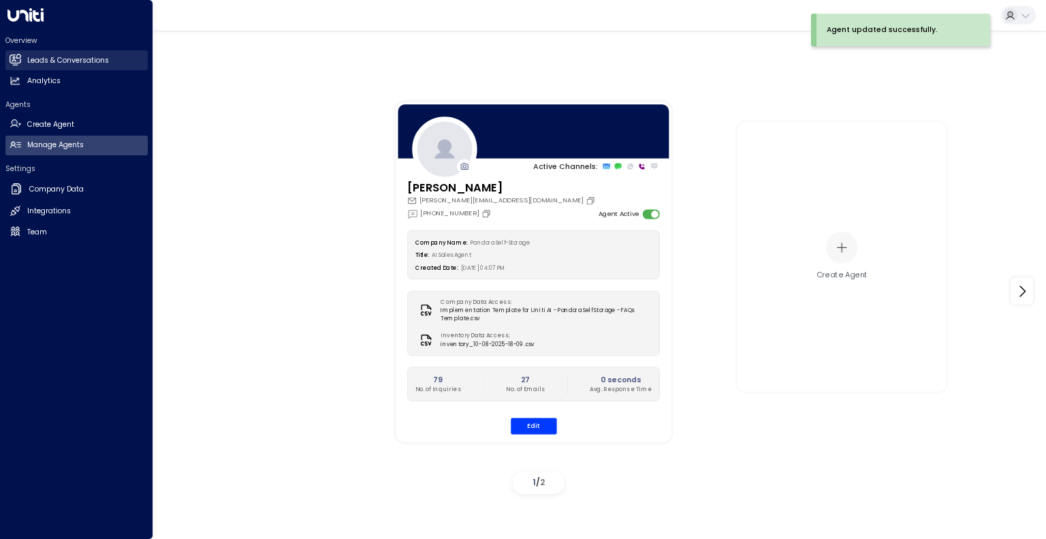
click at [76, 54] on link "Leads & Conversations Leads & Conversations" at bounding box center [76, 60] width 142 height 20
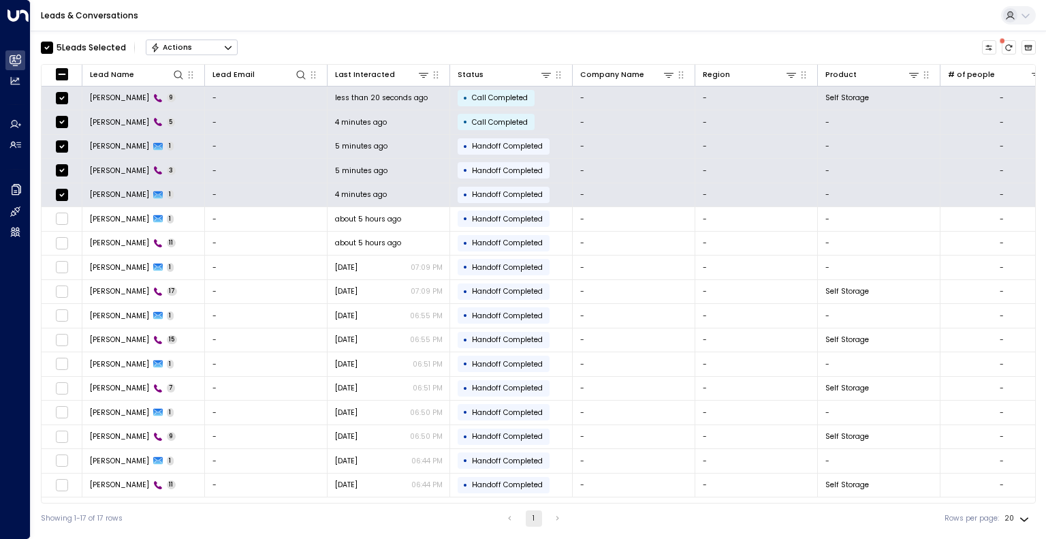
click at [197, 46] on button "Actions" at bounding box center [192, 47] width 92 height 16
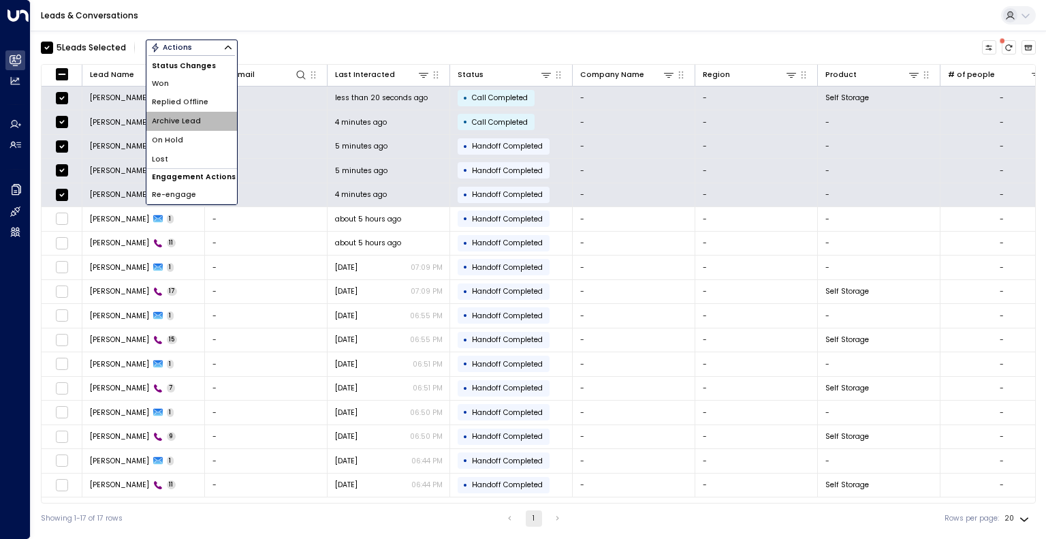
click at [212, 118] on li "Archive Lead" at bounding box center [191, 121] width 91 height 19
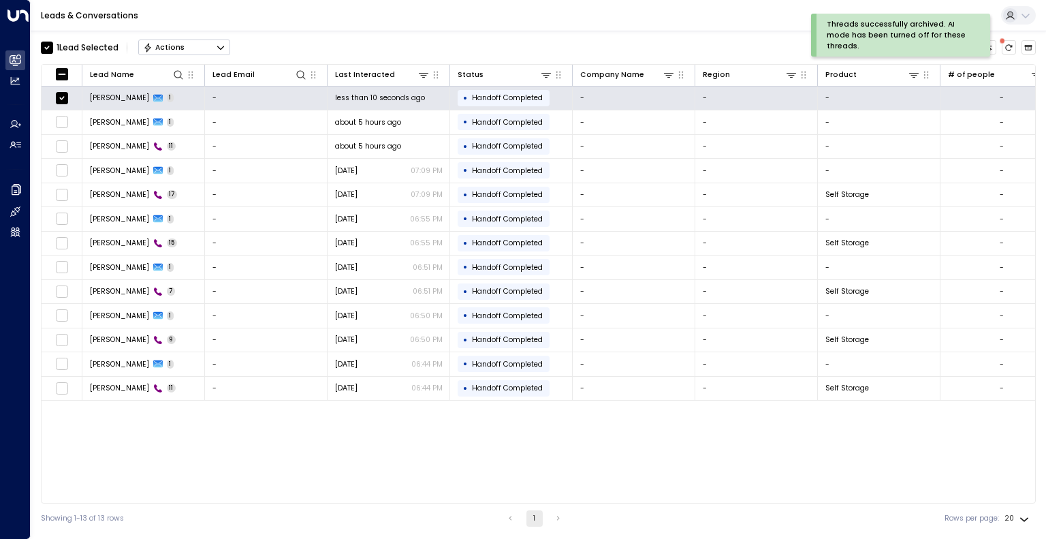
click at [207, 47] on button "Actions" at bounding box center [184, 47] width 92 height 16
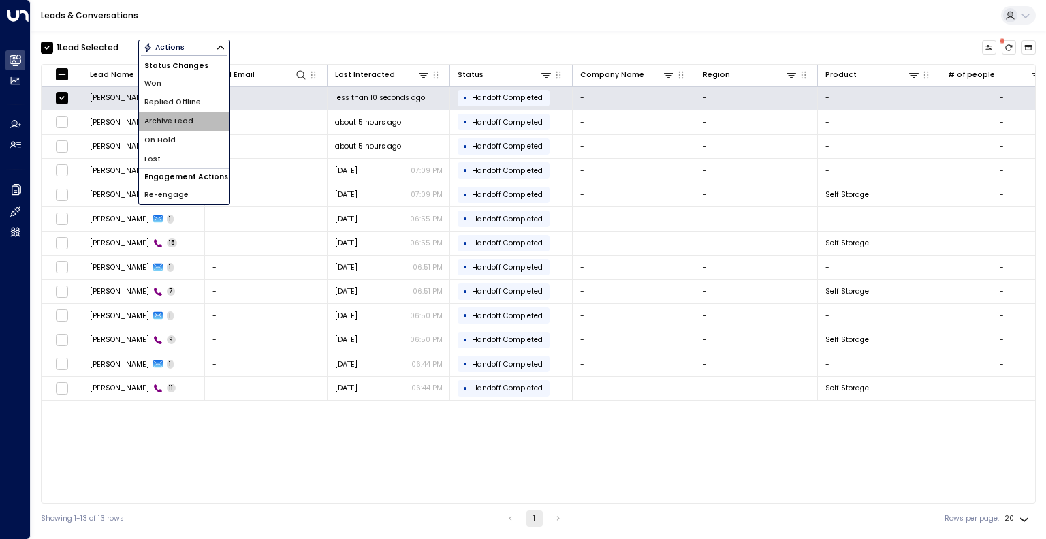
click at [200, 115] on li "Archive Lead" at bounding box center [184, 121] width 91 height 19
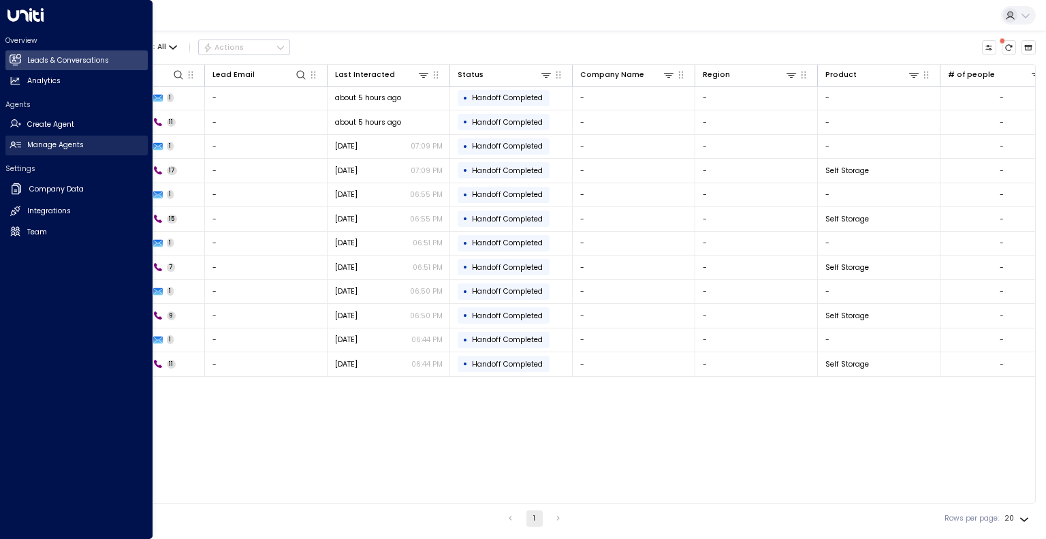
click at [40, 135] on link "Manage Agents Manage Agents" at bounding box center [76, 145] width 142 height 20
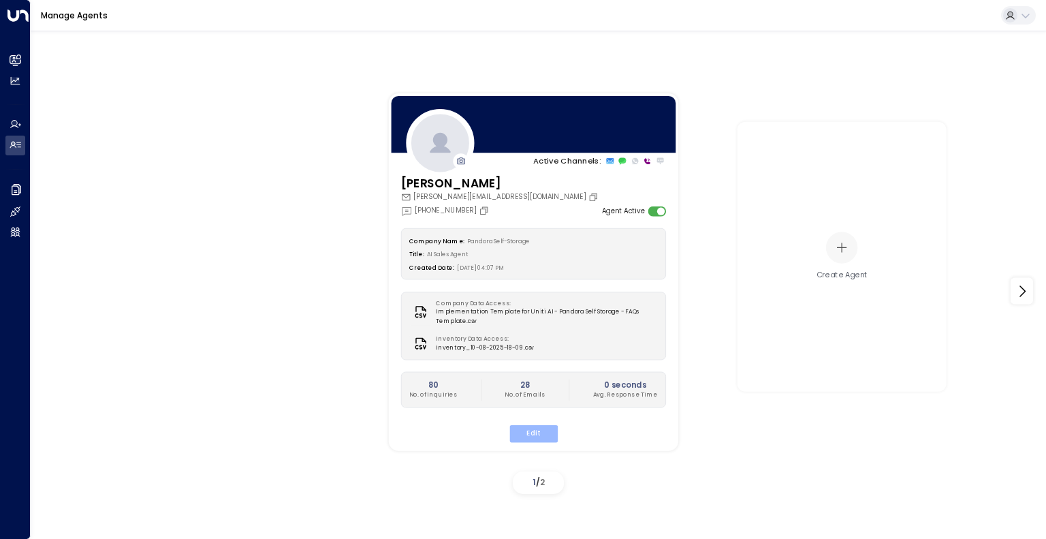
click at [536, 425] on button "Edit" at bounding box center [533, 434] width 48 height 18
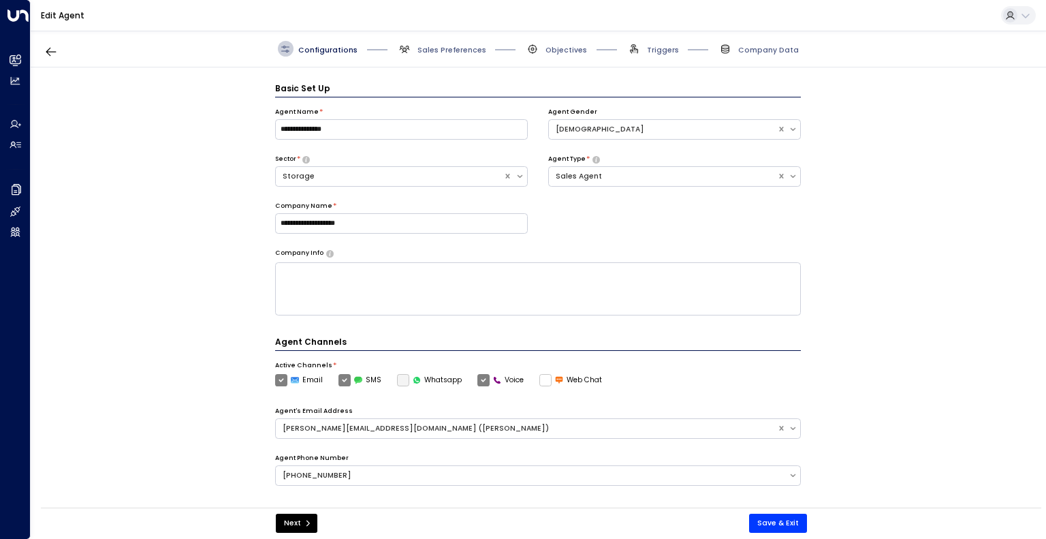
scroll to position [15, 0]
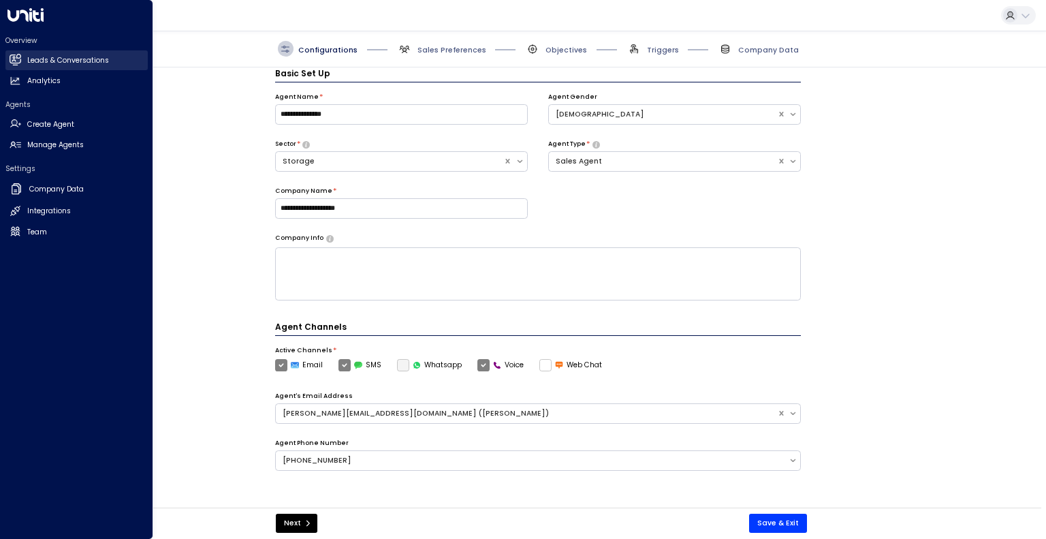
click at [14, 59] on icon at bounding box center [16, 60] width 9 height 12
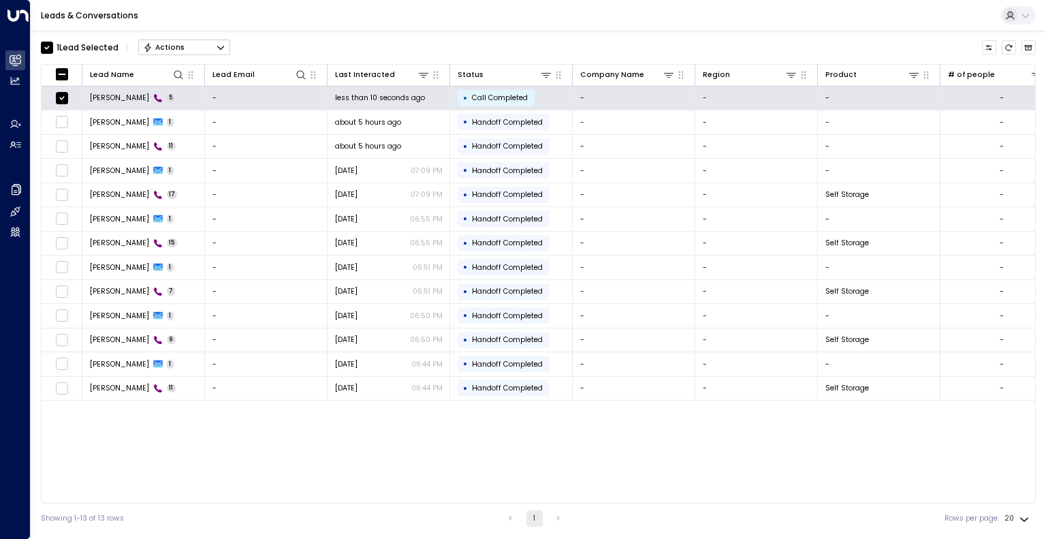
click at [185, 54] on button "Actions" at bounding box center [184, 47] width 92 height 16
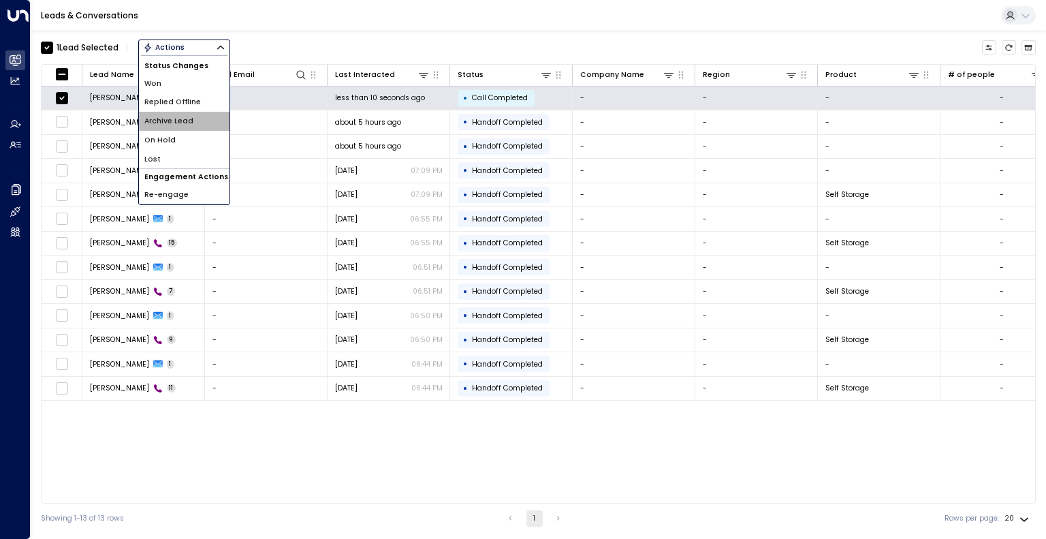
click at [192, 122] on li "Archive Lead" at bounding box center [184, 121] width 91 height 19
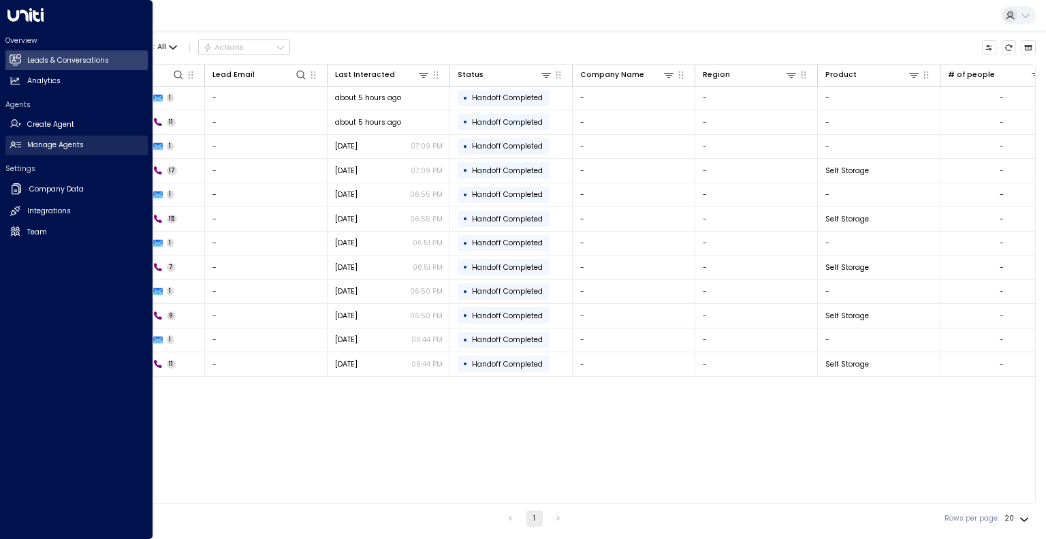
click at [16, 147] on icon at bounding box center [16, 145] width 12 height 12
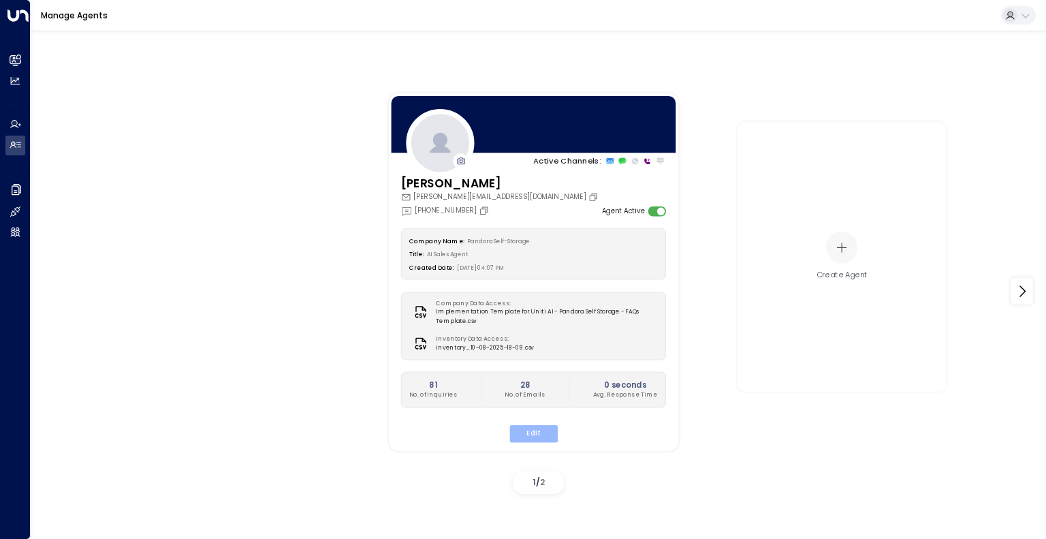
click at [539, 438] on button "Edit" at bounding box center [533, 434] width 48 height 18
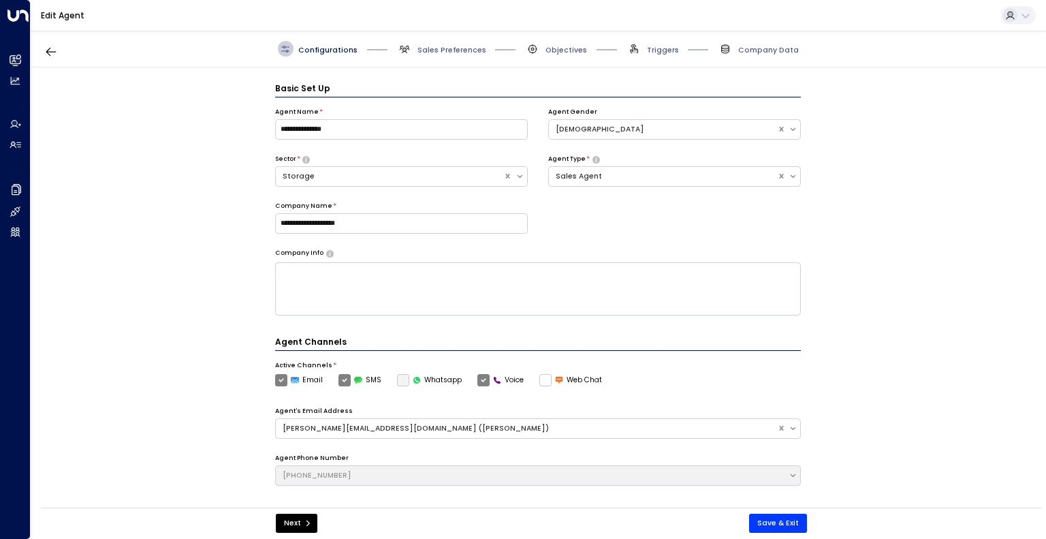
scroll to position [15, 0]
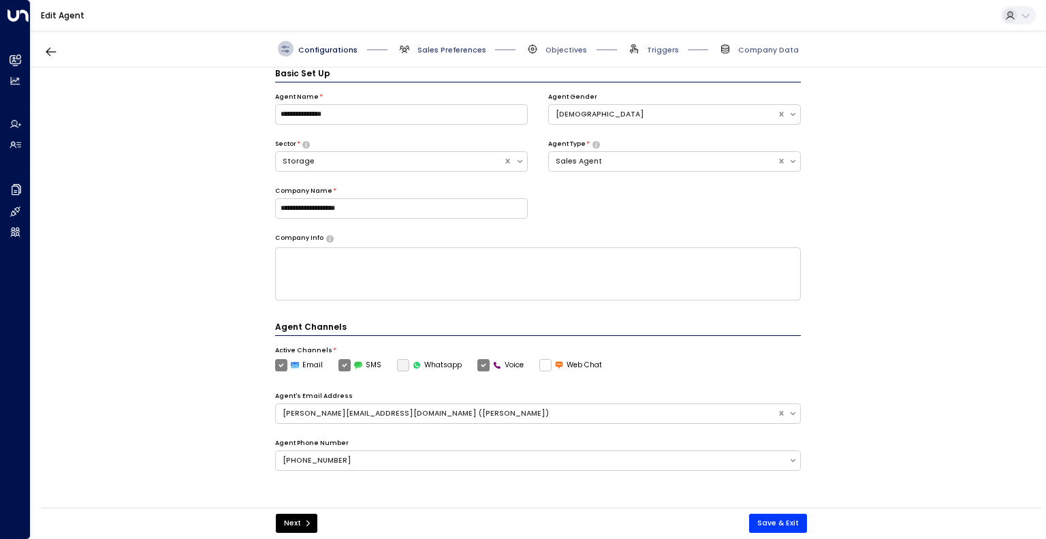
click at [469, 50] on span "Sales Preferences" at bounding box center [451, 50] width 69 height 10
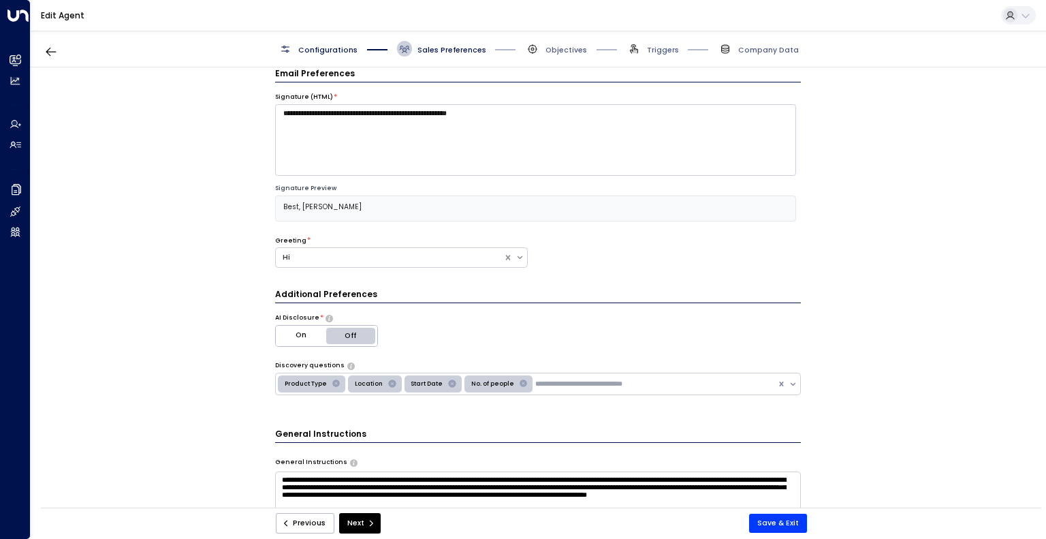
click at [898, 319] on div "**********" at bounding box center [538, 290] width 1014 height 447
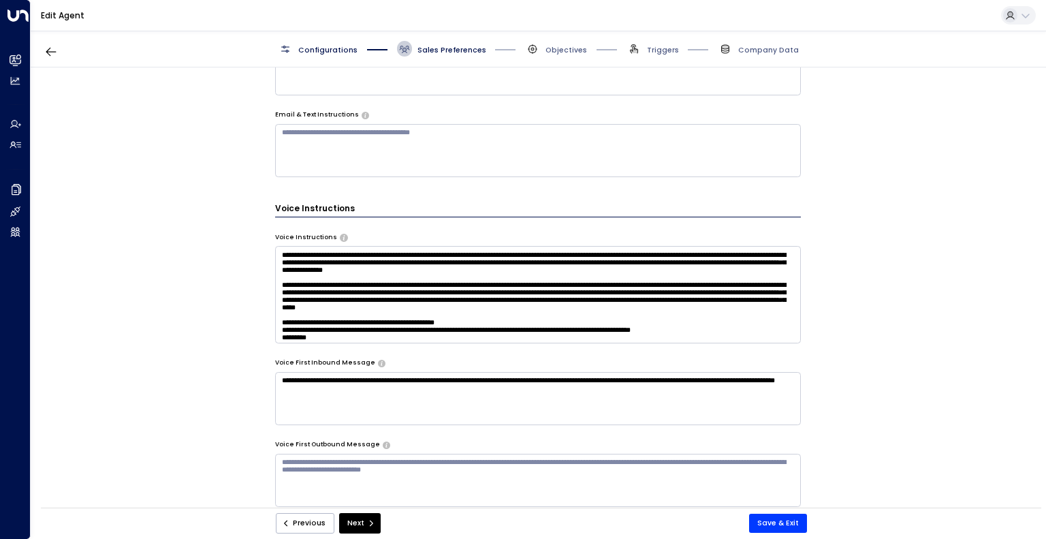
scroll to position [615, 0]
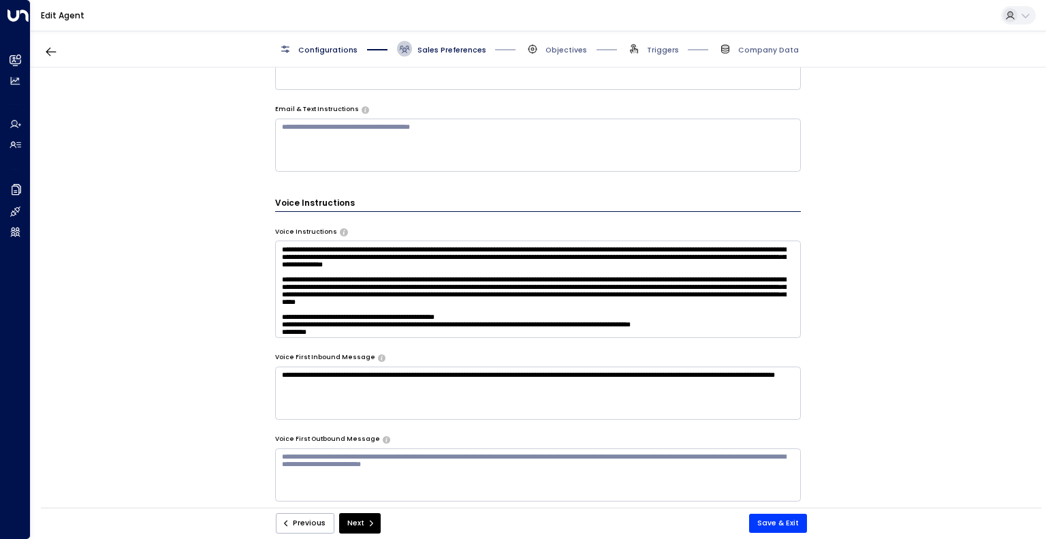
click at [739, 301] on textarea at bounding box center [538, 288] width 526 height 97
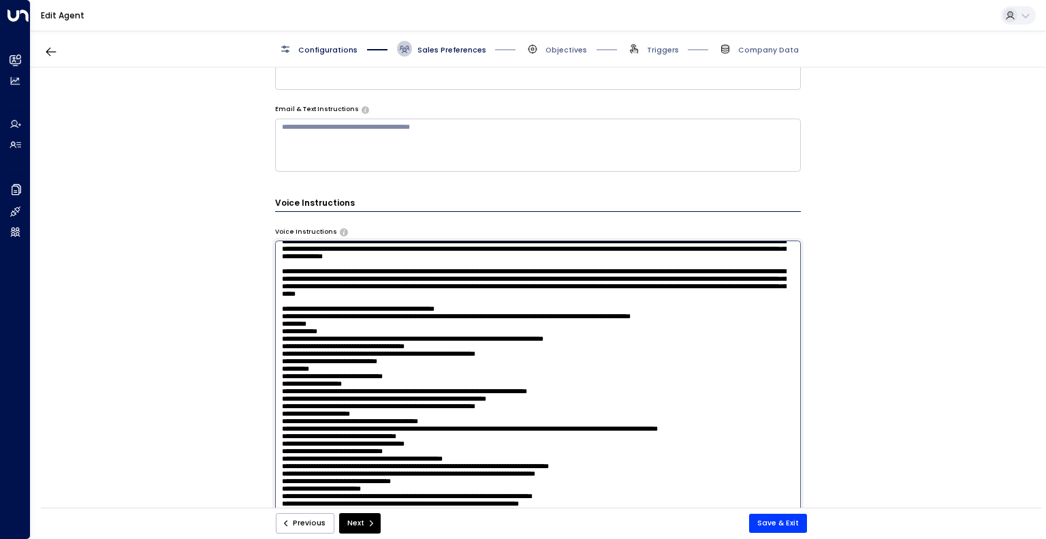
scroll to position [0, 0]
